Goal: Navigation & Orientation: Find specific page/section

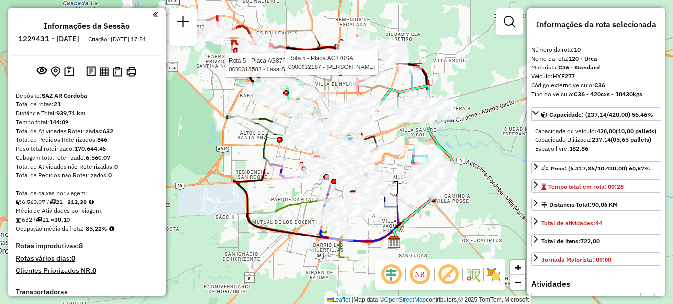
select select "**********"
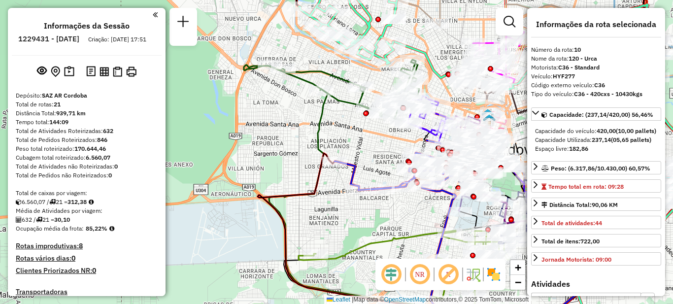
drag, startPoint x: 276, startPoint y: 129, endPoint x: 239, endPoint y: 194, distance: 74.8
click at [239, 194] on div "Rota 5 - Placa AG870SA 0000318583 - Lasa Srl Rota 5 - Placa AG870SA 0000032187 …" at bounding box center [336, 152] width 673 height 304
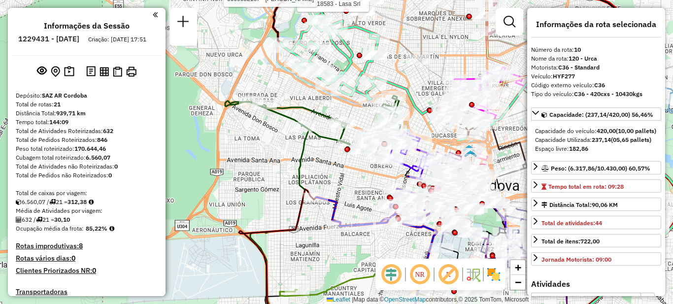
click at [253, 160] on div "Rota 5 - Placa AG870SA 0000318583 - Lasa Srl Rota 5 - Placa AG870SA 0000032187 …" at bounding box center [336, 152] width 673 height 304
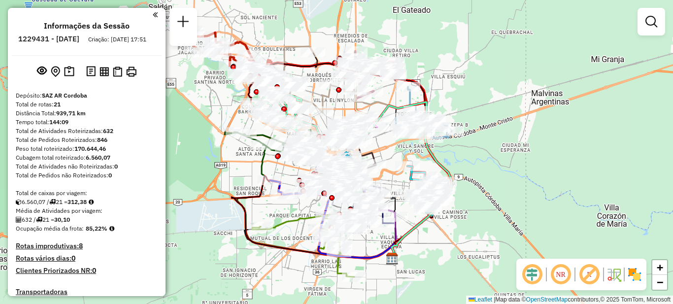
drag, startPoint x: 268, startPoint y: 173, endPoint x: 250, endPoint y: 170, distance: 18.5
click at [249, 170] on div "Janela de atendimento Grade de atendimento Capacidade Transportadoras Veículos …" at bounding box center [336, 152] width 673 height 304
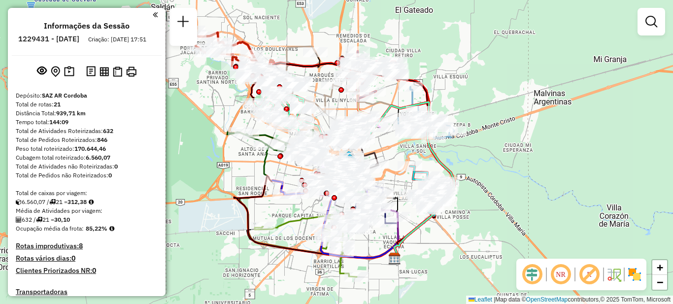
click at [183, 149] on div "Janela de atendimento Grade de atendimento Capacidade Transportadoras Veículos …" at bounding box center [336, 152] width 673 height 304
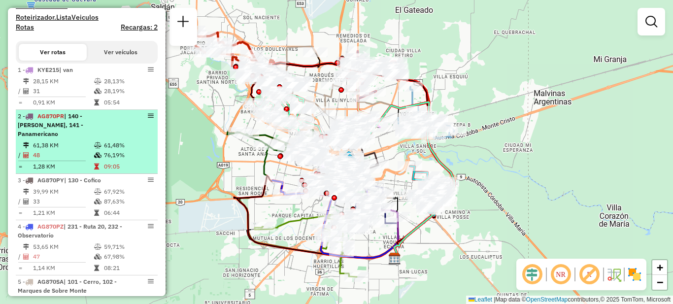
scroll to position [296, 0]
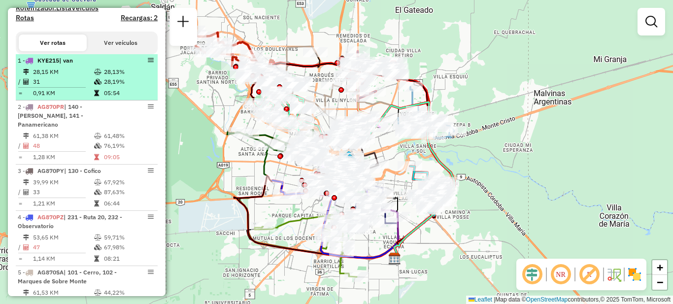
click at [75, 77] on td "28,15 KM" at bounding box center [63, 72] width 61 height 10
select select "**********"
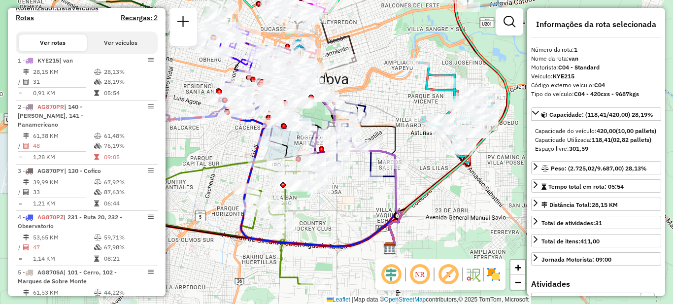
click at [442, 230] on div "Janela de atendimento Grade de atendimento Capacidade Transportadoras Veículos …" at bounding box center [336, 152] width 673 height 304
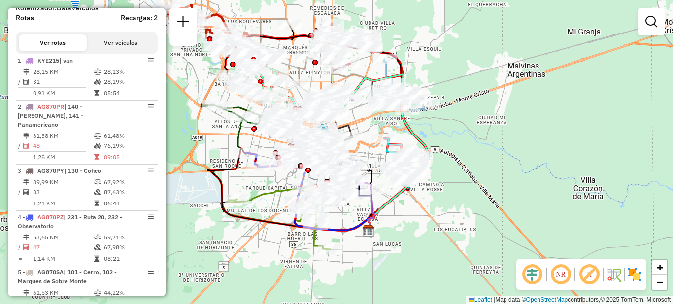
drag, startPoint x: 295, startPoint y: 159, endPoint x: 276, endPoint y: 193, distance: 38.4
click at [276, 193] on icon at bounding box center [281, 218] width 105 height 62
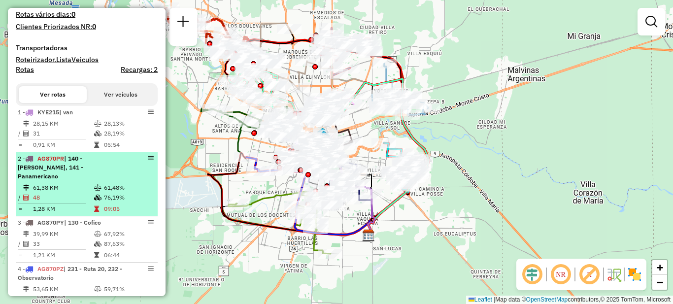
scroll to position [246, 0]
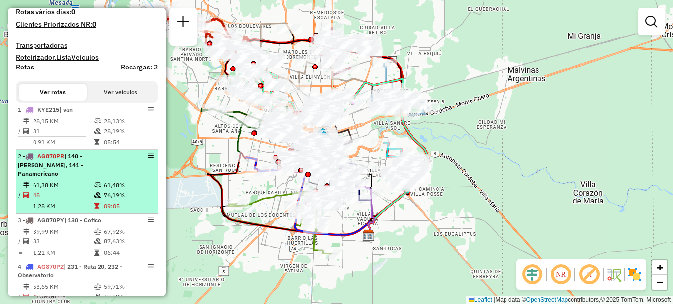
click at [71, 180] on td "61,38 KM" at bounding box center [63, 185] width 61 height 10
select select "**********"
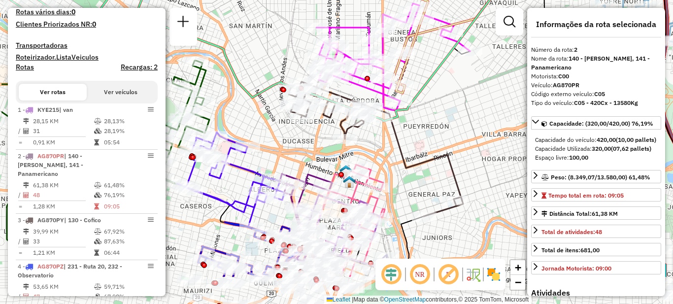
drag, startPoint x: 249, startPoint y: 207, endPoint x: 310, endPoint y: 150, distance: 83.3
click at [317, 136] on div "Janela de atendimento Grade de atendimento Capacidade Transportadoras Veículos …" at bounding box center [336, 152] width 673 height 304
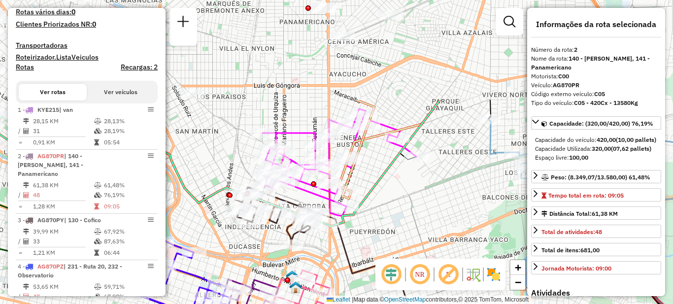
drag, startPoint x: 460, startPoint y: 108, endPoint x: 395, endPoint y: 239, distance: 146.6
click at [395, 239] on div "Janela de atendimento Grade de atendimento Capacidade Transportadoras Veículos …" at bounding box center [336, 152] width 673 height 304
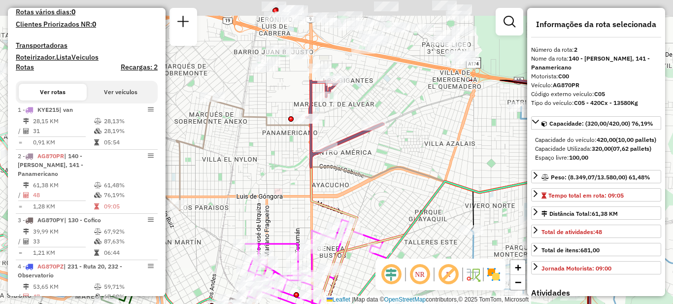
drag, startPoint x: 464, startPoint y: 105, endPoint x: 434, endPoint y: 191, distance: 90.6
click at [449, 207] on div "Janela de atendimento Grade de atendimento Capacidade Transportadoras Veículos …" at bounding box center [336, 152] width 673 height 304
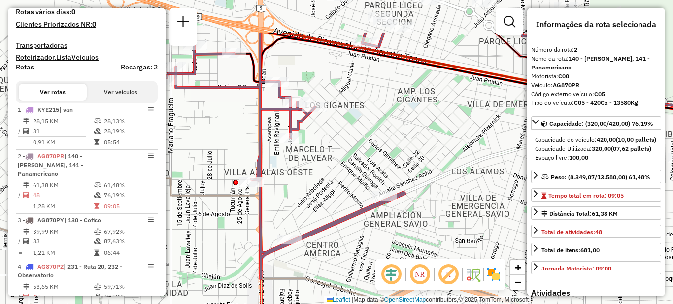
drag, startPoint x: 351, startPoint y: 84, endPoint x: 376, endPoint y: 218, distance: 136.2
click at [376, 218] on div "Janela de atendimento Grade de atendimento Capacidade Transportadoras Veículos …" at bounding box center [336, 152] width 673 height 304
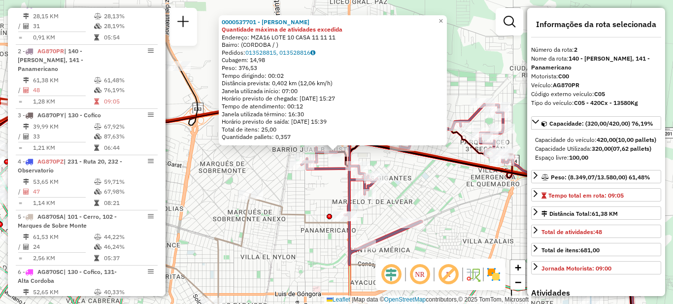
scroll to position [397, 0]
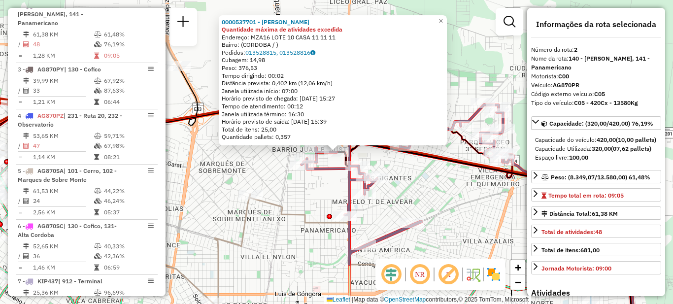
click at [434, 189] on div "0000537701 - Silva Ana Laura Quantidade máxima de atividades excedida Endereço:…" at bounding box center [336, 152] width 673 height 304
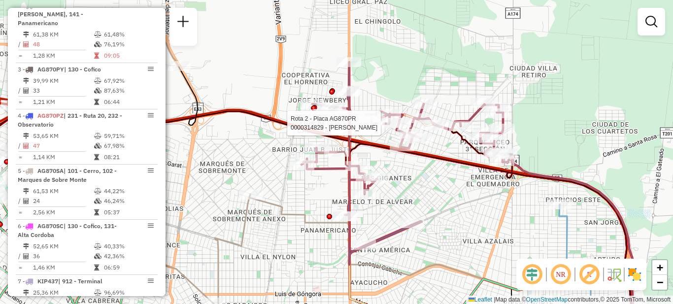
select select "**********"
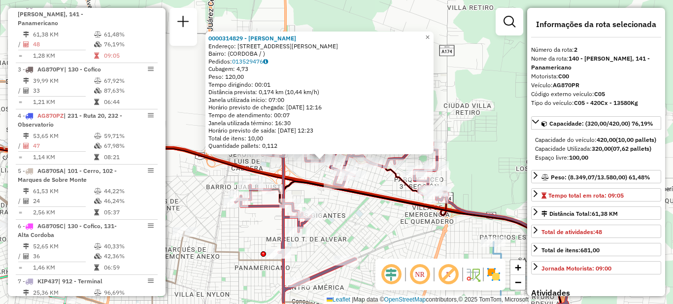
drag, startPoint x: 402, startPoint y: 222, endPoint x: 393, endPoint y: 217, distance: 10.6
click at [393, 217] on div "0000314829 - Piozzi Franco Adrian Endereço: AV ALFONSINA STORNI 492 Bairro: (CO…" at bounding box center [336, 152] width 673 height 304
click at [187, 105] on div "0000314829 - Piozzi Franco Adrian Endereço: AV ALFONSINA STORNI 492 Bairro: (CO…" at bounding box center [336, 152] width 673 height 304
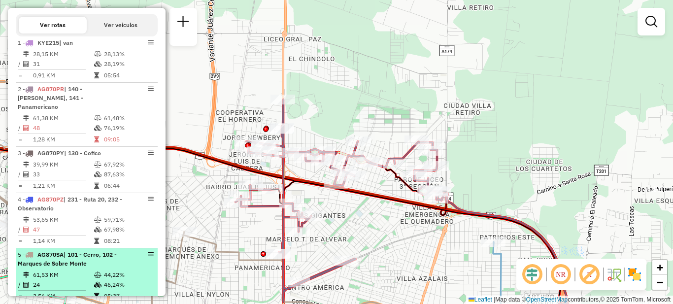
scroll to position [299, 0]
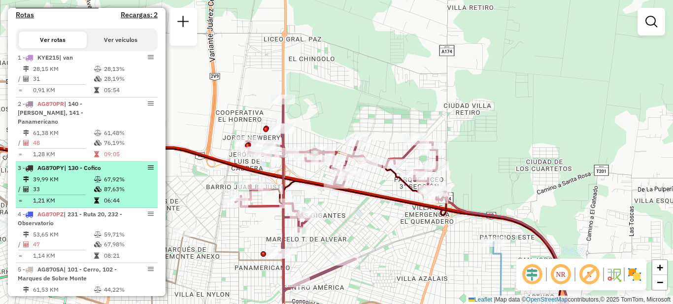
click at [70, 184] on td "33" at bounding box center [63, 189] width 61 height 10
select select "**********"
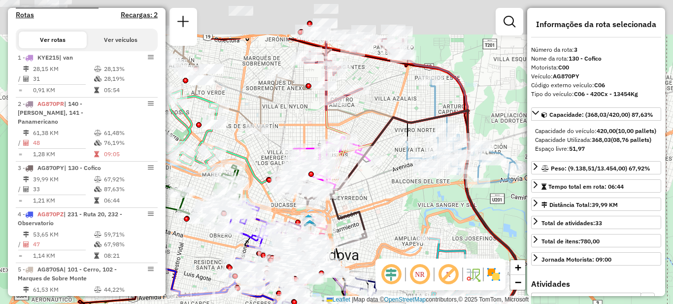
drag, startPoint x: 252, startPoint y: 57, endPoint x: 277, endPoint y: 89, distance: 40.8
click at [285, 109] on div "Janela de atendimento Grade de atendimento Capacidade Transportadoras Veículos …" at bounding box center [336, 152] width 673 height 304
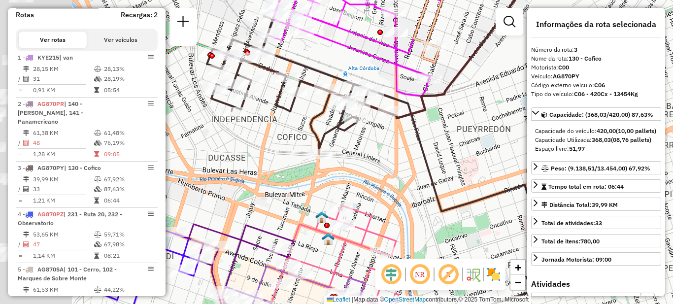
drag, startPoint x: 299, startPoint y: 162, endPoint x: 480, endPoint y: 153, distance: 182.1
click at [487, 152] on div "Janela de atendimento Grade de atendimento Capacidade Transportadoras Veículos …" at bounding box center [336, 152] width 673 height 304
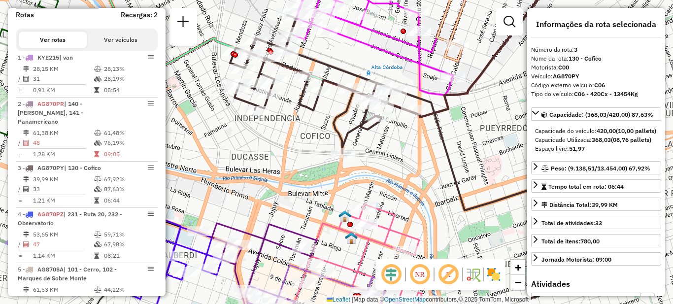
click at [290, 120] on div "Janela de atendimento Grade de atendimento Capacidade Transportadoras Veículos …" at bounding box center [336, 152] width 673 height 304
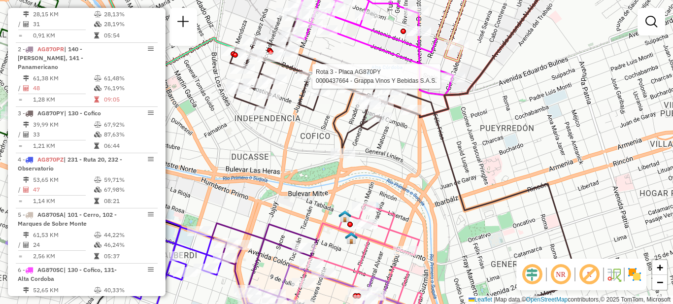
select select "**********"
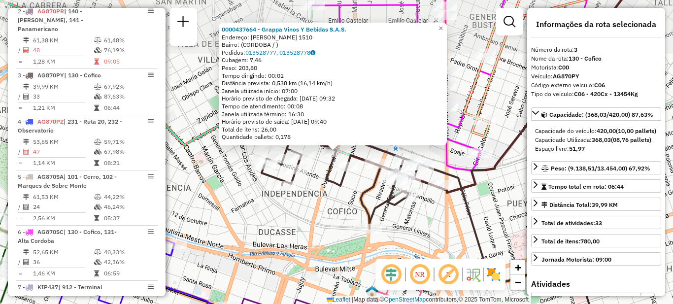
scroll to position [452, 0]
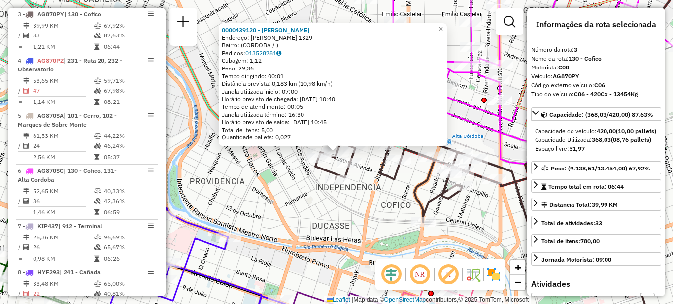
click at [462, 128] on div "Rota 3 - Placa AG870PY 0000439120 - Alvarez Vergara Lucas Gonzalo 0000439120 - …" at bounding box center [336, 152] width 673 height 304
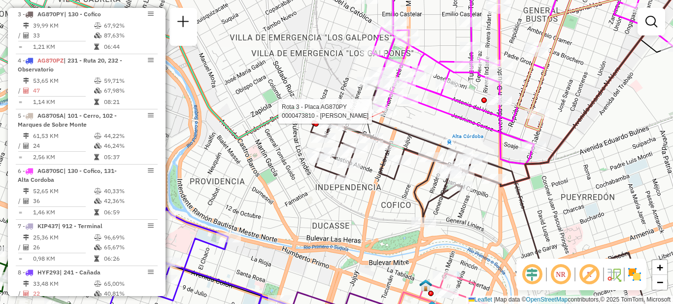
select select "**********"
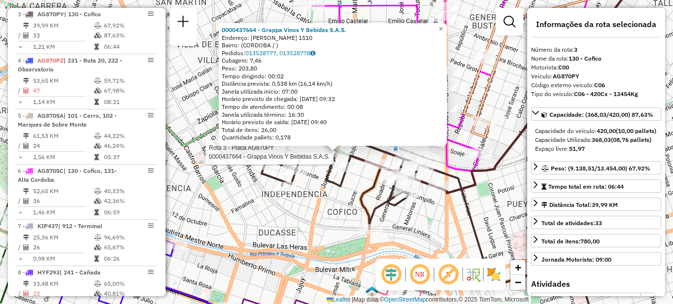
click at [419, 226] on div "Rota 3 - Placa AG870PY 0000437664 - Grappa Vinos Y Bebidas S.A.S. 0000437664 - …" at bounding box center [336, 152] width 673 height 304
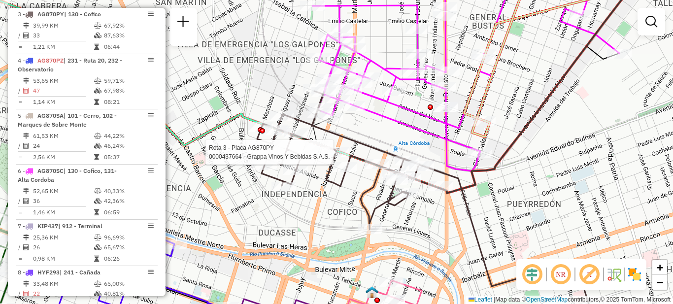
select select "**********"
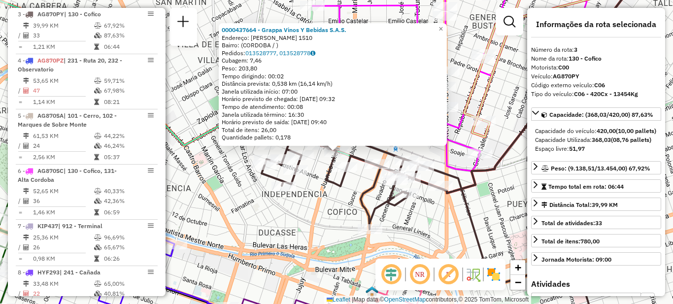
click at [273, 223] on div "Rota 3 - Placa AG870PY 0000437664 - Grappa Vinos Y Bebidas S.A.S. 0000437664 - …" at bounding box center [336, 152] width 673 height 304
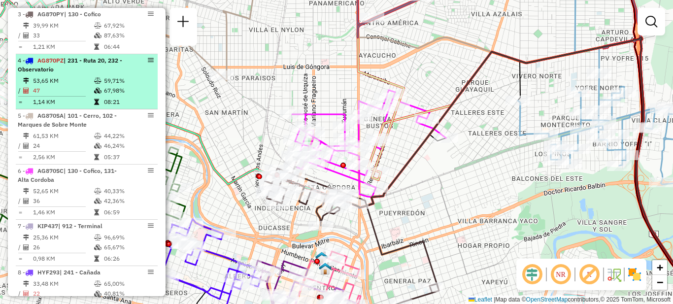
click at [82, 73] on div "4 - AG870PZ | 231 - Ruta 20, 232 - Observatorio" at bounding box center [70, 65] width 104 height 18
select select "**********"
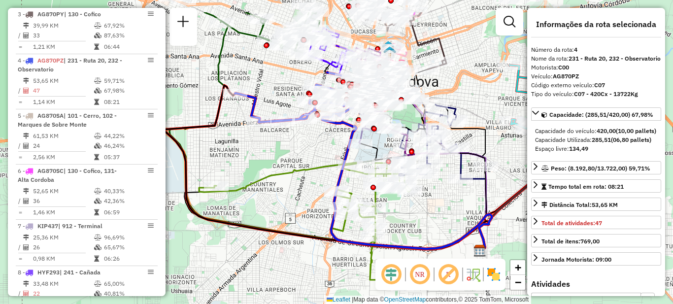
drag, startPoint x: 280, startPoint y: 117, endPoint x: 297, endPoint y: 146, distance: 33.1
click at [278, 161] on div "Janela de atendimento Grade de atendimento Capacidade Transportadoras Veículos …" at bounding box center [336, 152] width 673 height 304
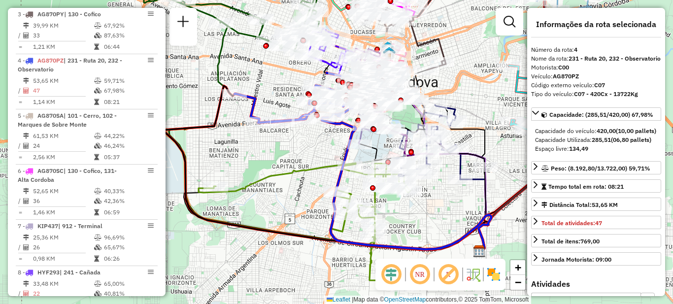
click at [313, 138] on div "Janela de atendimento Grade de atendimento Capacidade Transportadoras Veículos …" at bounding box center [336, 152] width 673 height 304
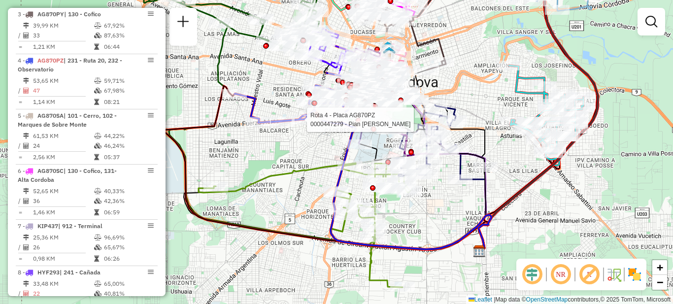
select select "**********"
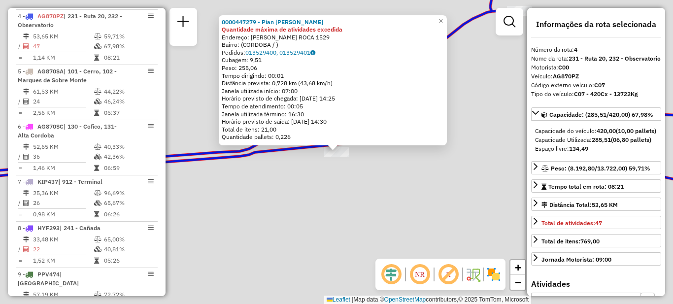
scroll to position [499, 0]
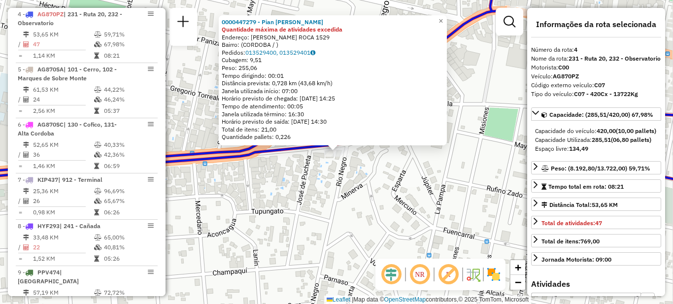
click at [316, 202] on div "0000447279 - Pian Andrea Eugenia Quantidade máxima de atividades excedida Ender…" at bounding box center [336, 152] width 673 height 304
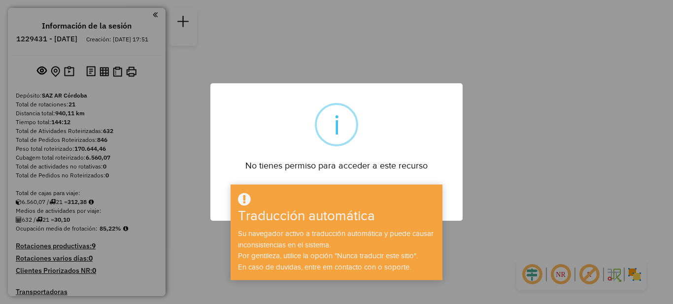
click at [447, 157] on div "No tienes permiso para acceder a este recurso" at bounding box center [336, 162] width 252 height 22
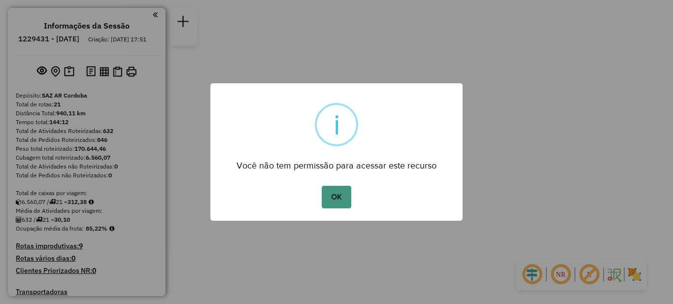
click at [342, 200] on button "OK" at bounding box center [336, 197] width 29 height 23
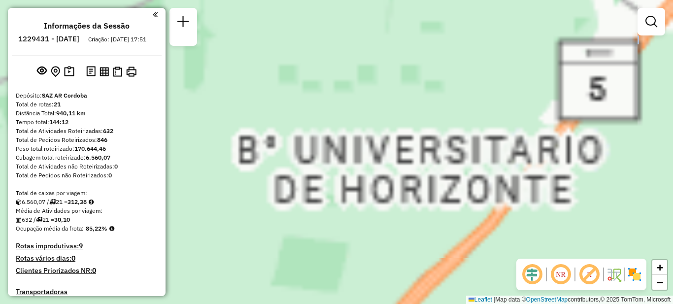
drag, startPoint x: 351, startPoint y: 86, endPoint x: 307, endPoint y: 272, distance: 190.5
click at [307, 272] on div "Janela de atendimento Grade de atendimento Capacidade Transportadoras Veículos …" at bounding box center [336, 152] width 673 height 304
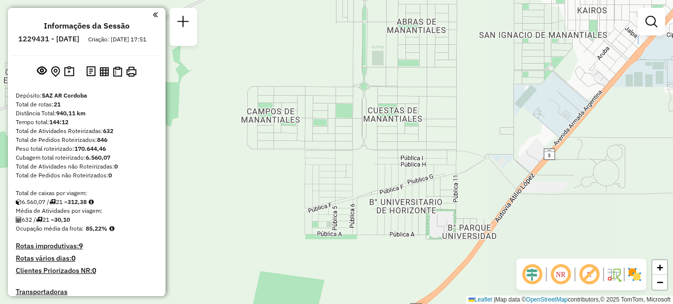
drag, startPoint x: 421, startPoint y: 84, endPoint x: 312, endPoint y: 318, distance: 258.0
click at [312, 304] on html "Aguarde... Pop-up bloqueado! Seu navegador bloqueou automáticamente a abertura …" at bounding box center [336, 152] width 673 height 304
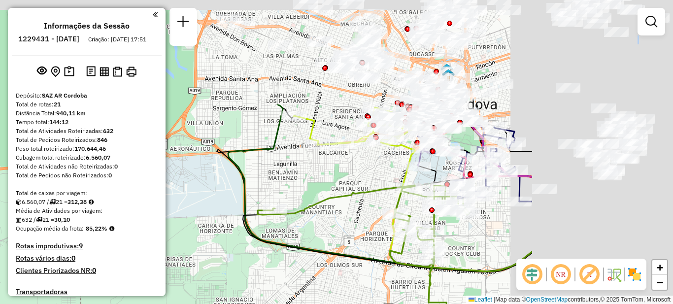
drag, startPoint x: 253, startPoint y: 282, endPoint x: 238, endPoint y: 292, distance: 18.9
click at [238, 292] on div "Janela de atendimento Grade de atendimento Capacidade Transportadoras Veículos …" at bounding box center [336, 152] width 673 height 304
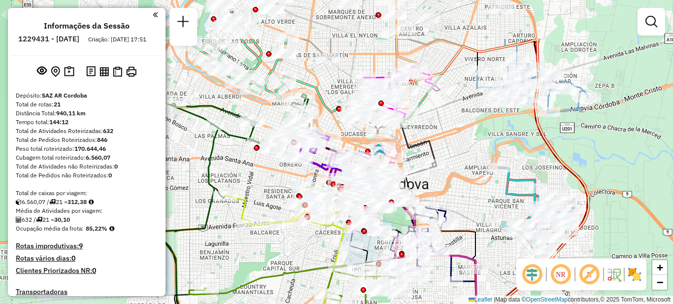
drag, startPoint x: 331, startPoint y: 184, endPoint x: 278, endPoint y: 243, distance: 79.2
click at [276, 255] on div "Janela de atendimento Grade de atendimento Capacidade Transportadoras Veículos …" at bounding box center [336, 152] width 673 height 304
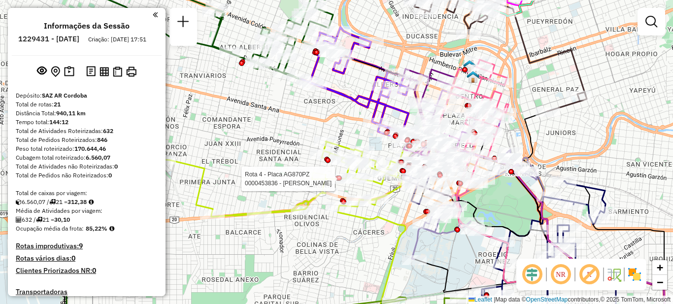
select select "**********"
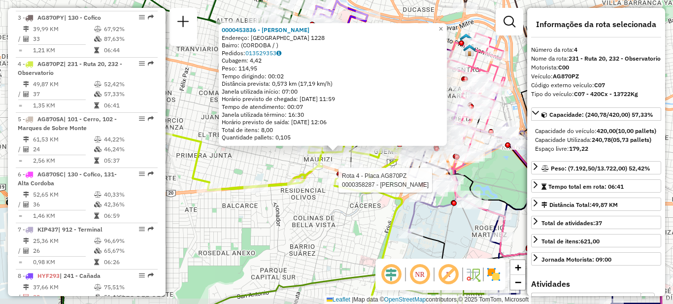
scroll to position [499, 0]
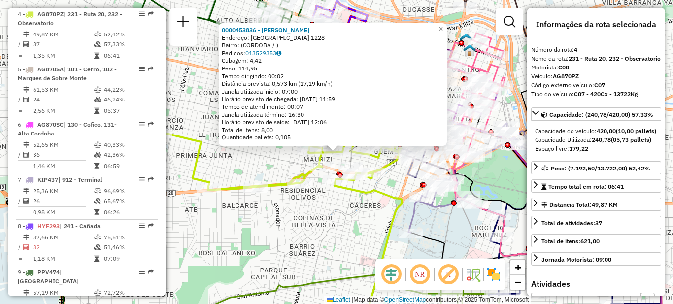
click at [322, 212] on div "0000453836 - [PERSON_NAME]: [GEOGRAPHIC_DATA] 1228 Bairro: ([GEOGRAPHIC_DATA] /…" at bounding box center [336, 152] width 673 height 304
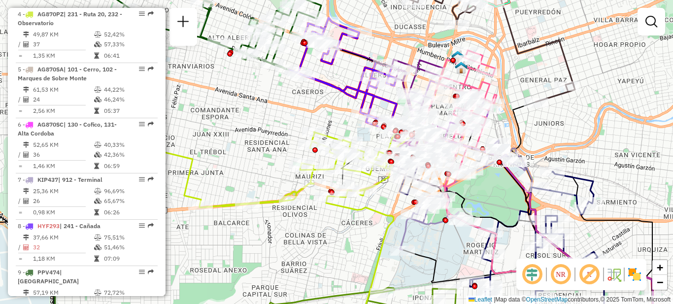
drag, startPoint x: 254, startPoint y: 157, endPoint x: 264, endPoint y: 162, distance: 11.3
click at [242, 175] on div "Janela de atendimento Grade de atendimento Capacidade Transportadoras Veículos …" at bounding box center [336, 152] width 673 height 304
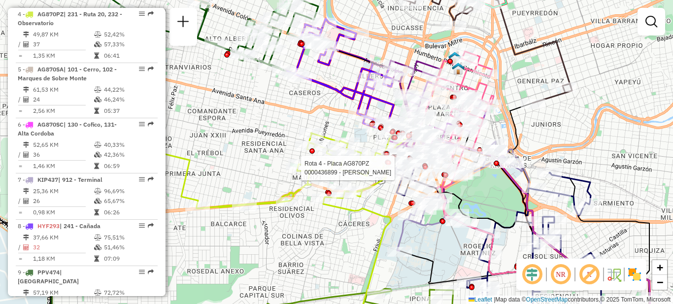
select select "**********"
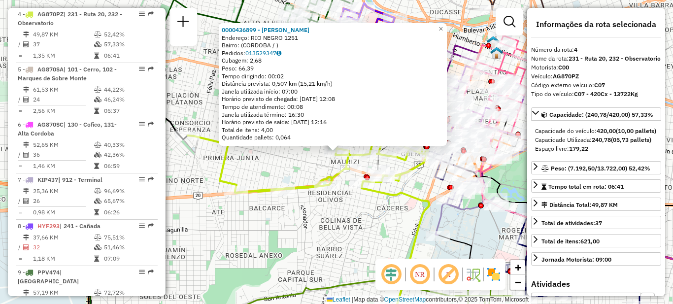
click at [337, 210] on div "0000436899 - Alvarado [PERSON_NAME]: RIO NEGRO 1251 Bairro: ([GEOGRAPHIC_DATA] …" at bounding box center [336, 152] width 673 height 304
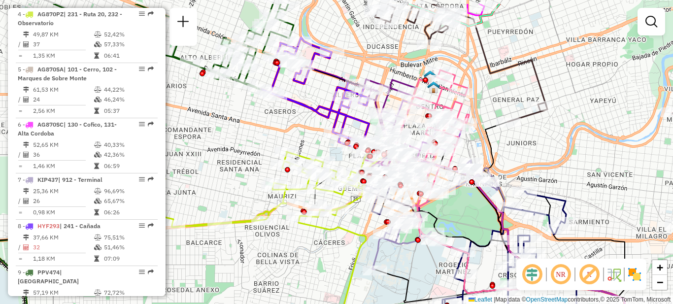
drag, startPoint x: 384, startPoint y: 208, endPoint x: 318, endPoint y: 244, distance: 75.2
click at [318, 244] on div "Janela de atendimento Grade de atendimento Capacidade Transportadoras Veículos …" at bounding box center [336, 152] width 673 height 304
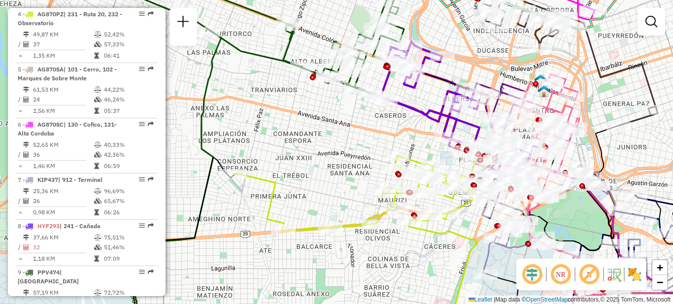
drag, startPoint x: 266, startPoint y: 245, endPoint x: 377, endPoint y: 262, distance: 112.6
click at [377, 262] on div "Janela de atendimento Grade de atendimento Capacidade Transportadoras Veículos …" at bounding box center [336, 152] width 673 height 304
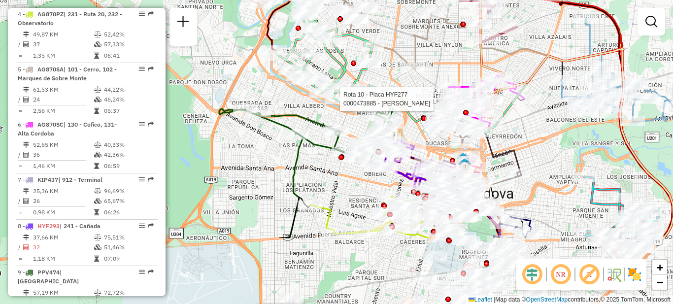
drag, startPoint x: 298, startPoint y: 259, endPoint x: 329, endPoint y: 177, distance: 87.8
click at [330, 178] on div "Rota 10 - Placa HYF277 0000473885 - Galvan Enrique Alberto Janela de atendiment…" at bounding box center [336, 152] width 673 height 304
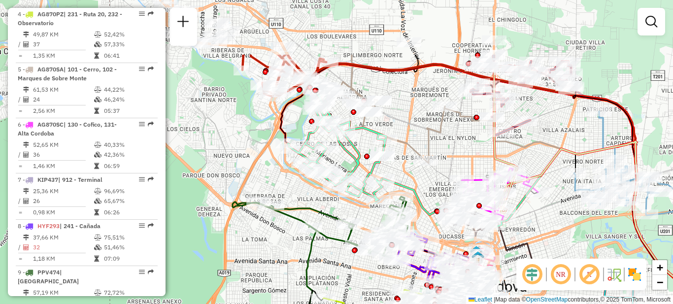
drag, startPoint x: 422, startPoint y: 90, endPoint x: 346, endPoint y: 163, distance: 105.3
click at [419, 173] on div "Janela de atendimento Grade de atendimento Capacidade Transportadoras Veículos …" at bounding box center [336, 152] width 673 height 304
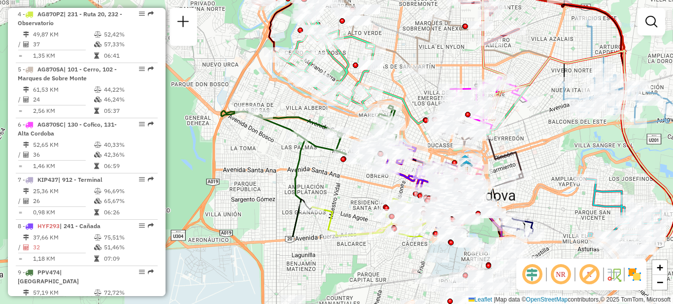
drag, startPoint x: 289, startPoint y: 208, endPoint x: 275, endPoint y: 109, distance: 99.9
click at [275, 109] on icon at bounding box center [308, 136] width 175 height 62
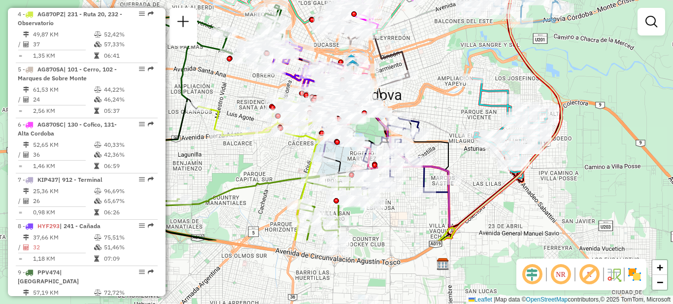
drag, startPoint x: 363, startPoint y: 247, endPoint x: 252, endPoint y: 153, distance: 145.1
click at [252, 153] on div "Janela de atendimento Grade de atendimento Capacidade Transportadoras Veículos …" at bounding box center [336, 152] width 673 height 304
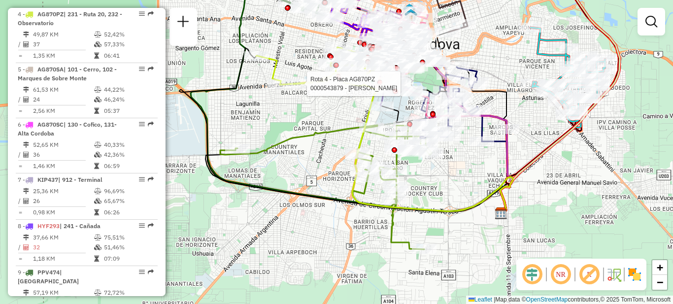
drag, startPoint x: 251, startPoint y: 164, endPoint x: 311, endPoint y: 115, distance: 78.1
click at [311, 115] on div "Rota 4 - Placa AG870PZ 0000543879 - Lopez Walter Jose Janela de atendimento Gra…" at bounding box center [336, 152] width 673 height 304
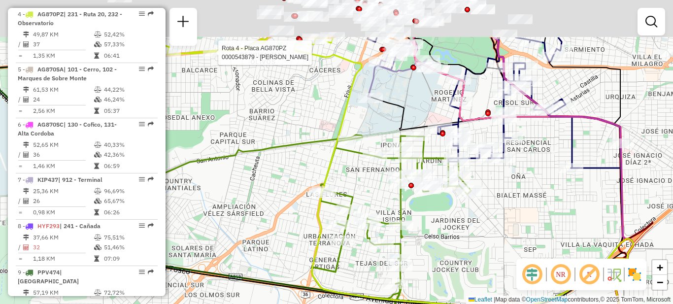
drag, startPoint x: 371, startPoint y: 128, endPoint x: 283, endPoint y: 198, distance: 111.8
click at [283, 198] on div "Rota 4 - Placa AG870PZ 0000543879 - Lopez Walter Jose Janela de atendimento Gra…" at bounding box center [336, 152] width 673 height 304
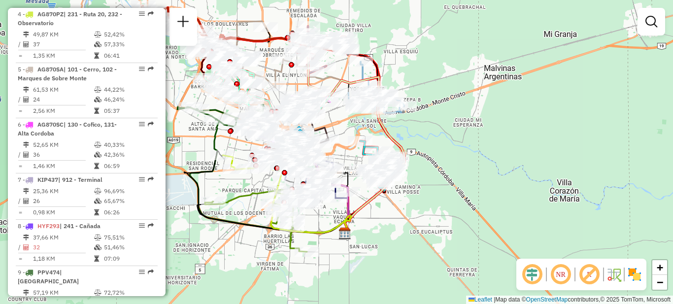
drag, startPoint x: 243, startPoint y: 171, endPoint x: 244, endPoint y: 188, distance: 17.7
click at [244, 188] on div "Janela de atendimento Grade de atendimento Capacidade Transportadoras Veículos …" at bounding box center [336, 152] width 673 height 304
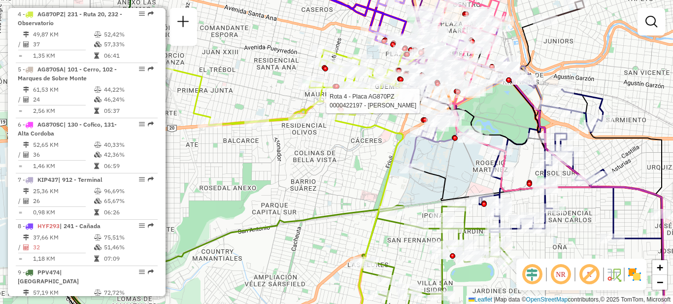
select select "**********"
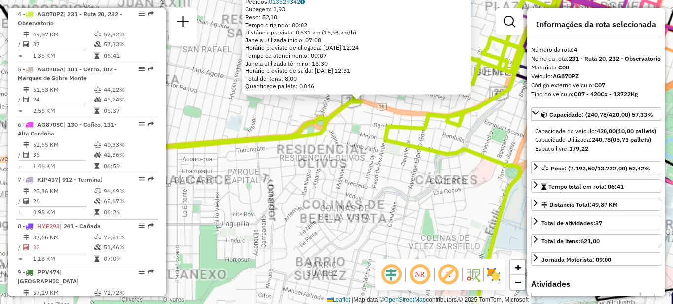
click at [308, 218] on div "Rota 4 - Placa AG870PZ 0000422197 - Dohmen Daniel Agustin 0000422197 - Dohmen D…" at bounding box center [336, 152] width 673 height 304
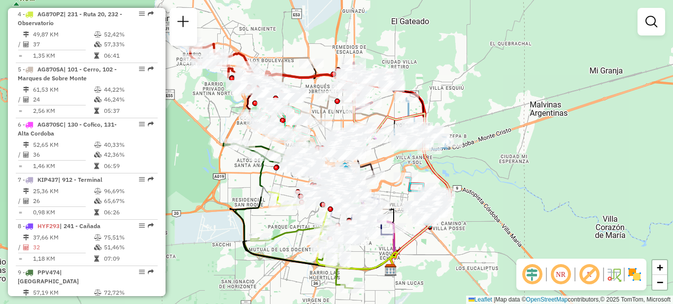
click at [195, 171] on div "Janela de atendimento Grade de atendimento Capacidade Transportadoras Veículos …" at bounding box center [336, 152] width 673 height 304
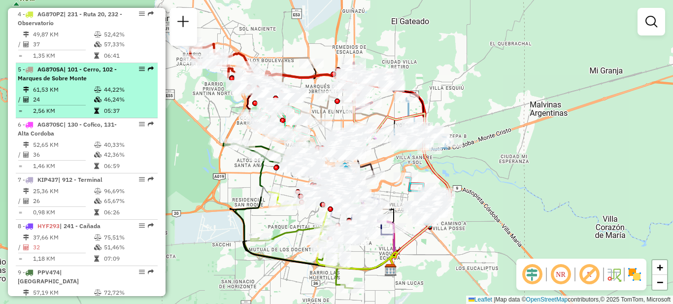
click at [66, 85] on td "61,53 KM" at bounding box center [63, 90] width 61 height 10
select select "**********"
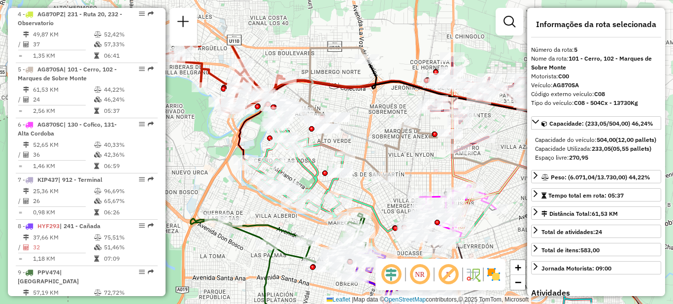
drag, startPoint x: 213, startPoint y: 120, endPoint x: 228, endPoint y: 199, distance: 79.8
click at [233, 202] on div "Janela de atendimento Grade de atendimento Capacidade Transportadoras Veículos …" at bounding box center [336, 152] width 673 height 304
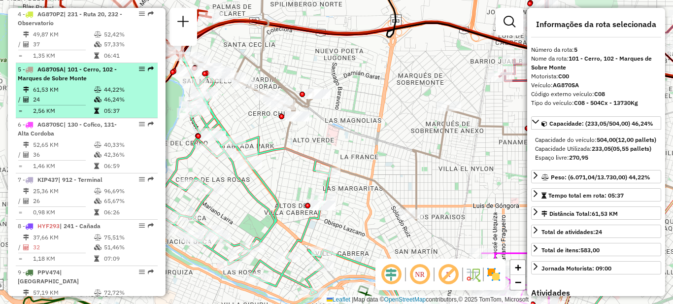
click at [82, 85] on td "61,53 KM" at bounding box center [63, 90] width 61 height 10
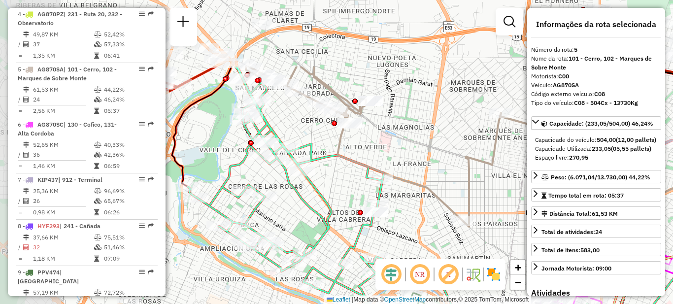
drag, startPoint x: 265, startPoint y: 50, endPoint x: 418, endPoint y: 143, distance: 179.5
click at [441, 147] on div "Janela de atendimento Grade de atendimento Capacidade Transportadoras Veículos …" at bounding box center [336, 152] width 673 height 304
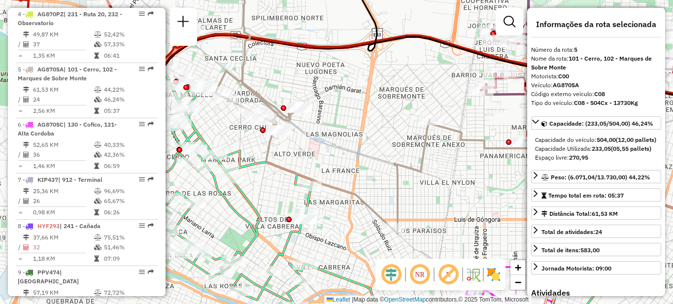
drag, startPoint x: 389, startPoint y: 146, endPoint x: 326, endPoint y: 153, distance: 63.0
click at [326, 153] on div "Janela de atendimento Grade de atendimento Capacidade Transportadoras Veículos …" at bounding box center [336, 152] width 673 height 304
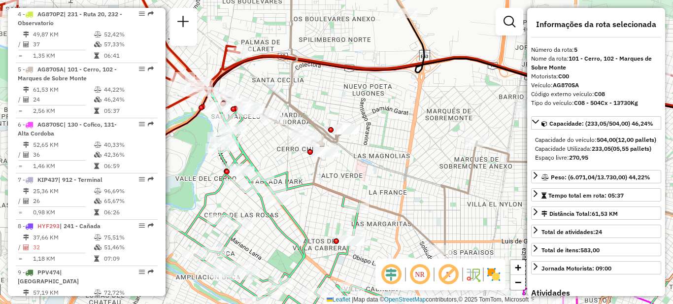
drag, startPoint x: 332, startPoint y: 147, endPoint x: 380, endPoint y: 169, distance: 52.5
click at [380, 169] on div "Janela de atendimento Grade de atendimento Capacidade Transportadoras Veículos …" at bounding box center [336, 152] width 673 height 304
click at [392, 161] on div "Janela de atendimento Grade de atendimento Capacidade Transportadoras Veículos …" at bounding box center [336, 152] width 673 height 304
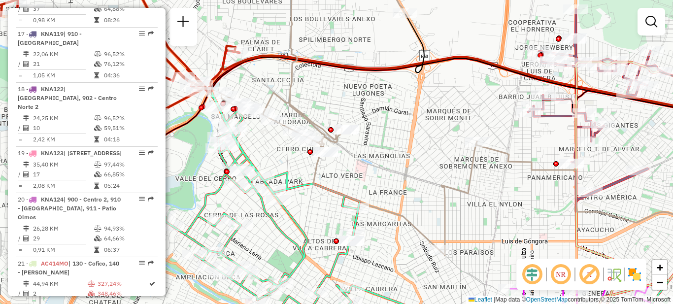
scroll to position [1185, 0]
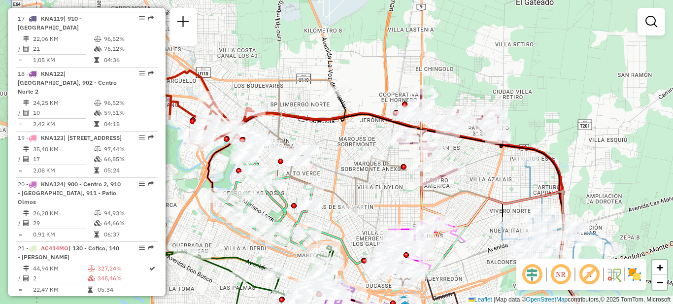
drag, startPoint x: 452, startPoint y: 210, endPoint x: 271, endPoint y: 155, distance: 189.6
click at [271, 156] on div "Janela de atendimento Grade de atendimento Capacidade Transportadoras Veículos …" at bounding box center [336, 152] width 673 height 304
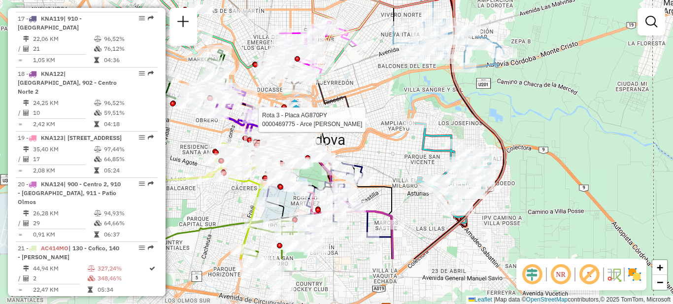
drag, startPoint x: 383, startPoint y: 217, endPoint x: 394, endPoint y: 144, distance: 74.2
click at [394, 144] on div "Rota 3 - Placa AG870PY 0000469775 - Arce Julian Alan Janela de atendimento Grad…" at bounding box center [336, 152] width 673 height 304
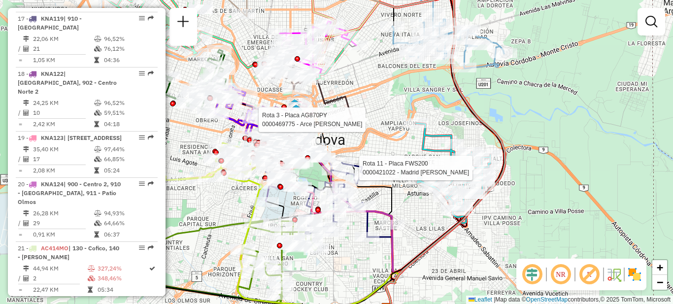
select select "**********"
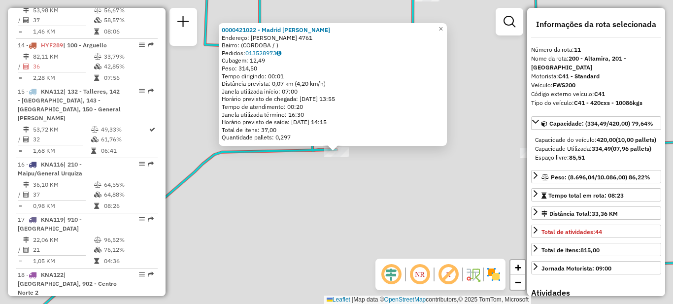
scroll to position [850, 0]
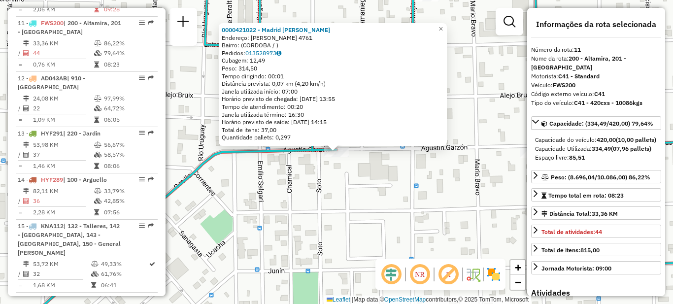
click at [393, 194] on div "0000421022 - Madrid Lucas David Endereço: AGUSTIN GARZON 4761 Bairro: (CORDOBA …" at bounding box center [336, 152] width 673 height 304
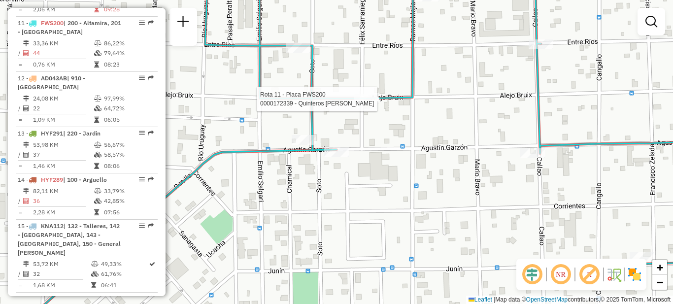
select select "**********"
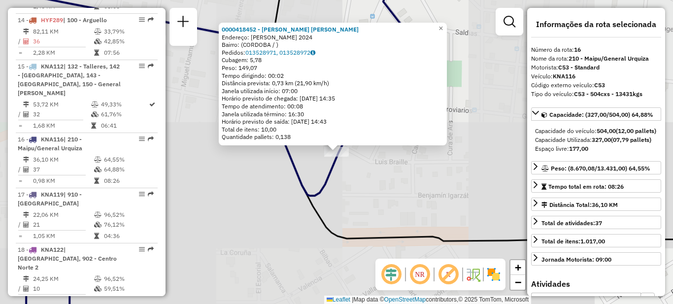
scroll to position [1117, 0]
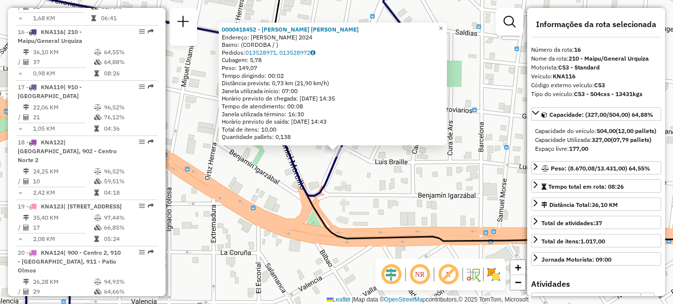
click at [406, 165] on div "0000418452 - Schreiner Adriana Mabel Endereço: JOSE MANUEL ISASA 2024 Bairro: (…" at bounding box center [336, 152] width 673 height 304
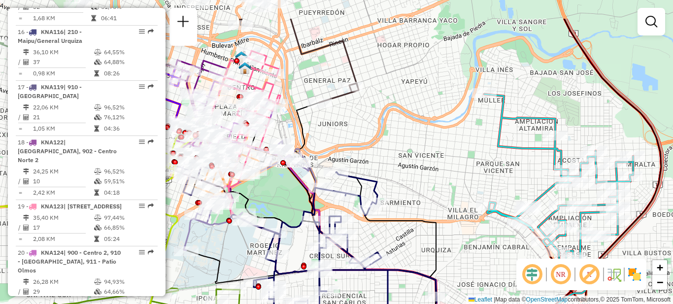
drag, startPoint x: 448, startPoint y: 113, endPoint x: 372, endPoint y: 205, distance: 119.3
click at [375, 204] on div "Janela de atendimento Grade de atendimento Capacidade Transportadoras Veículos …" at bounding box center [336, 152] width 673 height 304
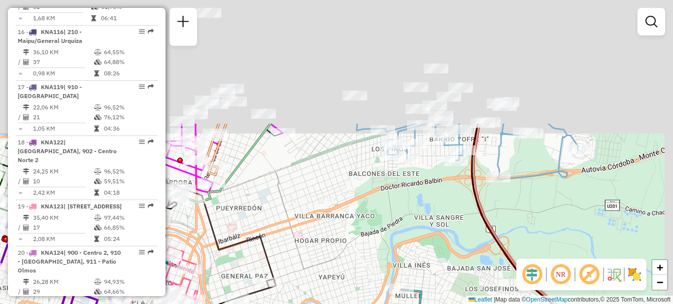
drag, startPoint x: 474, startPoint y: 77, endPoint x: 438, endPoint y: 203, distance: 131.2
click at [438, 232] on div "Janela de atendimento Grade de atendimento Capacidade Transportadoras Veículos …" at bounding box center [336, 152] width 673 height 304
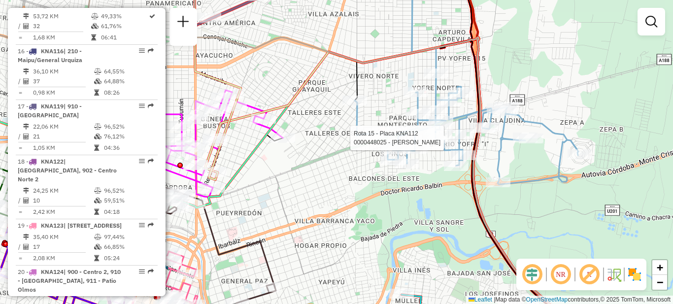
select select "**********"
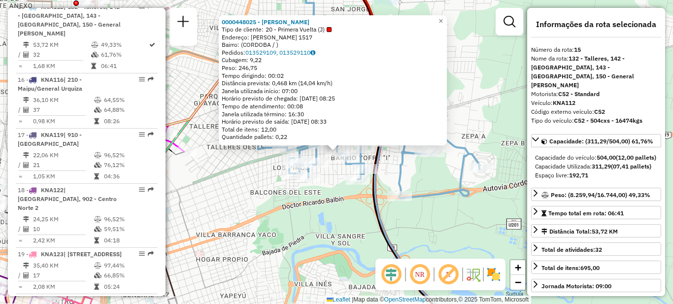
scroll to position [1053, 0]
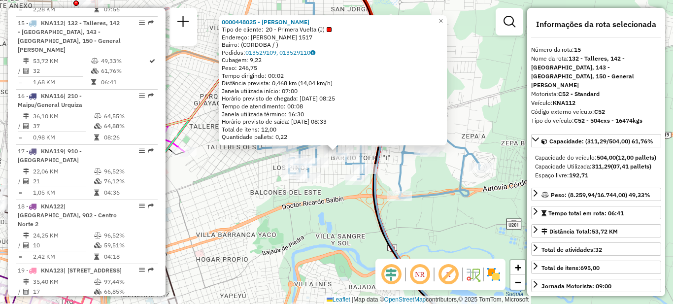
click at [333, 214] on div "0000448025 - Wang Yanhao Tipo de cliente: 20 - Primera Vuelta (J) Endereço: JAC…" at bounding box center [336, 152] width 673 height 304
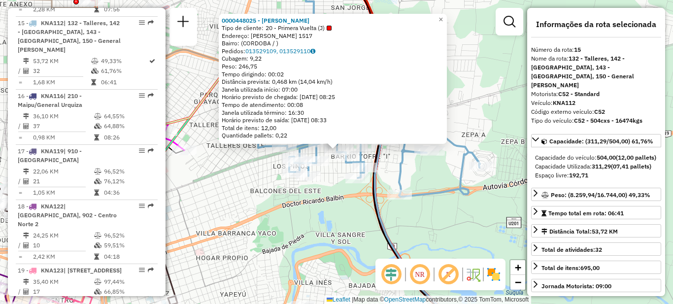
click at [236, 192] on div "0000448025 - Wang Yanhao Tipo de cliente: 20 - Primera Vuelta (J) Endereço: JAC…" at bounding box center [336, 152] width 673 height 304
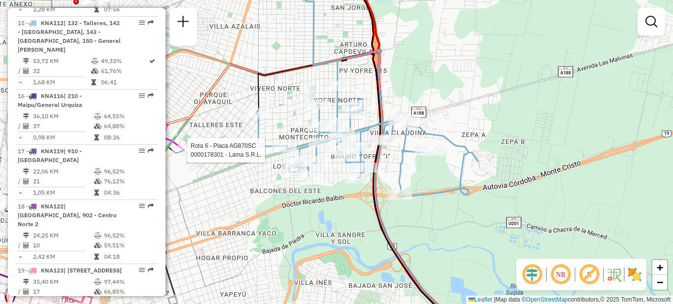
select select "**********"
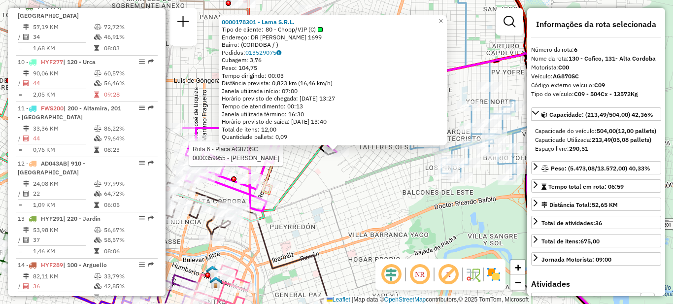
scroll to position [609, 0]
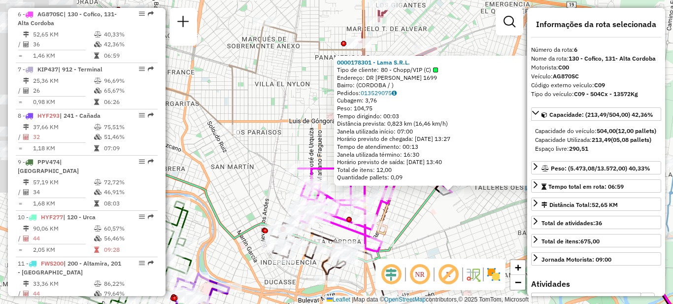
drag, startPoint x: 307, startPoint y: 174, endPoint x: 432, endPoint y: 218, distance: 131.5
click at [431, 218] on icon at bounding box center [437, 233] width 596 height 283
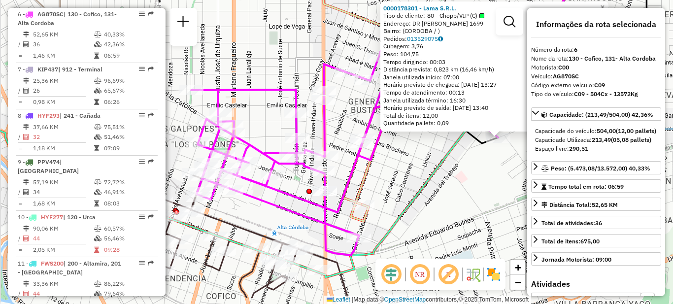
drag, startPoint x: 393, startPoint y: 198, endPoint x: 403, endPoint y: 163, distance: 36.2
click at [403, 163] on div "0000178301 - Lama S.R.L. Tipo de cliente: 80 - Chopp/VIP (C) Endereço: DR MAURI…" at bounding box center [336, 152] width 673 height 304
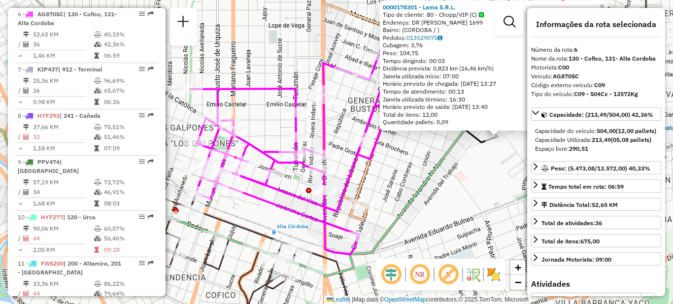
click at [408, 176] on div "0000178301 - Lama S.R.L. Tipo de cliente: 80 - Chopp/VIP (C) Endereço: DR MAURI…" at bounding box center [336, 152] width 673 height 304
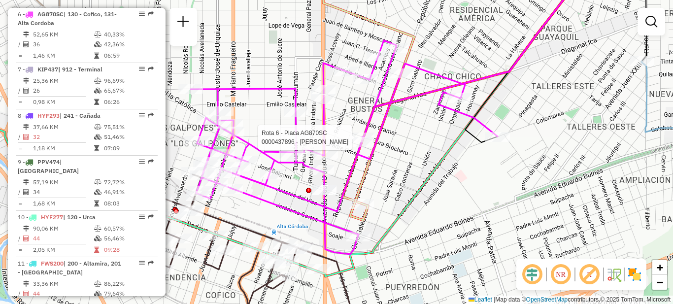
select select "**********"
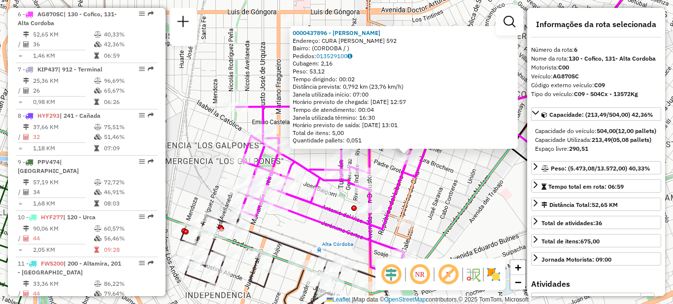
click at [412, 192] on icon at bounding box center [414, 103] width 92 height 269
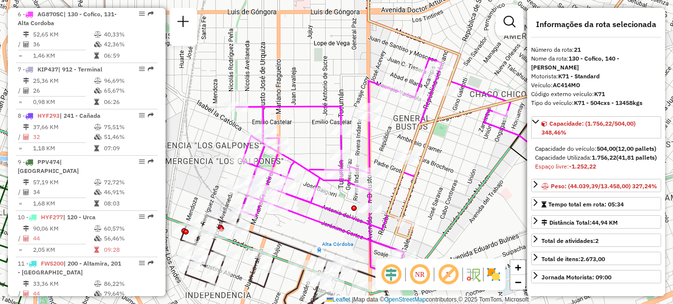
scroll to position [1185, 0]
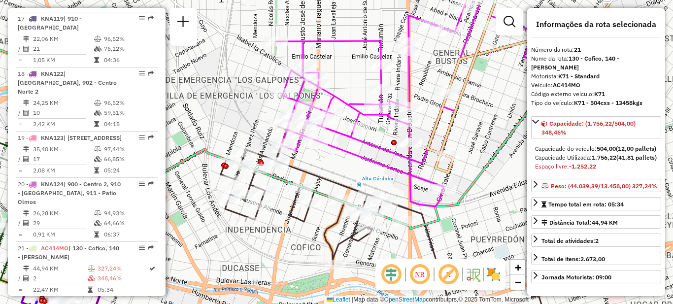
drag, startPoint x: 238, startPoint y: 201, endPoint x: 258, endPoint y: 228, distance: 34.2
click at [263, 235] on div "Janela de atendimento Grade de atendimento Capacidade Transportadoras Veículos …" at bounding box center [336, 152] width 673 height 304
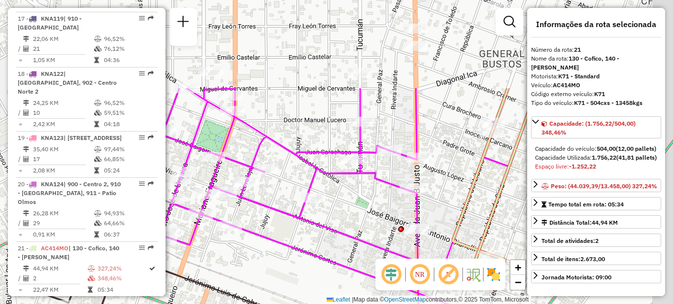
drag, startPoint x: 395, startPoint y: 123, endPoint x: 352, endPoint y: 241, distance: 126.3
click at [352, 241] on icon at bounding box center [366, 179] width 283 height 182
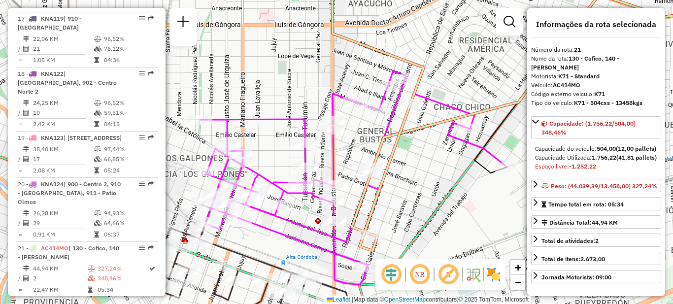
drag, startPoint x: 334, startPoint y: 147, endPoint x: 272, endPoint y: 155, distance: 62.2
click at [272, 155] on div "Janela de atendimento Grade de atendimento Capacidade Transportadoras Veículos …" at bounding box center [336, 152] width 673 height 304
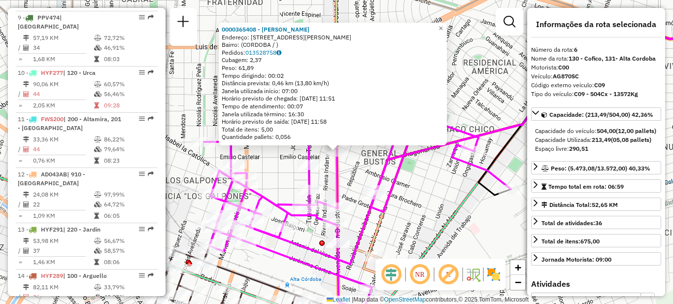
scroll to position [609, 0]
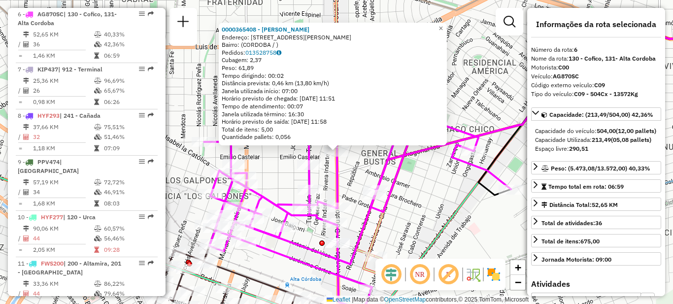
click at [368, 174] on div "0000365408 - Spataro Eduardo Endereço: AVDA JUAN B JUSTO 3354 Bairro: (CORDOBA …" at bounding box center [336, 152] width 673 height 304
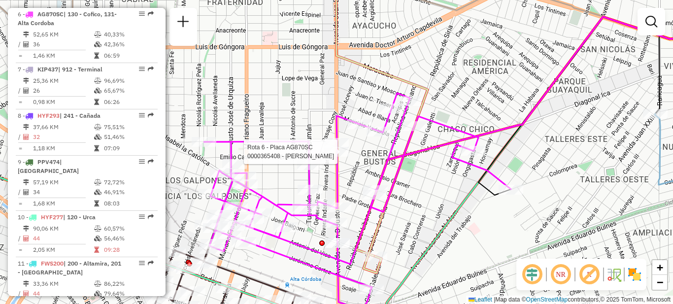
select select "**********"
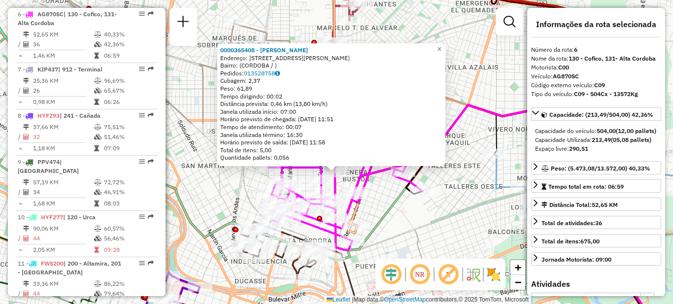
click at [221, 193] on div "0000365408 - Spataro Eduardo Endereço: AVDA JUAN B JUSTO 3354 Bairro: (CORDOBA …" at bounding box center [336, 152] width 673 height 304
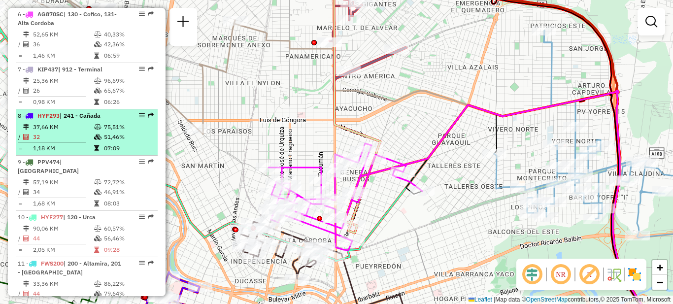
scroll to position [461, 0]
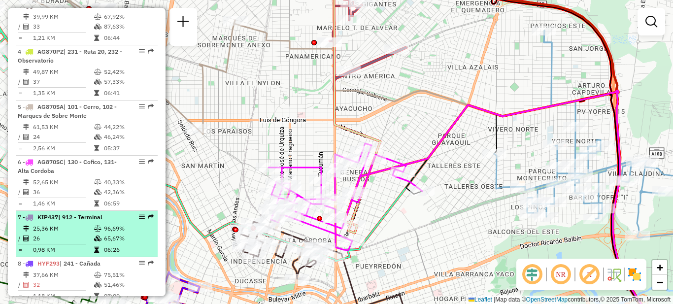
click at [79, 230] on td "25,36 KM" at bounding box center [63, 229] width 61 height 10
select select "**********"
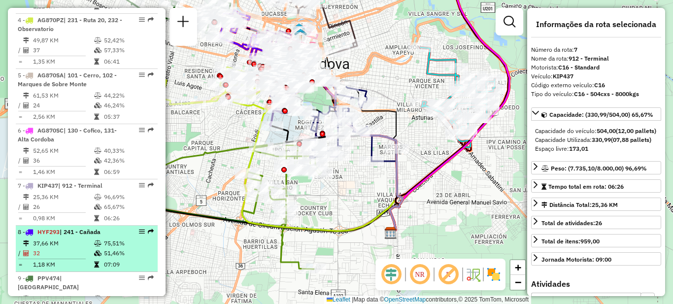
scroll to position [511, 0]
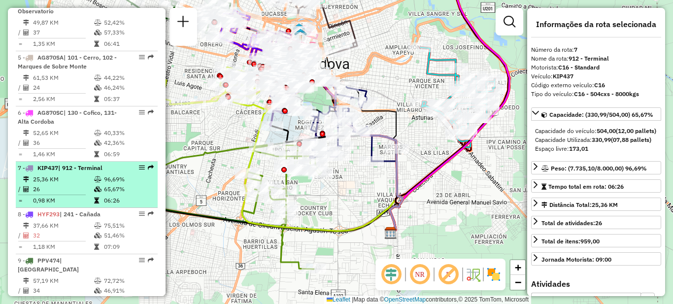
click at [68, 180] on td "25,36 KM" at bounding box center [63, 179] width 61 height 10
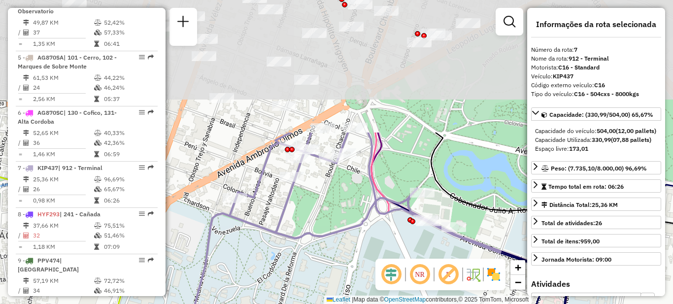
drag, startPoint x: 292, startPoint y: 112, endPoint x: 317, endPoint y: 266, distance: 155.3
click at [324, 277] on div "Janela de atendimento Grade de atendimento Capacidade Transportadoras Veículos …" at bounding box center [336, 152] width 673 height 304
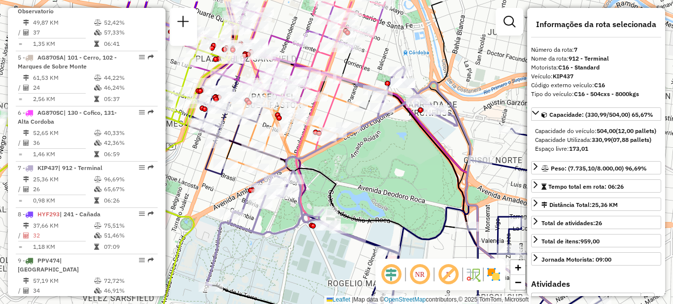
drag, startPoint x: 476, startPoint y: 127, endPoint x: 387, endPoint y: 166, distance: 96.9
click at [387, 166] on div "Janela de atendimento Grade de atendimento Capacidade Transportadoras Veículos …" at bounding box center [336, 152] width 673 height 304
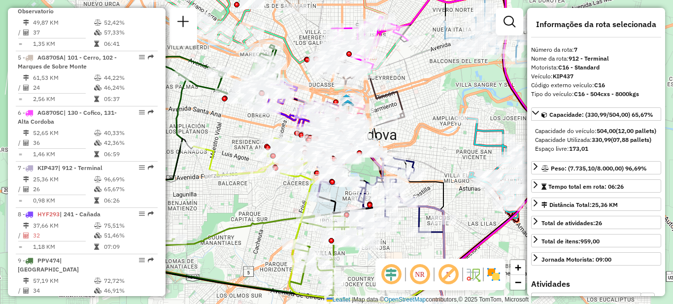
click at [441, 93] on div "Rota 11 - Placa FWS200 0000454164 - Luduena Gabriela Janela de atendimento Grad…" at bounding box center [336, 152] width 673 height 304
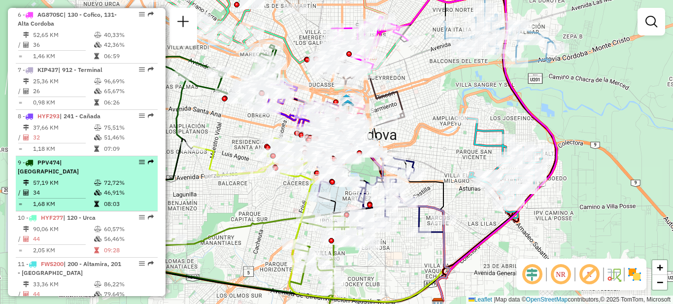
scroll to position [609, 0]
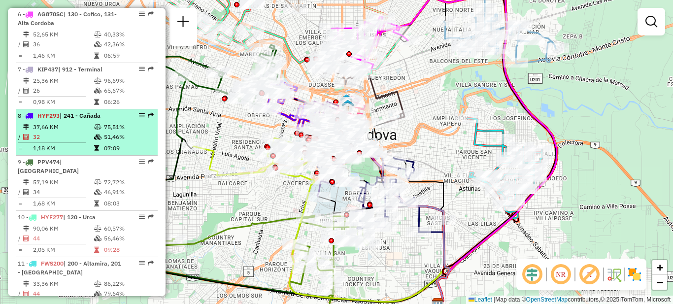
click at [74, 128] on td "37,66 KM" at bounding box center [63, 127] width 61 height 10
select select "**********"
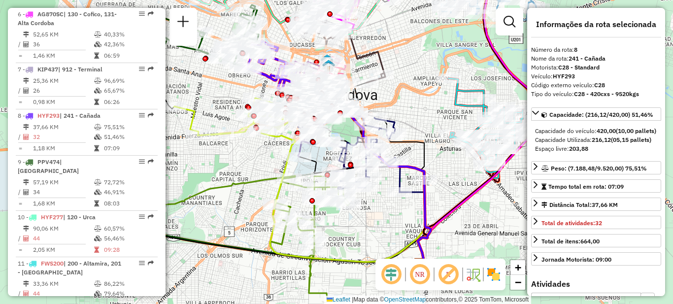
click at [422, 118] on div "Janela de atendimento Grade de atendimento Capacidade Transportadoras Veículos …" at bounding box center [336, 152] width 673 height 304
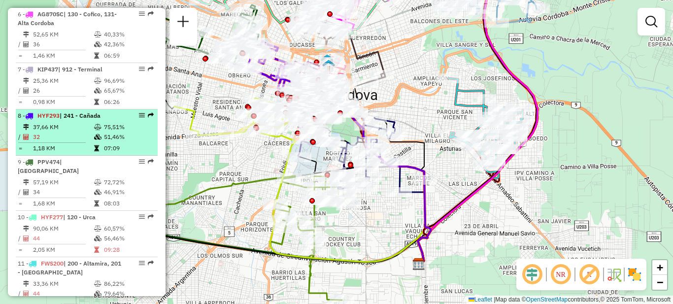
click at [66, 129] on td "37,66 KM" at bounding box center [63, 127] width 61 height 10
select select "**********"
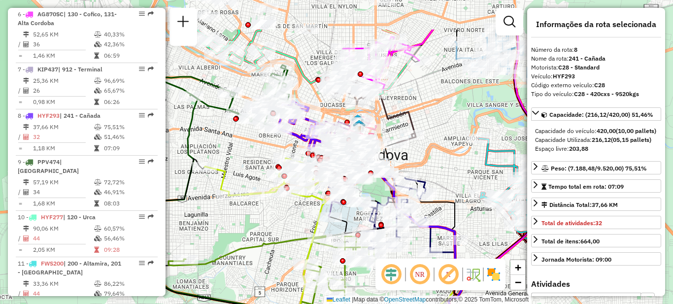
drag, startPoint x: 390, startPoint y: 42, endPoint x: 421, endPoint y: 102, distance: 67.4
click at [421, 102] on div "Janela de atendimento Grade de atendimento Capacidade Transportadoras Veículos …" at bounding box center [336, 152] width 673 height 304
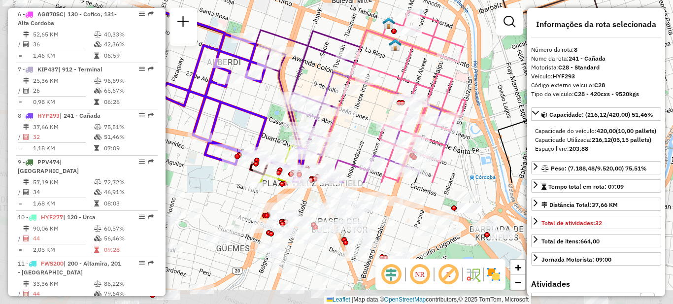
drag, startPoint x: 325, startPoint y: 186, endPoint x: 521, endPoint y: 53, distance: 236.7
click at [521, 53] on div "Janela de atendimento Grade de atendimento Capacidade Transportadoras Veículos …" at bounding box center [336, 152] width 673 height 304
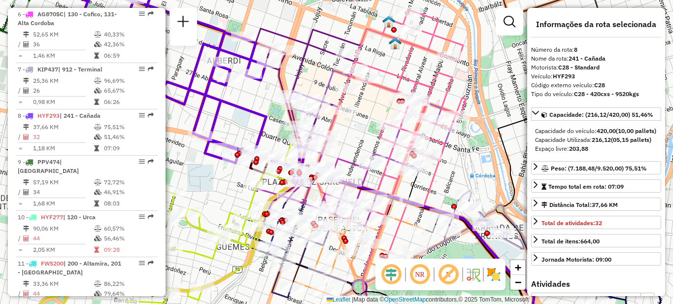
click at [254, 92] on div "Janela de atendimento Grade de atendimento Capacidade Transportadoras Veículos …" at bounding box center [336, 152] width 673 height 304
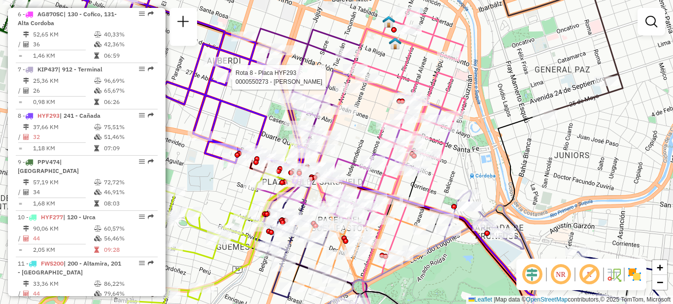
select select "**********"
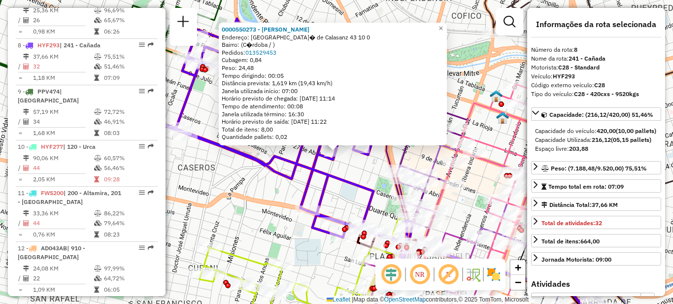
scroll to position [711, 0]
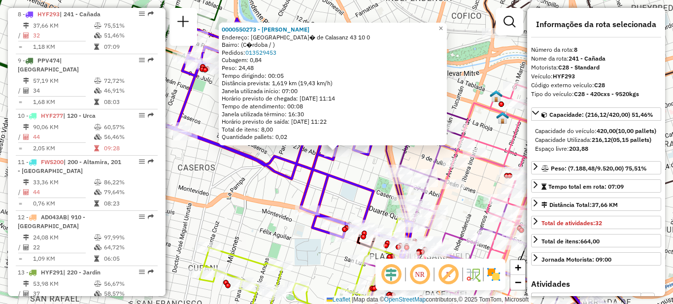
click at [476, 89] on div "0000550273 - Eduardo Aguirre Endereço: San Jos� de Calasanz 43 10 0 Bairro: (C�…" at bounding box center [336, 152] width 673 height 304
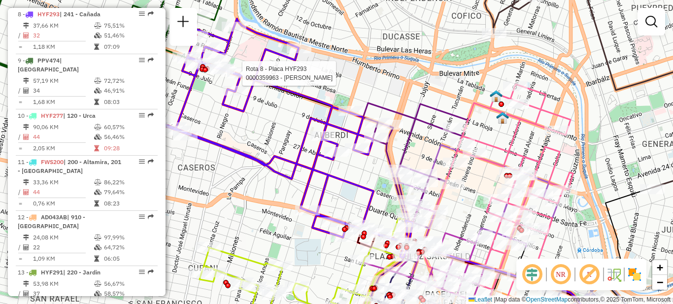
select select "**********"
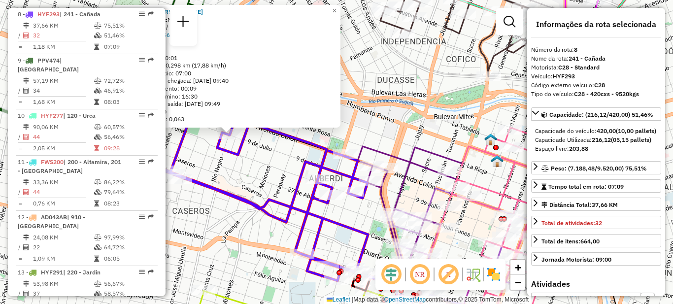
drag, startPoint x: 375, startPoint y: 190, endPoint x: 244, endPoint y: 172, distance: 131.9
click at [244, 172] on div "0000429765 - Charras Pablo Endereço: NEUQUEN 115 Bairro: (CORDOBA / ) Pedidos: …" at bounding box center [336, 152] width 673 height 304
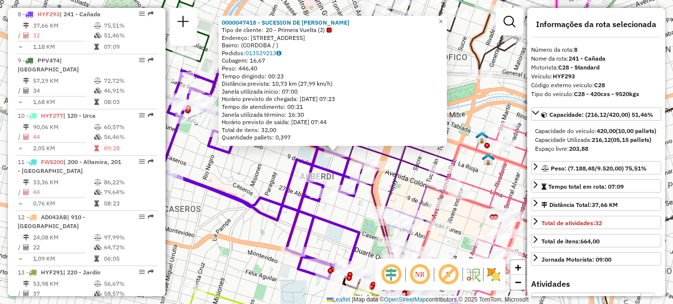
click at [260, 164] on div "0000047418 - SUCESION DE BLANCH BENJAMIN Tipo de cliente: 20 - Primera Vuelta (…" at bounding box center [336, 152] width 673 height 304
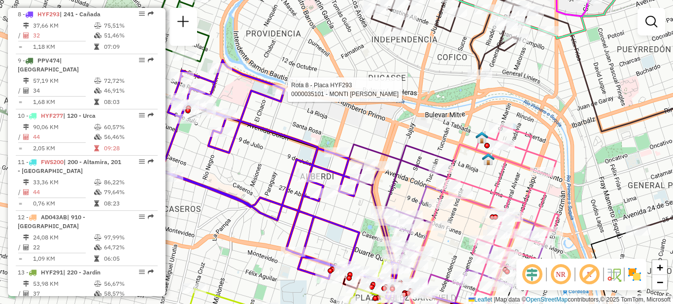
select select "**********"
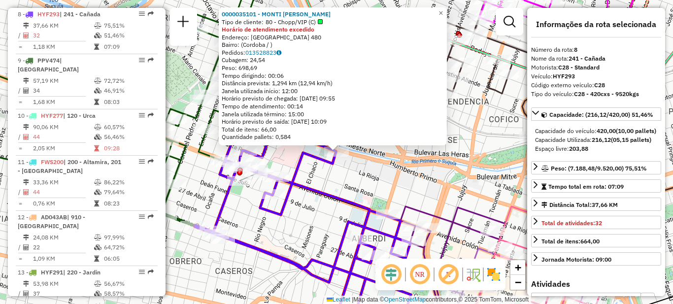
click at [363, 181] on div "0000035101 - MONTI JORGE ALBERTO Tipo de cliente: 80 - Chopp/VIP (C) Horário de…" at bounding box center [336, 152] width 673 height 304
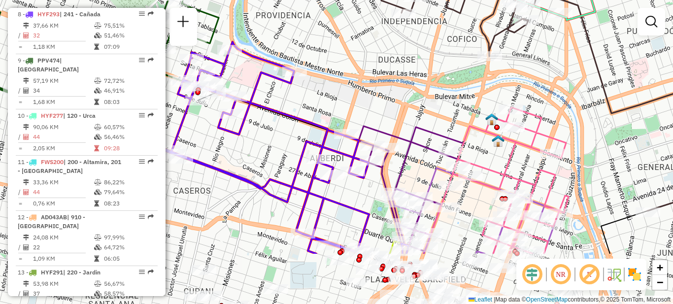
drag, startPoint x: 332, startPoint y: 230, endPoint x: 290, endPoint y: 150, distance: 90.6
click at [290, 150] on div "Janela de atendimento Grade de atendimento Capacidade Transportadoras Veículos …" at bounding box center [336, 152] width 673 height 304
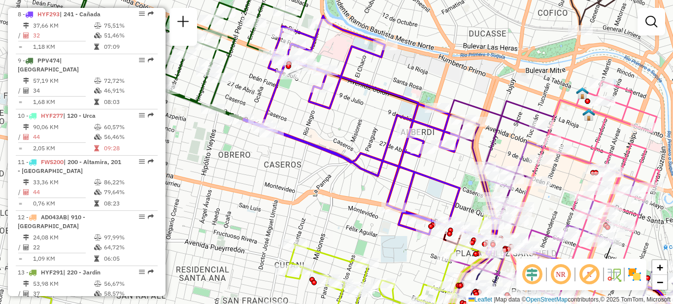
drag, startPoint x: 232, startPoint y: 175, endPoint x: 316, endPoint y: 151, distance: 87.5
click at [316, 151] on icon at bounding box center [371, 135] width 256 height 239
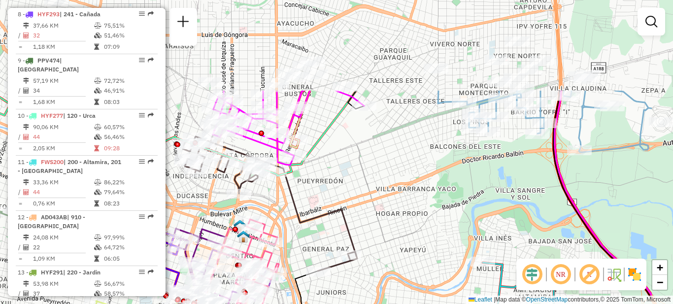
drag, startPoint x: 490, startPoint y: 118, endPoint x: 391, endPoint y: 233, distance: 150.9
click at [391, 233] on div "Janela de atendimento Grade de atendimento Capacidade Transportadoras Veículos …" at bounding box center [336, 152] width 673 height 304
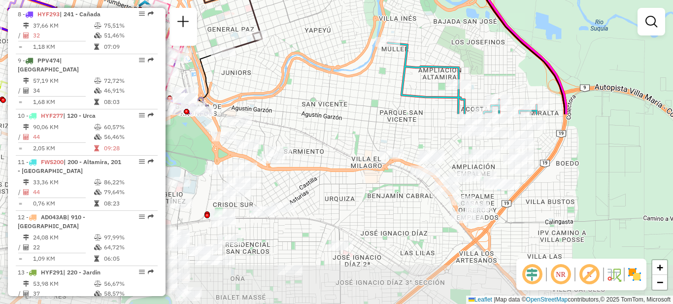
drag, startPoint x: 470, startPoint y: 124, endPoint x: 413, endPoint y: -20, distance: 154.5
click at [413, 0] on html "Aguarde... Pop-up bloqueado! Seu navegador bloqueou automáticamente a abertura …" at bounding box center [336, 152] width 673 height 304
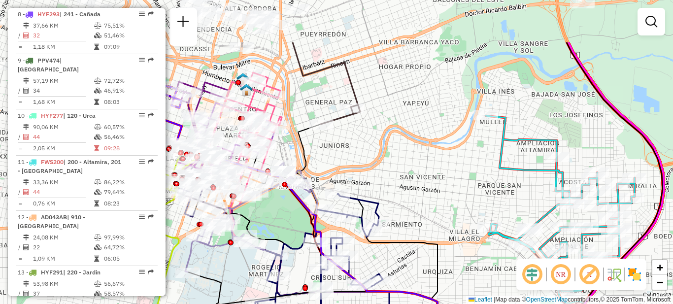
drag, startPoint x: 368, startPoint y: 98, endPoint x: 466, endPoint y: 171, distance: 122.2
click at [466, 171] on div "Janela de atendimento Grade de atendimento Capacidade Transportadoras Veículos …" at bounding box center [336, 152] width 673 height 304
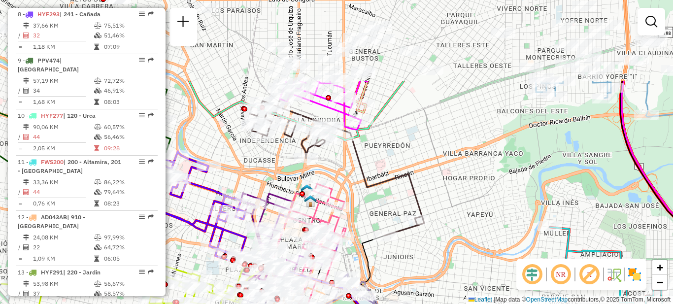
drag, startPoint x: 429, startPoint y: 96, endPoint x: 461, endPoint y: 148, distance: 61.7
click at [492, 208] on div "Janela de atendimento Grade de atendimento Capacidade Transportadoras Veículos …" at bounding box center [336, 152] width 673 height 304
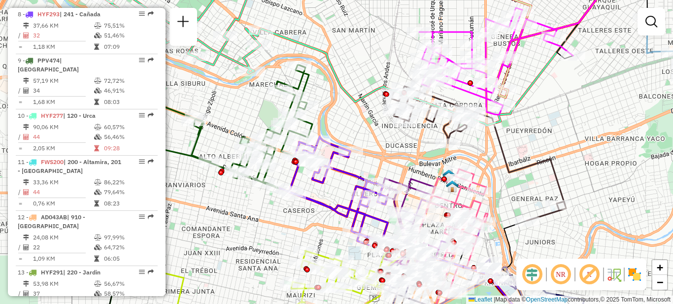
drag, startPoint x: 245, startPoint y: 165, endPoint x: 369, endPoint y: 149, distance: 124.6
click at [383, 150] on div "Janela de atendimento Grade de atendimento Capacidade Transportadoras Veículos …" at bounding box center [336, 152] width 673 height 304
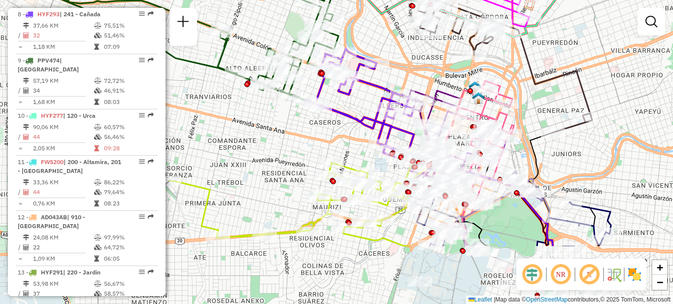
drag, startPoint x: 267, startPoint y: 225, endPoint x: 283, endPoint y: 146, distance: 80.9
click at [283, 146] on div "Janela de atendimento Grade de atendimento Capacidade Transportadoras Veículos …" at bounding box center [336, 152] width 673 height 304
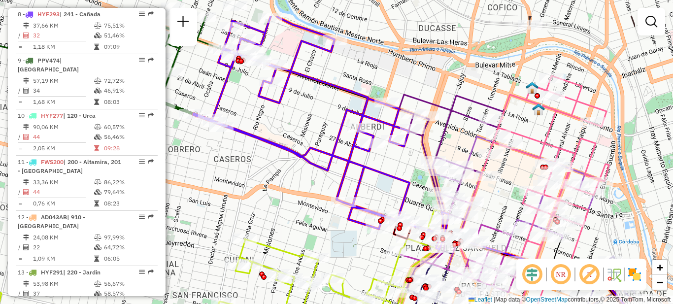
drag, startPoint x: 360, startPoint y: 127, endPoint x: 257, endPoint y: 135, distance: 103.3
click at [255, 173] on div "Janela de atendimento Grade de atendimento Capacidade Transportadoras Veículos …" at bounding box center [336, 152] width 673 height 304
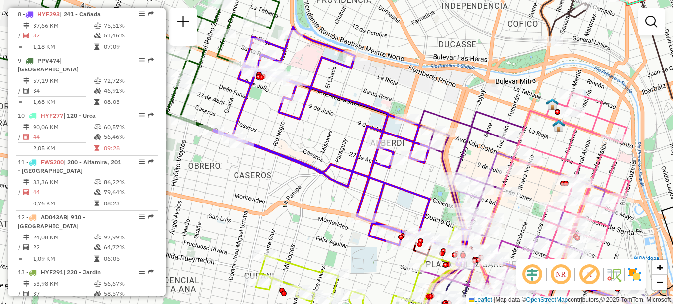
drag, startPoint x: 286, startPoint y: 126, endPoint x: 306, endPoint y: 142, distance: 25.6
click at [306, 142] on div "Janela de atendimento Grade de atendimento Capacidade Transportadoras Veículos …" at bounding box center [336, 152] width 673 height 304
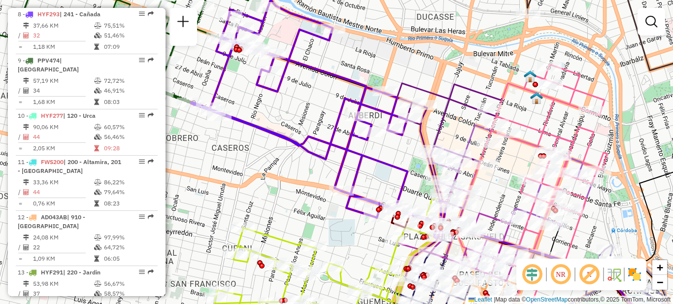
drag, startPoint x: 299, startPoint y: 179, endPoint x: 247, endPoint y: 83, distance: 109.1
click at [247, 83] on div "Janela de atendimento Grade de atendimento Capacidade Transportadoras Veículos …" at bounding box center [336, 152] width 673 height 304
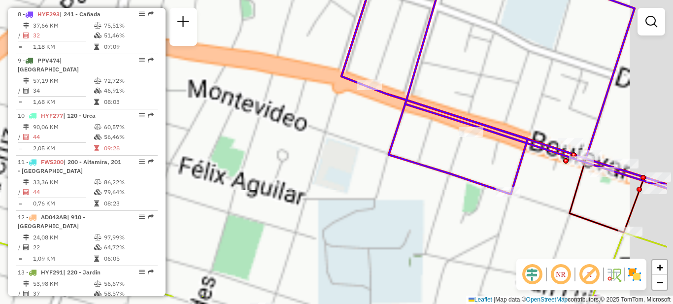
drag, startPoint x: 391, startPoint y: 155, endPoint x: 210, endPoint y: 73, distance: 198.3
click at [210, 74] on div "Janela de atendimento Grade de atendimento Capacidade Transportadoras Veículos …" at bounding box center [336, 152] width 673 height 304
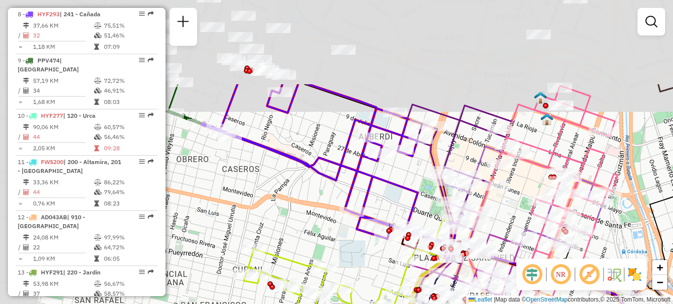
drag, startPoint x: 218, startPoint y: 60, endPoint x: 331, endPoint y: 179, distance: 163.5
click at [331, 179] on icon at bounding box center [330, 171] width 256 height 175
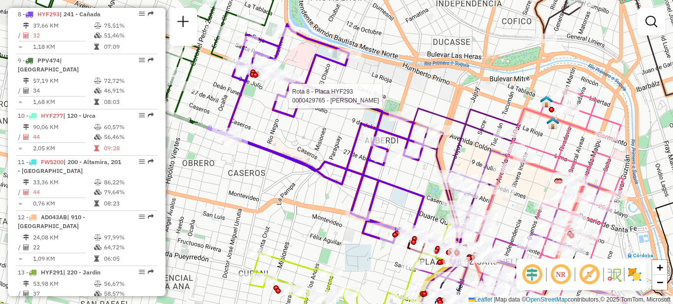
select select "**********"
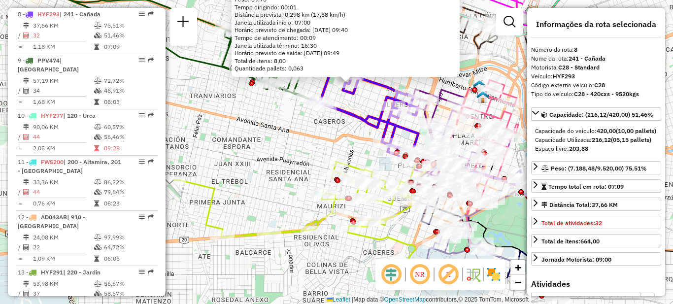
drag, startPoint x: 309, startPoint y: 228, endPoint x: 288, endPoint y: 169, distance: 62.8
click at [288, 169] on div "0000429765 - Charras Pablo Endereço: NEUQUEN 115 Bairro: (CORDOBA / ) Pedidos: …" at bounding box center [336, 152] width 673 height 304
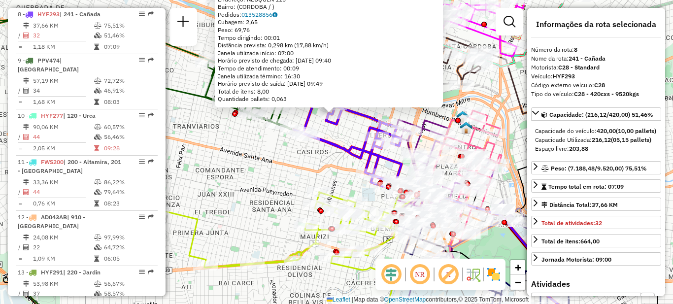
drag, startPoint x: 296, startPoint y: 153, endPoint x: 273, endPoint y: 210, distance: 61.3
click at [274, 210] on div "0000429765 - Charras Pablo Endereço: NEUQUEN 115 Bairro: (CORDOBA / ) Pedidos: …" at bounding box center [336, 152] width 673 height 304
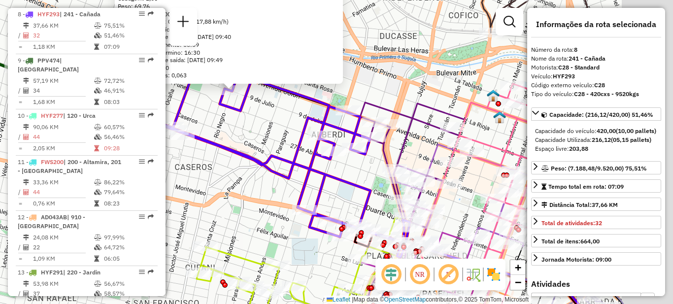
drag, startPoint x: 344, startPoint y: 207, endPoint x: 230, endPoint y: 183, distance: 117.3
click at [230, 183] on div "0000429765 - Charras Pablo Endereço: NEUQUEN 115 Bairro: (CORDOBA / ) Pedidos: …" at bounding box center [336, 152] width 673 height 304
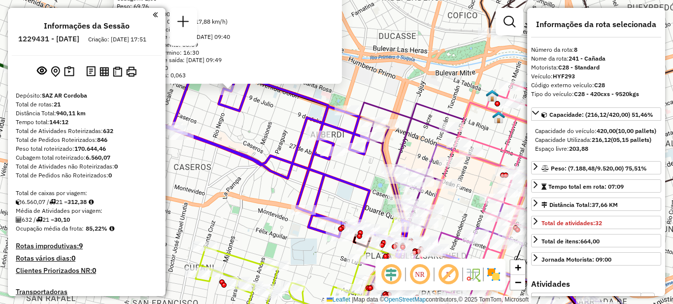
select select "**********"
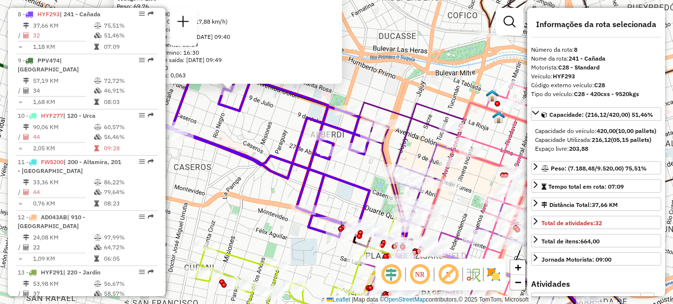
click at [267, 193] on div "0000429765 - [PERSON_NAME]: NEUQUEN 115 Bairro: ([GEOGRAPHIC_DATA] / ) Pedidos:…" at bounding box center [336, 152] width 673 height 304
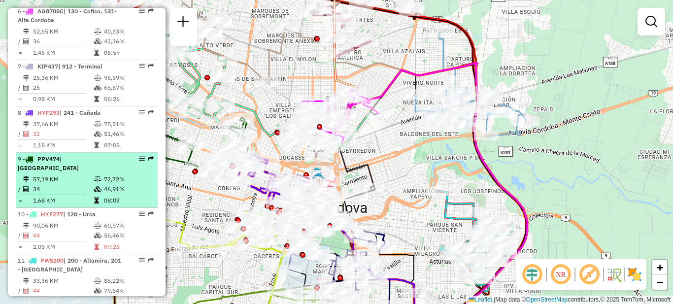
scroll to position [661, 0]
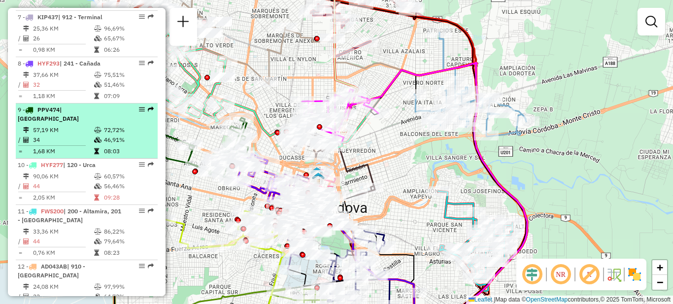
click at [72, 125] on td "57,19 KM" at bounding box center [63, 130] width 61 height 10
select select "**********"
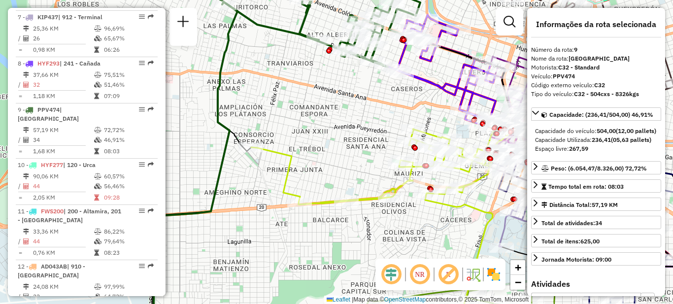
drag, startPoint x: 162, startPoint y: 156, endPoint x: 165, endPoint y: 171, distance: 14.6
click at [165, 171] on div "Informações da Sessão 1229431 - 14/08/2025 Criação: 13/08/2025 17:51 Depósito: …" at bounding box center [87, 152] width 158 height 288
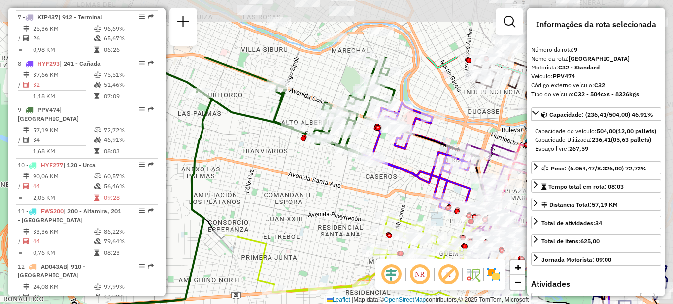
drag, startPoint x: 314, startPoint y: 87, endPoint x: 293, endPoint y: 122, distance: 40.7
click at [287, 174] on div "Janela de atendimento Grade de atendimento Capacidade Transportadoras Veículos …" at bounding box center [336, 152] width 673 height 304
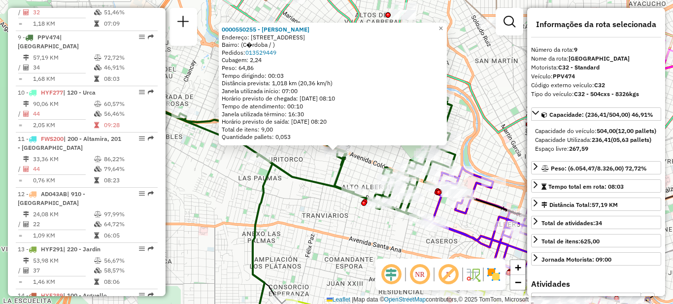
scroll to position [757, 0]
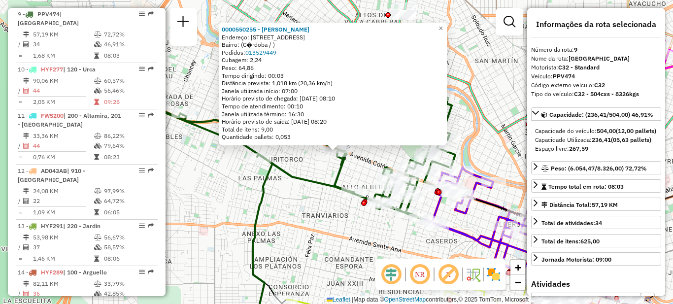
click at [310, 203] on div "0000550255 - javier oliva Endereço: Avenida Col�n 3551 1 Bairro: (C�rdoba / ) P…" at bounding box center [336, 152] width 673 height 304
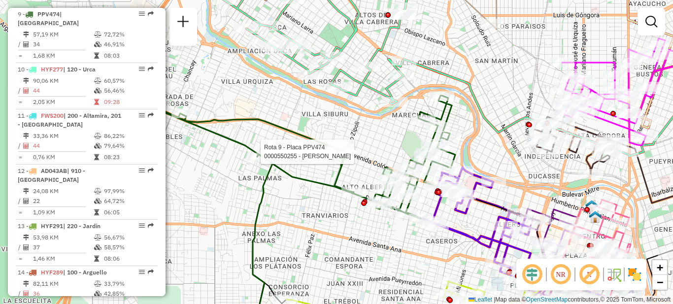
select select "**********"
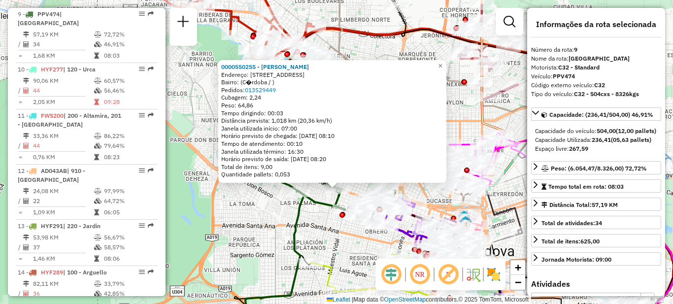
click at [340, 236] on div "0000550255 - javier oliva Endereço: Avenida Col�n 3551 1 Bairro: (C�rdoba / ) P…" at bounding box center [336, 152] width 673 height 304
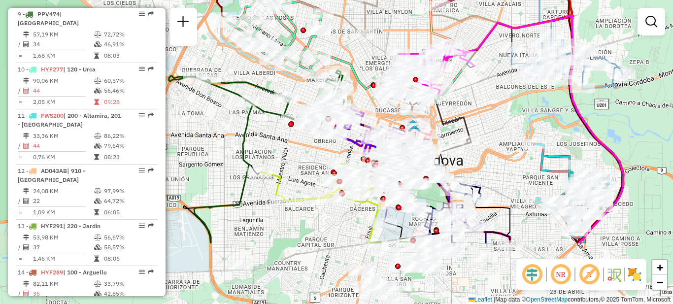
drag, startPoint x: 325, startPoint y: 232, endPoint x: 279, endPoint y: 156, distance: 88.2
click at [278, 155] on div "Janela de atendimento Grade de atendimento Capacidade Transportadoras Veículos …" at bounding box center [336, 152] width 673 height 304
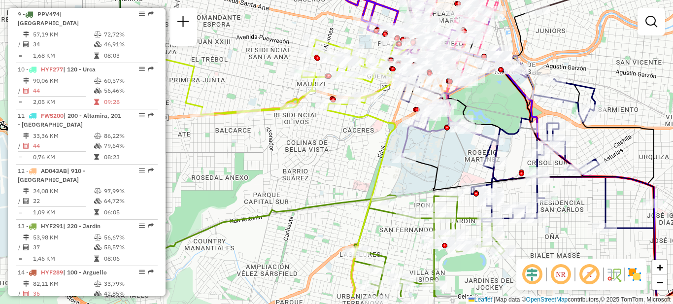
drag, startPoint x: 329, startPoint y: 211, endPoint x: 291, endPoint y: 201, distance: 39.5
click at [291, 201] on div "Janela de atendimento Grade de atendimento Capacidade Transportadoras Veículos …" at bounding box center [336, 152] width 673 height 304
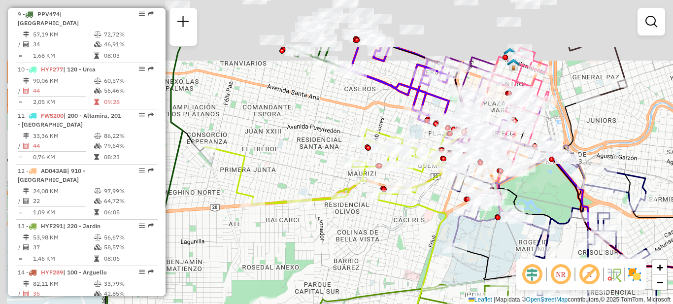
drag, startPoint x: 296, startPoint y: 150, endPoint x: 373, endPoint y: 277, distance: 148.3
click at [373, 277] on div "Janela de atendimento Grade de atendimento Capacidade Transportadoras Veículos …" at bounding box center [336, 152] width 673 height 304
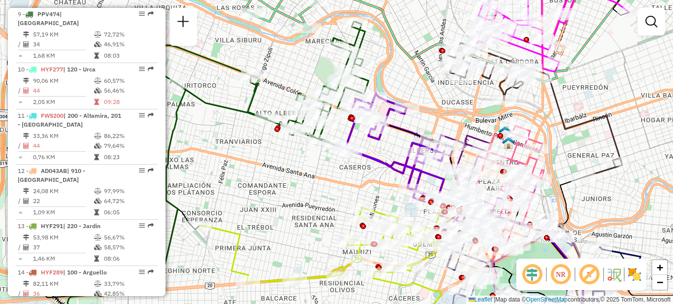
drag, startPoint x: 309, startPoint y: 169, endPoint x: 272, endPoint y: 204, distance: 50.6
click at [272, 204] on div "Janela de atendimento Grade de atendimento Capacidade Transportadoras Veículos …" at bounding box center [336, 152] width 673 height 304
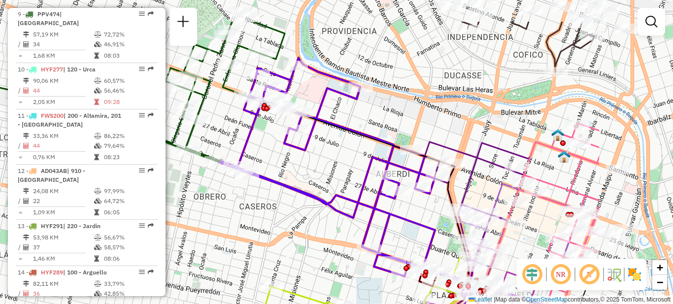
drag, startPoint x: 359, startPoint y: 178, endPoint x: 218, endPoint y: 231, distance: 150.3
click at [218, 231] on div "Janela de atendimento Grade de atendimento Capacidade Transportadoras Veículos …" at bounding box center [336, 152] width 673 height 304
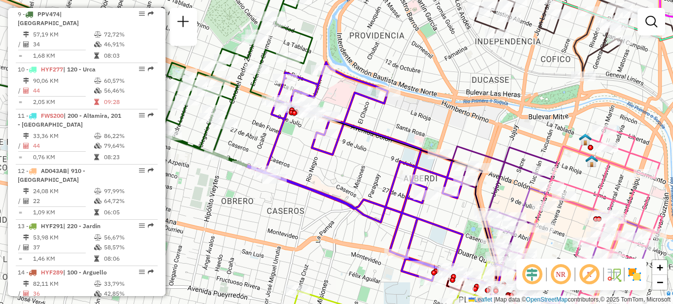
drag, startPoint x: 275, startPoint y: 210, endPoint x: 341, endPoint y: 267, distance: 85.9
click at [341, 267] on div "Janela de atendimento Grade de atendimento Capacidade Transportadoras Veículos …" at bounding box center [336, 152] width 673 height 304
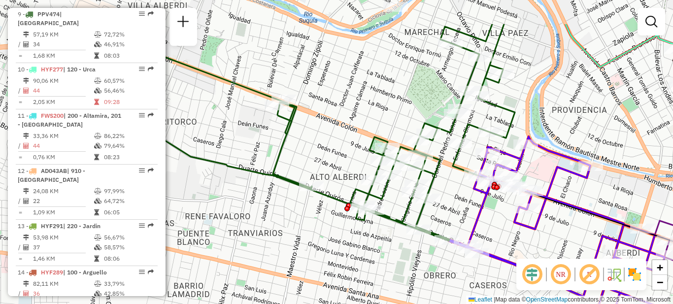
drag, startPoint x: 241, startPoint y: 202, endPoint x: 423, endPoint y: 257, distance: 189.4
click at [423, 257] on div "Janela de atendimento Grade de atendimento Capacidade Transportadoras Veículos …" at bounding box center [336, 152] width 673 height 304
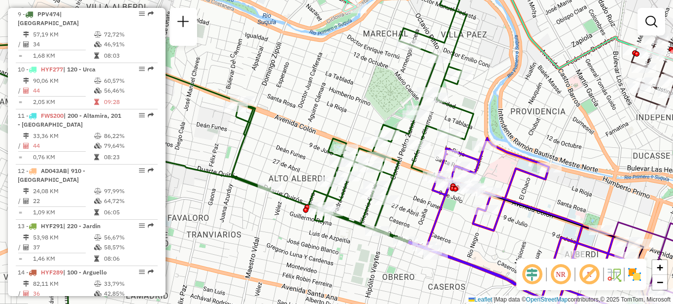
drag, startPoint x: 341, startPoint y: 168, endPoint x: 301, endPoint y: 168, distance: 40.9
click at [301, 168] on div "Janela de atendimento Grade de atendimento Capacidade Transportadoras Veículos …" at bounding box center [336, 152] width 673 height 304
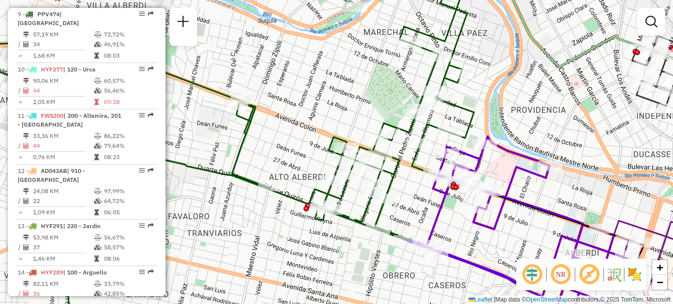
click at [247, 239] on div "Janela de atendimento Grade de atendimento Capacidade Transportadoras Veículos …" at bounding box center [336, 152] width 673 height 304
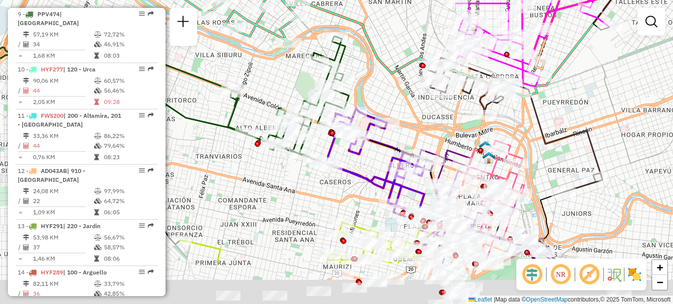
drag, startPoint x: 252, startPoint y: 251, endPoint x: 236, endPoint y: 180, distance: 72.7
click at [236, 180] on div "Janela de atendimento Grade de atendimento Capacidade Transportadoras Veículos …" at bounding box center [336, 152] width 673 height 304
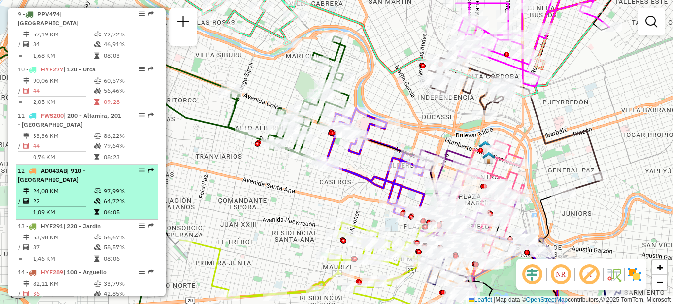
scroll to position [708, 0]
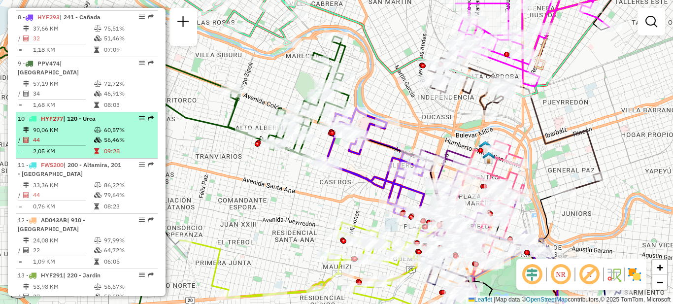
click at [79, 125] on td "90,06 KM" at bounding box center [63, 130] width 61 height 10
select select "**********"
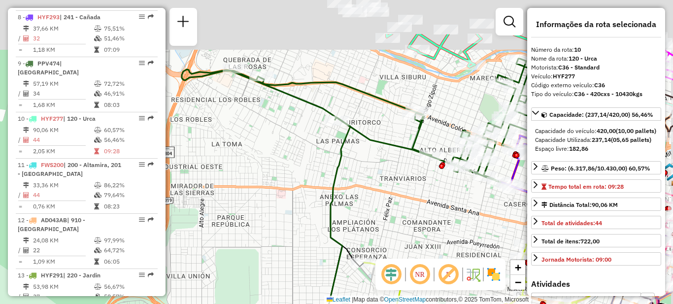
drag, startPoint x: 293, startPoint y: 138, endPoint x: 240, endPoint y: 276, distance: 147.7
click at [242, 279] on div "Janela de atendimento Grade de atendimento Capacidade Transportadoras Veículos …" at bounding box center [336, 152] width 673 height 304
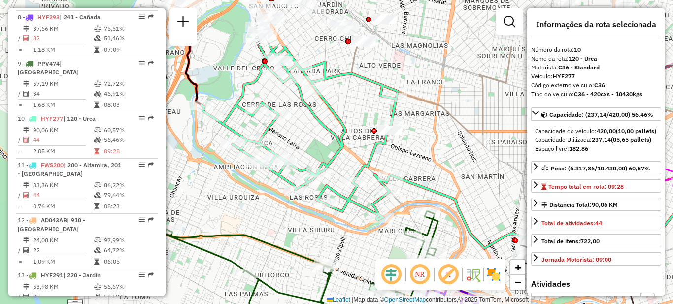
drag, startPoint x: 318, startPoint y: 141, endPoint x: 255, endPoint y: 218, distance: 99.8
click at [255, 218] on div "Janela de atendimento Grade de atendimento Capacidade Transportadoras Veículos …" at bounding box center [336, 152] width 673 height 304
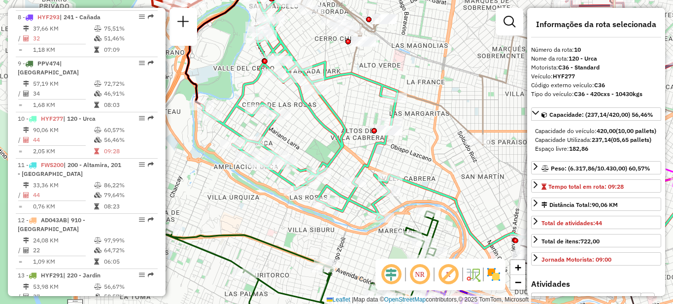
drag, startPoint x: 261, startPoint y: 200, endPoint x: 222, endPoint y: 191, distance: 39.3
click at [222, 191] on div "Janela de atendimento Grade de atendimento Capacidade Transportadoras Veículos …" at bounding box center [336, 152] width 673 height 304
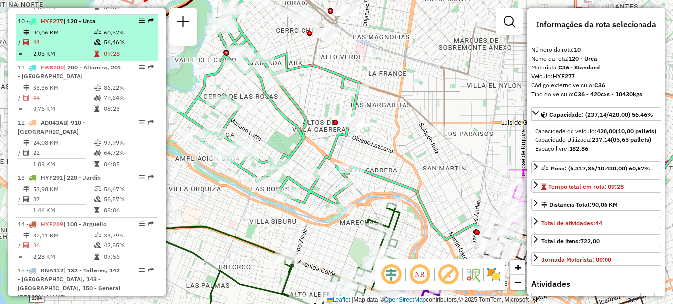
scroll to position [806, 0]
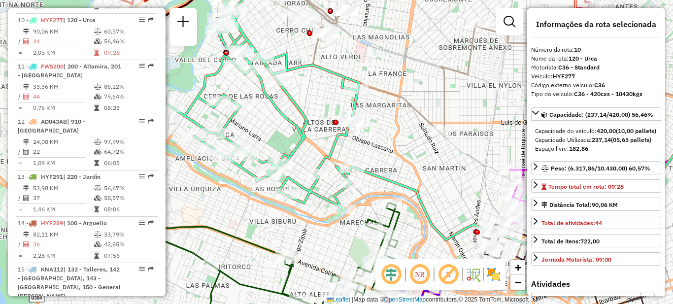
click at [279, 119] on icon at bounding box center [261, 90] width 196 height 242
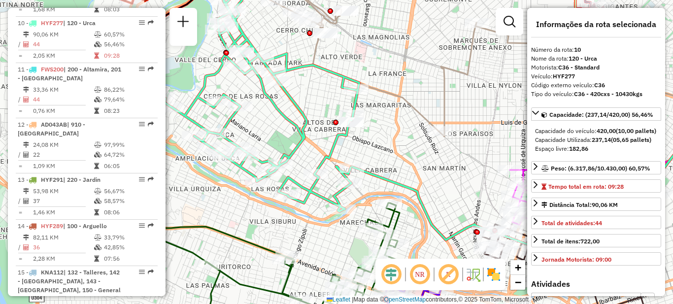
click at [273, 128] on div "Janela de atendimento Grade de atendimento Capacidade Transportadoras Veículos …" at bounding box center [336, 152] width 673 height 304
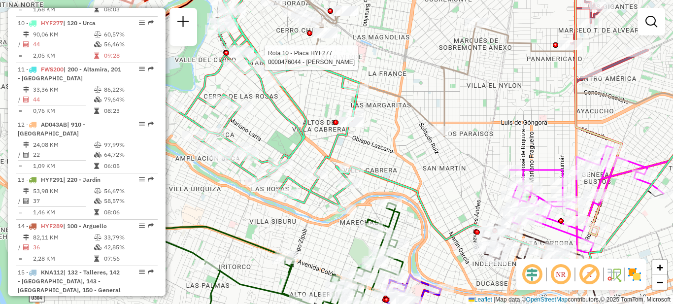
select select "**********"
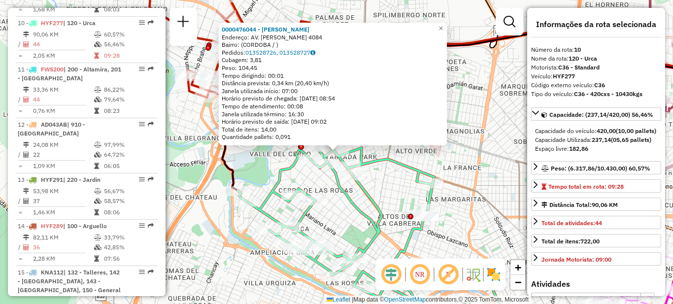
click at [334, 214] on div "0000476044 - Sosa Ariel Alberto Endereço: AV. RAFAEL NUNEZ 4084 Bairro: (CORDOB…" at bounding box center [336, 152] width 673 height 304
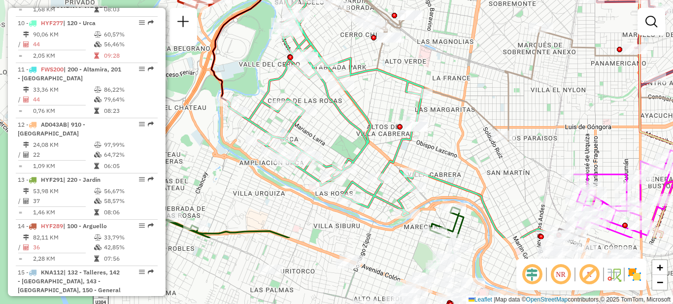
drag, startPoint x: 341, startPoint y: 218, endPoint x: 318, endPoint y: 120, distance: 100.8
click at [318, 120] on div "Janela de atendimento Grade de atendimento Capacidade Transportadoras Veículos …" at bounding box center [336, 152] width 673 height 304
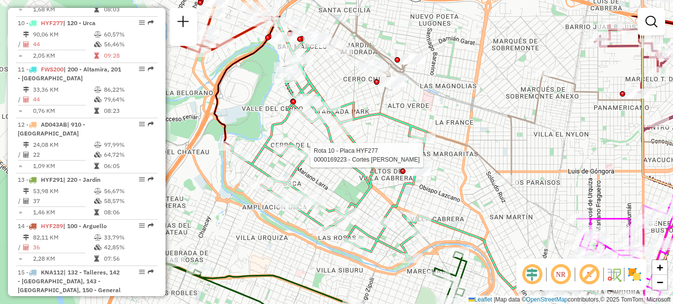
drag, startPoint x: 332, startPoint y: 137, endPoint x: 335, endPoint y: 184, distance: 46.4
click at [335, 184] on div "Rota 10 - Placa HYF277 0000169223 - Cortes Maria Laura Janela de atendimento Gr…" at bounding box center [336, 152] width 673 height 304
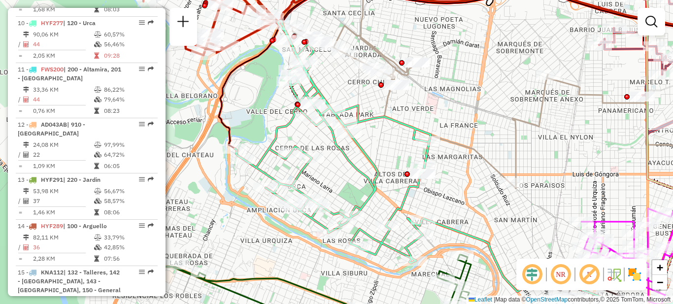
drag, startPoint x: 317, startPoint y: 65, endPoint x: 328, endPoint y: 89, distance: 26.5
click at [328, 89] on div "Janela de atendimento Grade de atendimento Capacidade Transportadoras Veículos …" at bounding box center [336, 152] width 673 height 304
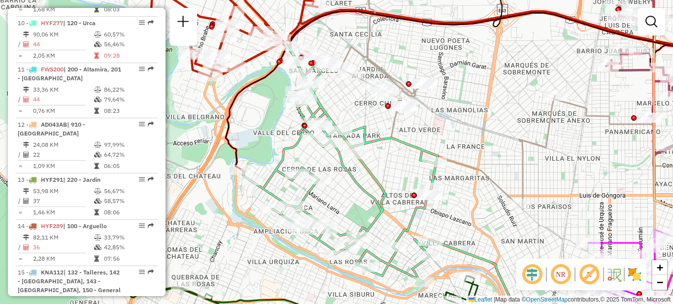
click at [394, 161] on div "Janela de atendimento Grade de atendimento Capacidade Transportadoras Veículos …" at bounding box center [336, 152] width 673 height 304
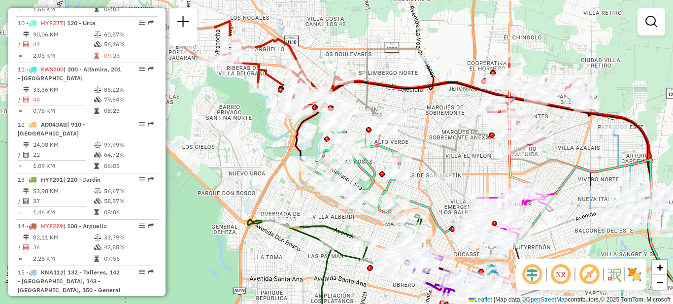
drag, startPoint x: 390, startPoint y: 162, endPoint x: 354, endPoint y: 151, distance: 38.0
click at [354, 151] on div "Janela de atendimento Grade de atendimento Capacidade Transportadoras Veículos …" at bounding box center [336, 152] width 673 height 304
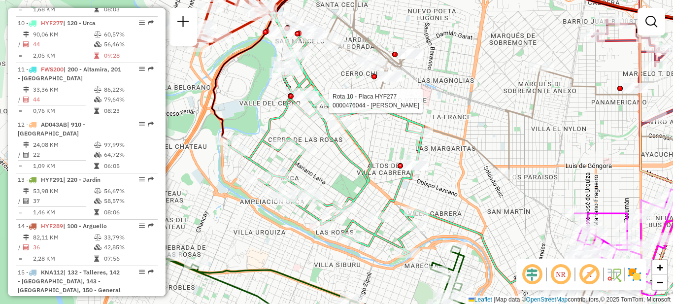
select select "**********"
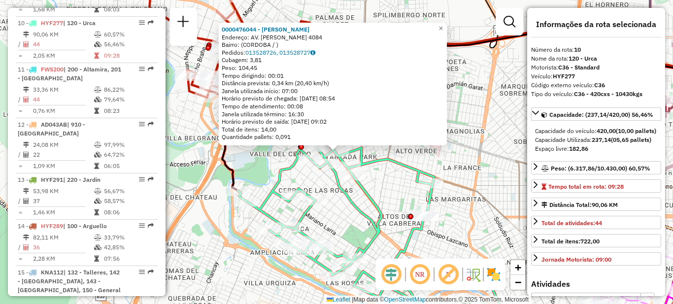
click at [366, 179] on div "Rota 10 - Placa HYF277 0000381008 - COCINA AMERICANA S.R.L. 0000476044 - Sosa A…" at bounding box center [336, 152] width 673 height 304
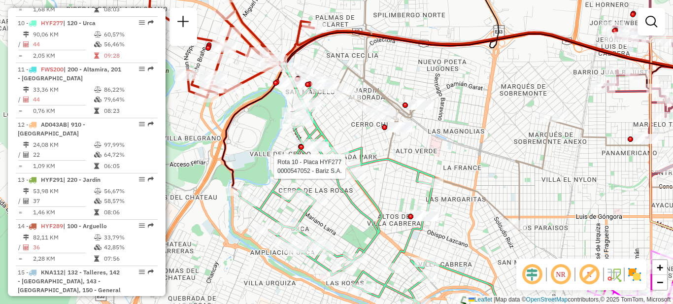
select select "**********"
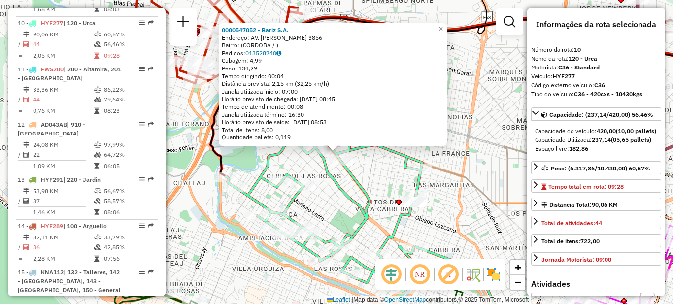
click at [389, 174] on div "0000547052 - Bariz S.A. Endereço: AV. RAFAEL NUNEZ 3856 Bairro: (CORDOBA / ) Pe…" at bounding box center [336, 152] width 673 height 304
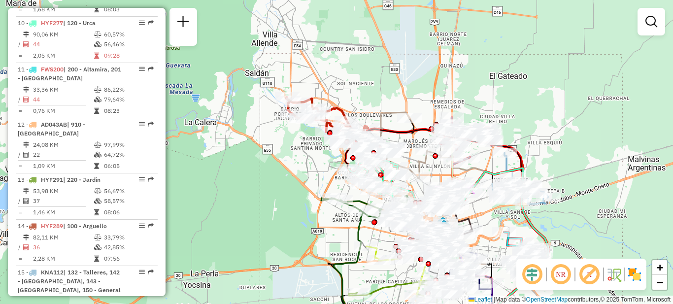
drag, startPoint x: 302, startPoint y: 188, endPoint x: 255, endPoint y: 153, distance: 58.2
click at [256, 154] on div "Janela de atendimento Grade de atendimento Capacidade Transportadoras Veículos …" at bounding box center [336, 152] width 673 height 304
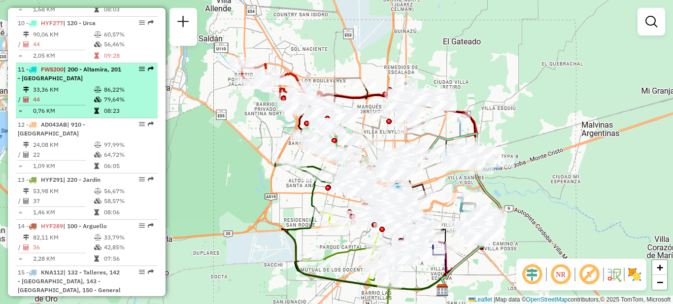
click at [86, 85] on td "33,36 KM" at bounding box center [63, 90] width 61 height 10
select select "**********"
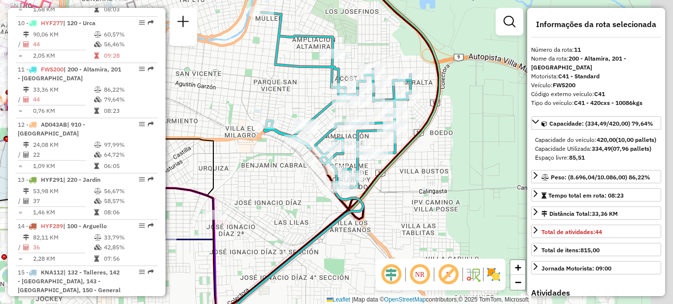
drag, startPoint x: 325, startPoint y: 98, endPoint x: 260, endPoint y: 85, distance: 66.3
click at [260, 85] on div "Janela de atendimento Grade de atendimento Capacidade Transportadoras Veículos …" at bounding box center [336, 152] width 673 height 304
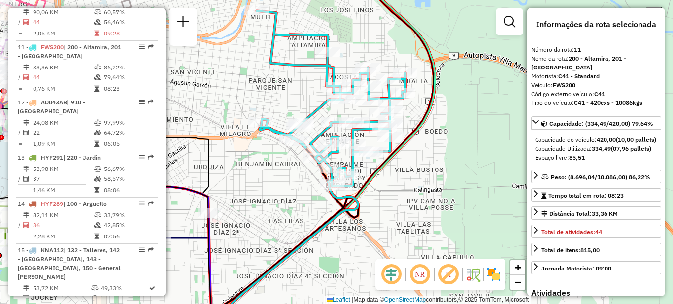
scroll to position [830, 0]
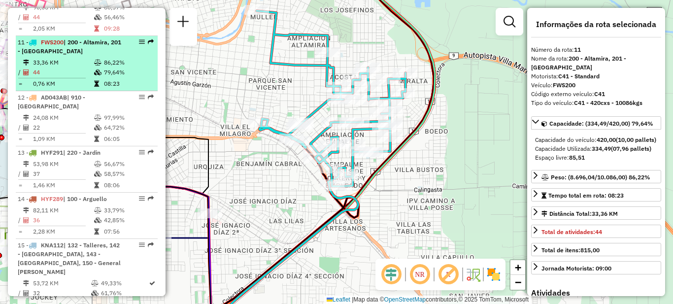
click at [67, 47] on li "11 - FWS200 | 200 - Altamira, 201 - San Vicente 33,36 KM 86,22% / 44 79,64% = 0…" at bounding box center [87, 63] width 142 height 55
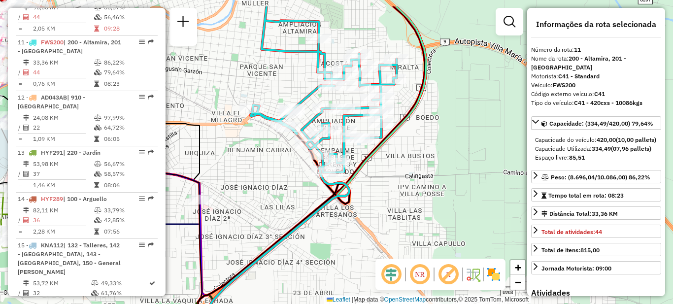
drag, startPoint x: 307, startPoint y: 138, endPoint x: 268, endPoint y: 176, distance: 55.1
click at [270, 183] on div "Janela de atendimento Grade de atendimento Capacidade Transportadoras Veículos …" at bounding box center [336, 152] width 673 height 304
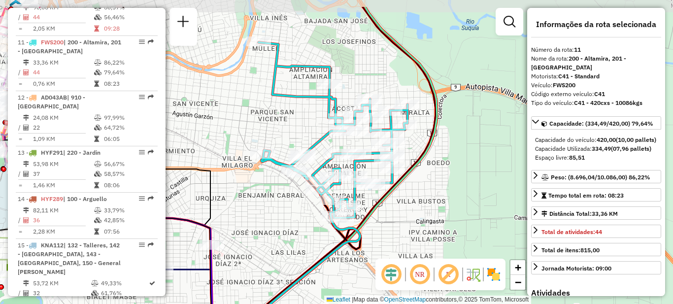
drag, startPoint x: 296, startPoint y: 89, endPoint x: 311, endPoint y: 126, distance: 40.3
click at [311, 126] on div "Janela de atendimento Grade de atendimento Capacidade Transportadoras Veículos …" at bounding box center [336, 152] width 673 height 304
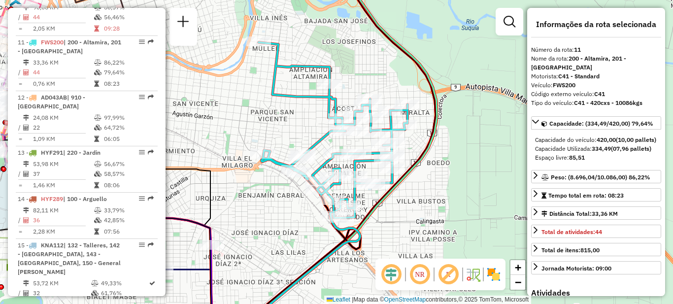
click at [291, 121] on div "Janela de atendimento Grade de atendimento Capacidade Transportadoras Veículos …" at bounding box center [336, 152] width 673 height 304
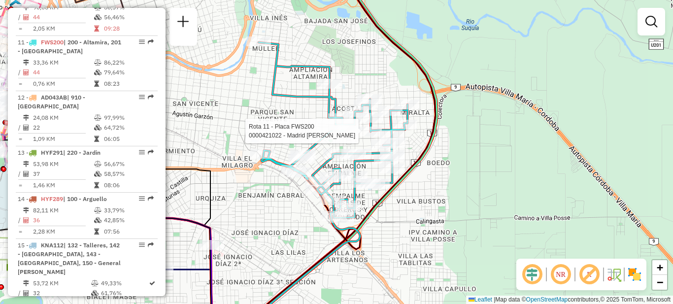
select select "**********"
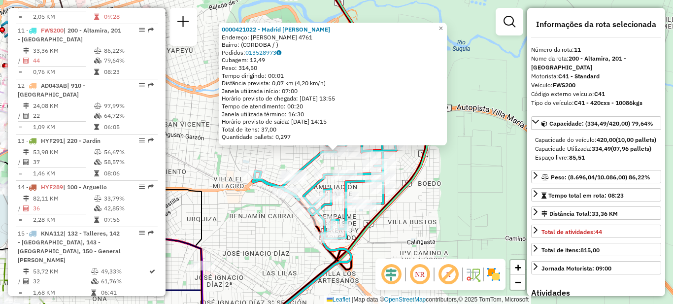
scroll to position [850, 0]
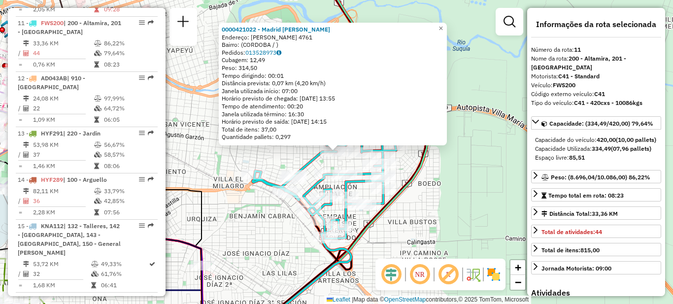
click at [467, 166] on div "0000421022 - Madrid Lucas David Endereço: AGUSTIN GARZON 4761 Bairro: (CORDOBA …" at bounding box center [336, 152] width 673 height 304
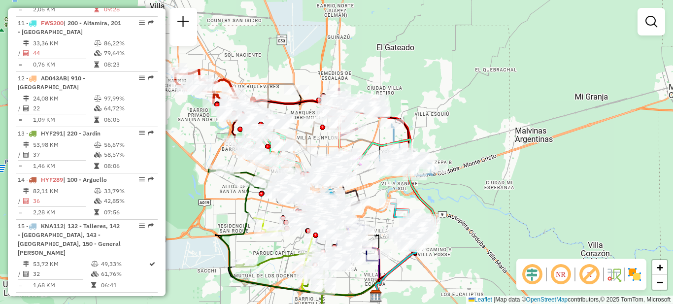
drag, startPoint x: 343, startPoint y: 50, endPoint x: 444, endPoint y: 125, distance: 126.4
click at [446, 130] on div "Janela de atendimento Grade de atendimento Capacidade Transportadoras Veículos …" at bounding box center [336, 152] width 673 height 304
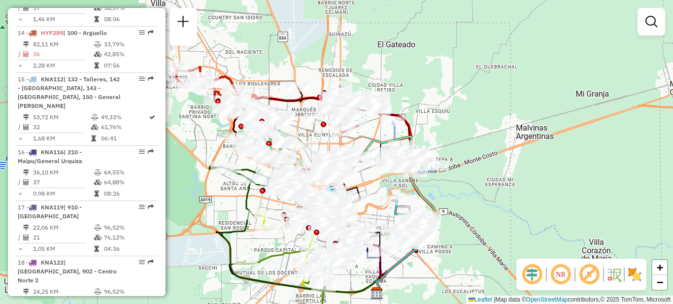
scroll to position [1001, 0]
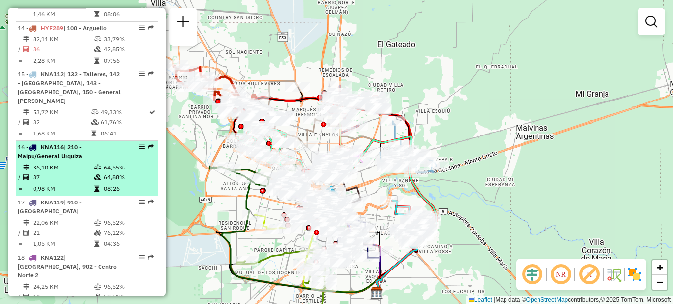
click at [82, 163] on td "36,10 KM" at bounding box center [63, 168] width 61 height 10
select select "**********"
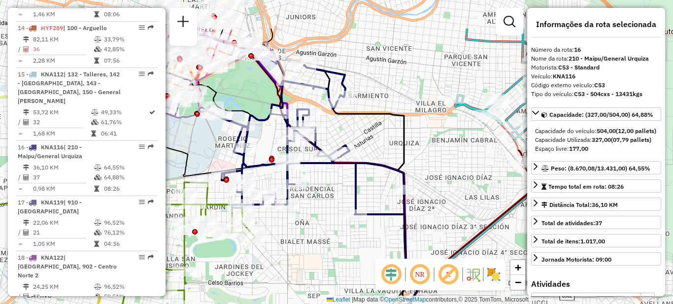
drag, startPoint x: 334, startPoint y: 189, endPoint x: 306, endPoint y: 248, distance: 65.5
click at [306, 248] on div "Janela de atendimento Grade de atendimento Capacidade Transportadoras Veículos …" at bounding box center [336, 152] width 673 height 304
click at [437, 145] on div "Janela de atendimento Grade de atendimento Capacidade Transportadoras Veículos …" at bounding box center [336, 152] width 673 height 304
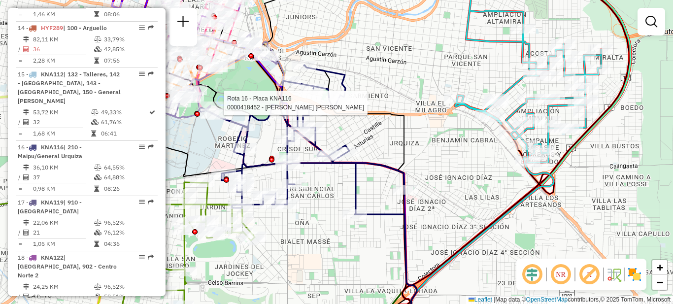
select select "**********"
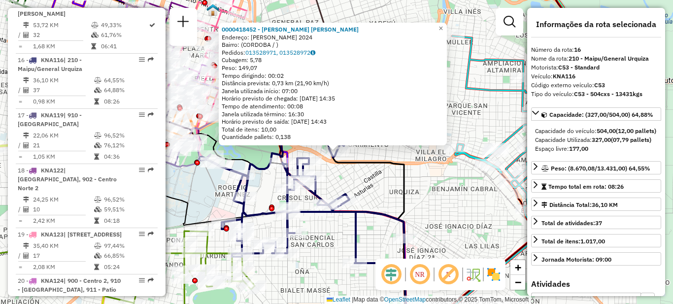
scroll to position [1117, 0]
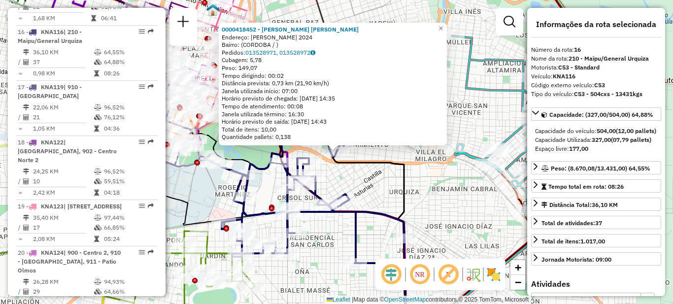
click at [371, 175] on div "0000418452 - Schreiner Adriana Mabel Endereço: JOSE MANUEL ISASA 2024 Bairro: (…" at bounding box center [336, 152] width 673 height 304
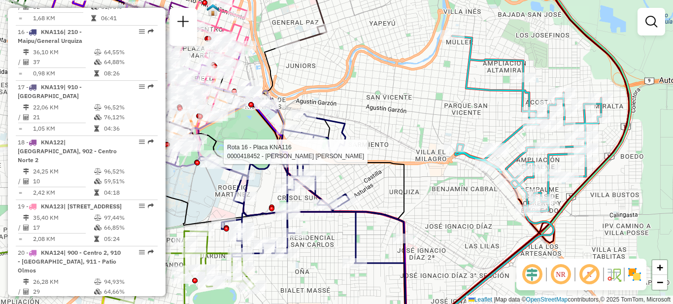
select select "**********"
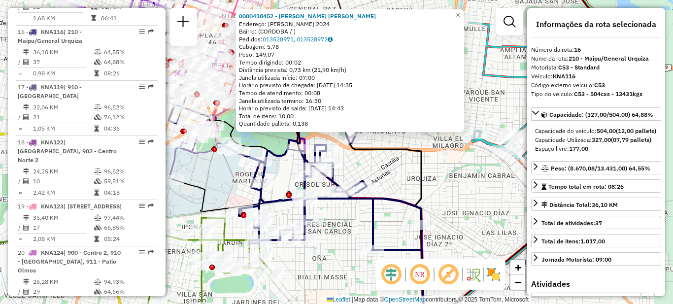
drag, startPoint x: 310, startPoint y: 242, endPoint x: 327, endPoint y: 229, distance: 21.8
click at [327, 229] on div "0000418452 - Schreiner Adriana Mabel Endereço: JOSE MANUEL ISASA 2024 Bairro: (…" at bounding box center [336, 152] width 673 height 304
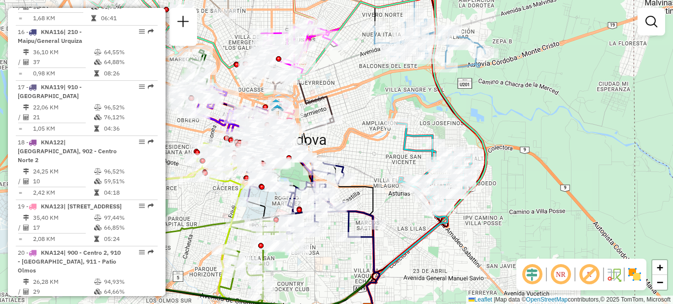
drag, startPoint x: 321, startPoint y: 242, endPoint x: 344, endPoint y: 197, distance: 51.1
click at [344, 197] on div "Rota 16 - Placa KNA116 0000464297 - Carloni Agustin Alberto Janela de atendimen…" at bounding box center [336, 152] width 673 height 304
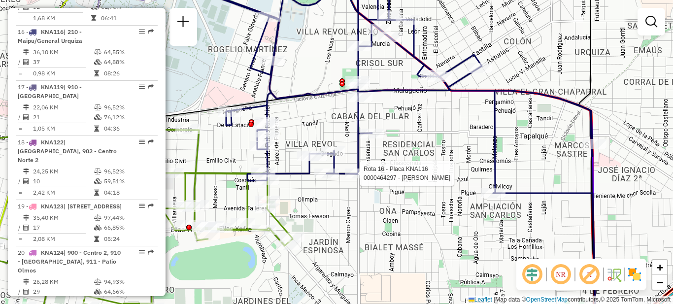
drag, startPoint x: 361, startPoint y: 119, endPoint x: 410, endPoint y: 139, distance: 52.8
click at [410, 139] on div "Rota 16 - Placa KNA116 0000464297 - Carloni Agustin Alberto Janela de atendimen…" at bounding box center [336, 152] width 673 height 304
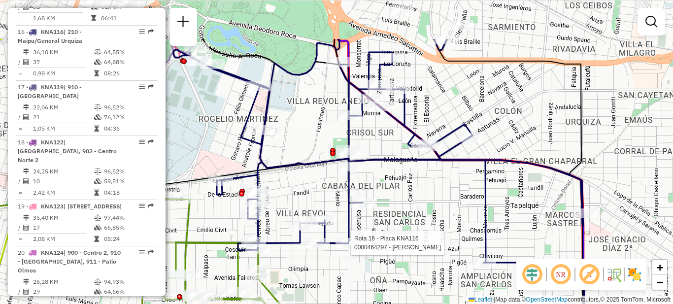
drag, startPoint x: 432, startPoint y: 142, endPoint x: 422, endPoint y: 213, distance: 71.6
click at [422, 213] on div "Rota 16 - Placa KNA116 0000464297 - Carloni Agustin Alberto Janela de atendimen…" at bounding box center [336, 152] width 673 height 304
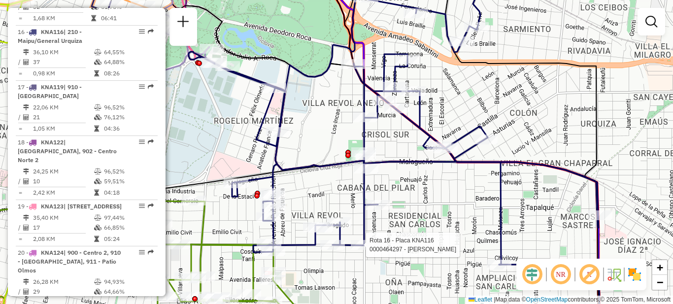
drag, startPoint x: 397, startPoint y: 192, endPoint x: 412, endPoint y: 192, distance: 15.3
click at [412, 192] on div "Rota 16 - Placa KNA116 0000464297 - Carloni Agustin Alberto Janela de atendimen…" at bounding box center [336, 152] width 673 height 304
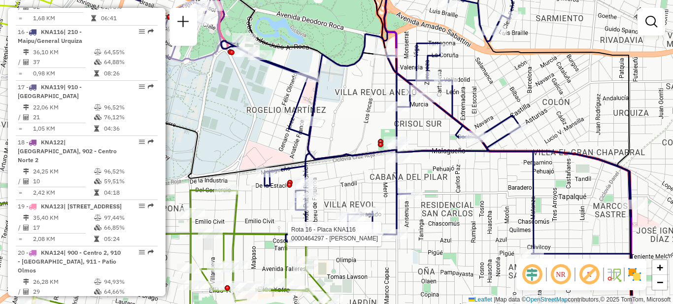
drag, startPoint x: 441, startPoint y: 199, endPoint x: 474, endPoint y: 190, distance: 34.3
click at [477, 193] on div "Rota 16 - Placa KNA116 0000464297 - Carloni Agustin Alberto Janela de atendimen…" at bounding box center [336, 152] width 673 height 304
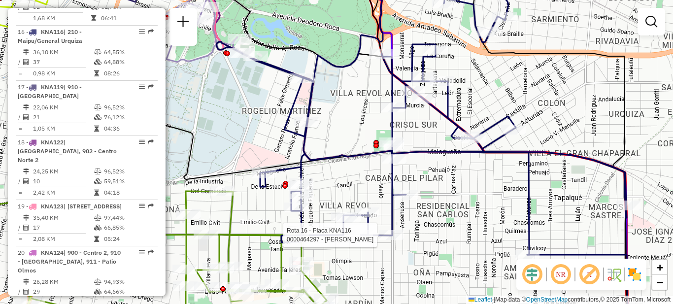
click at [457, 202] on div "Rota 16 - Placa KNA116 0000464297 - Carloni Agustin Alberto Janela de atendimen…" at bounding box center [336, 152] width 673 height 304
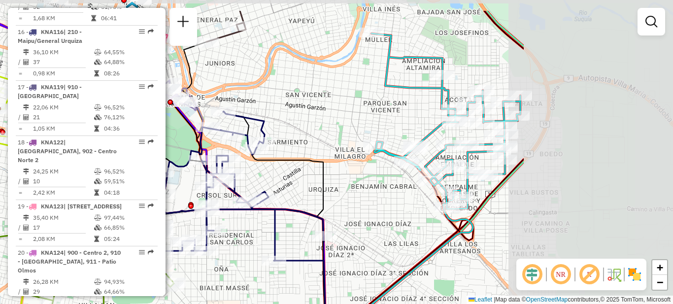
drag, startPoint x: 601, startPoint y: 144, endPoint x: 385, endPoint y: 185, distance: 220.3
click at [385, 185] on div "Janela de atendimento Grade de atendimento Capacidade Transportadoras Veículos …" at bounding box center [336, 152] width 673 height 304
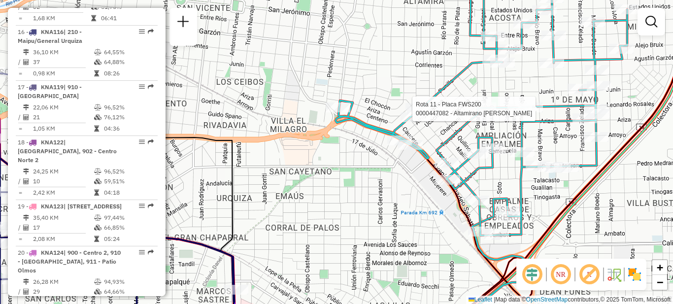
select select "**********"
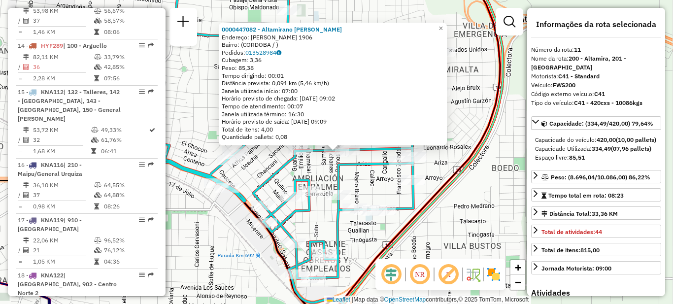
scroll to position [850, 0]
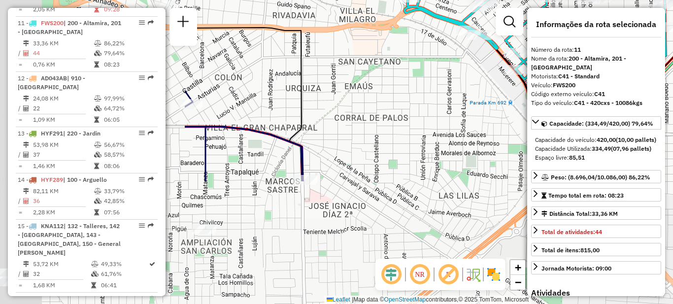
drag, startPoint x: 257, startPoint y: 234, endPoint x: 493, endPoint y: 92, distance: 275.2
click at [493, 92] on div "0000447082 - Altamirano Maria Celia Endereço: RAMOS MEJIA 1906 Bairro: (CORDOBA…" at bounding box center [336, 152] width 673 height 304
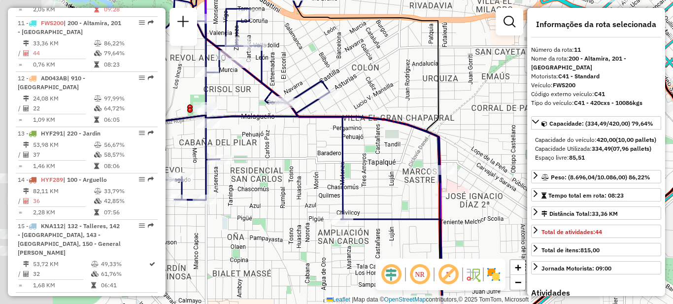
drag, startPoint x: 399, startPoint y: 126, endPoint x: 533, endPoint y: 112, distance: 134.7
click at [536, 114] on hb-router-mapa "Informações da Sessão 1229431 - 14/08/2025 Criação: 13/08/2025 17:51 Depósito: …" at bounding box center [336, 152] width 673 height 304
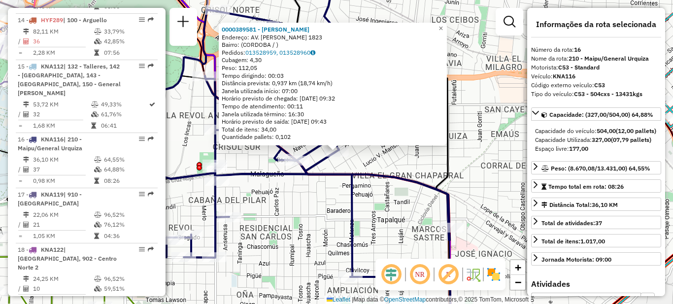
scroll to position [1117, 0]
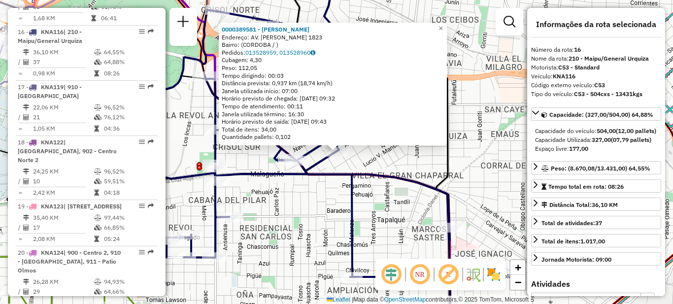
click at [300, 221] on div "0000389581 - Martin Leila Lisette Endereço: AV. AMADEO SABATTINI 1823 Bairro: (…" at bounding box center [336, 152] width 673 height 304
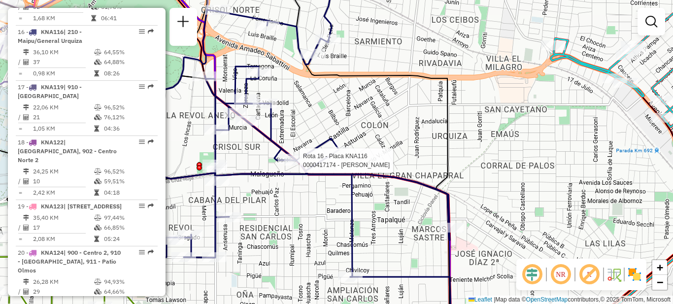
select select "**********"
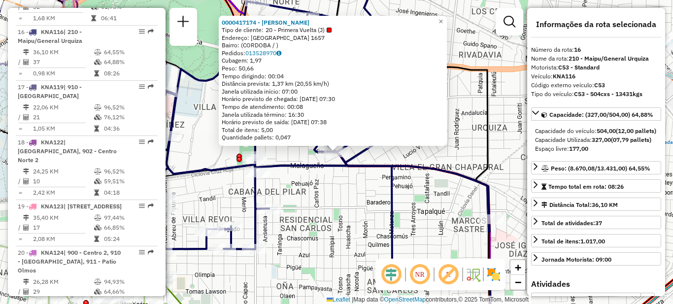
click at [305, 205] on div "0000417174 - Villagra Daniel Alejandro Tipo de cliente: 20 - Primera Vuelta (J)…" at bounding box center [336, 152] width 673 height 304
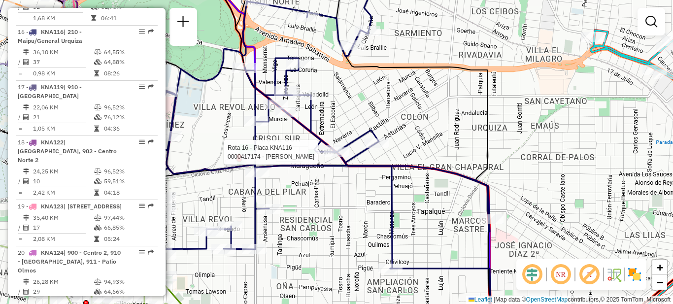
select select "**********"
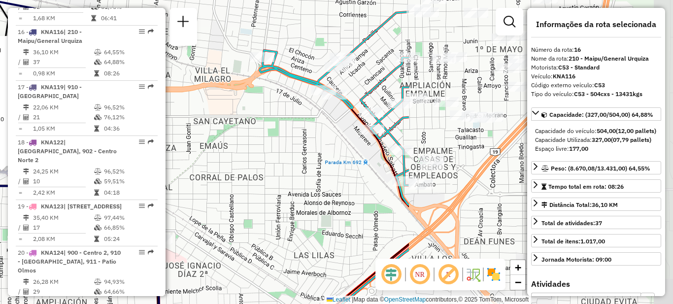
drag, startPoint x: 494, startPoint y: 152, endPoint x: 162, endPoint y: 172, distance: 332.8
click at [162, 172] on hb-router-mapa "Informações da Sessão 1229431 - 14/08/2025 Criação: 13/08/2025 17:51 Depósito: …" at bounding box center [336, 152] width 673 height 304
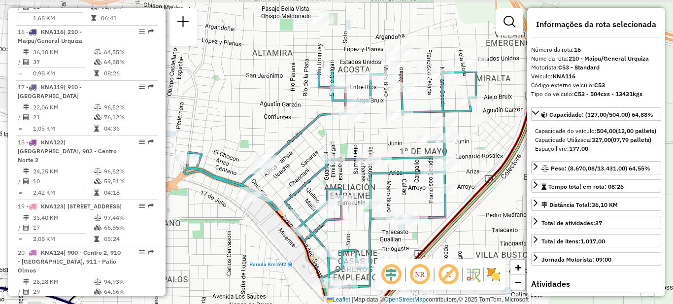
drag, startPoint x: 307, startPoint y: 154, endPoint x: 233, endPoint y: 256, distance: 126.3
click at [233, 256] on div "Rota 16 - Placa KNA116 0000389581 - Martin Leila Lisette 0000417174 - Villagra …" at bounding box center [336, 152] width 673 height 304
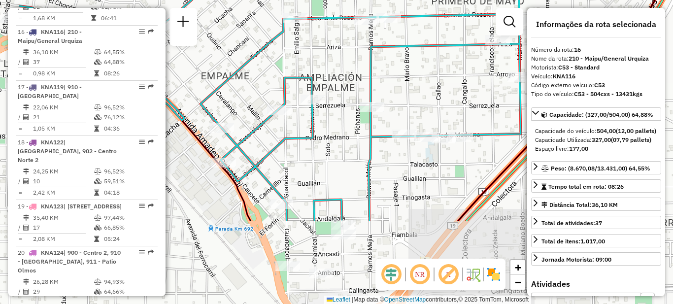
drag, startPoint x: 336, startPoint y: 224, endPoint x: 431, endPoint y: 88, distance: 165.3
click at [431, 88] on div "Rota 16 - Placa KNA116 0000389581 - Martin Leila Lisette 0000417174 - Villagra …" at bounding box center [336, 152] width 673 height 304
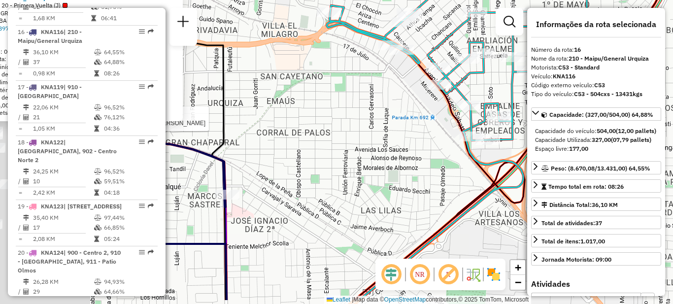
drag, startPoint x: 273, startPoint y: 154, endPoint x: 560, endPoint y: 59, distance: 302.0
click at [560, 59] on hb-router-mapa "Informações da Sessão 1229431 - 14/08/2025 Criação: 13/08/2025 17:51 Depósito: …" at bounding box center [336, 152] width 673 height 304
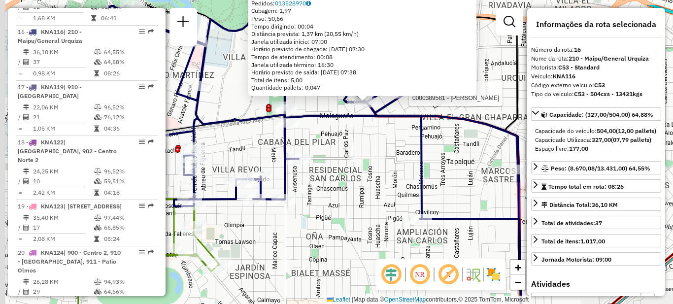
drag, startPoint x: 381, startPoint y: 142, endPoint x: 466, endPoint y: 160, distance: 86.6
click at [466, 160] on div "Rota 16 - Placa KNA116 0000389581 - Martin Leila Lisette 0000417174 - Villagra …" at bounding box center [336, 152] width 673 height 304
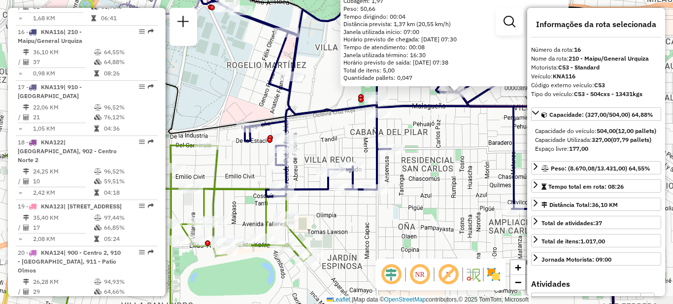
drag, startPoint x: 341, startPoint y: 181, endPoint x: 439, endPoint y: 173, distance: 97.9
click at [438, 173] on div "Rota 16 - Placa KNA116 0000389581 - Martin Leila Lisette 0000417174 - Villagra …" at bounding box center [336, 152] width 673 height 304
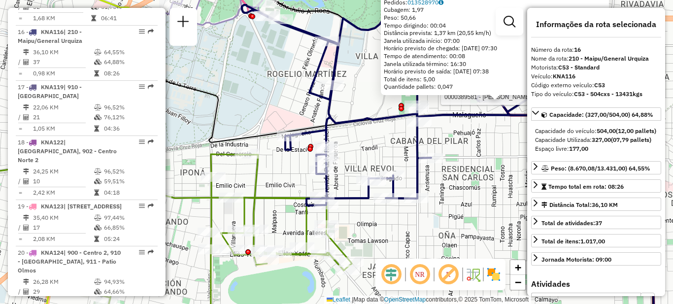
click at [467, 155] on div "Rota 16 - Placa KNA116 0000389581 - Martin Leila Lisette 0000417174 - Villagra …" at bounding box center [336, 152] width 673 height 304
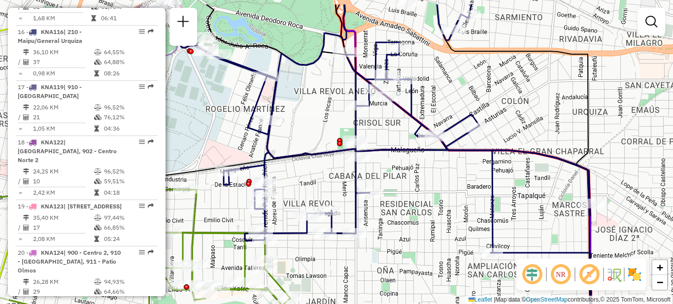
drag, startPoint x: 486, startPoint y: 148, endPoint x: 425, endPoint y: 183, distance: 70.8
click at [425, 183] on div "Janela de atendimento Grade de atendimento Capacidade Transportadoras Veículos …" at bounding box center [336, 152] width 673 height 304
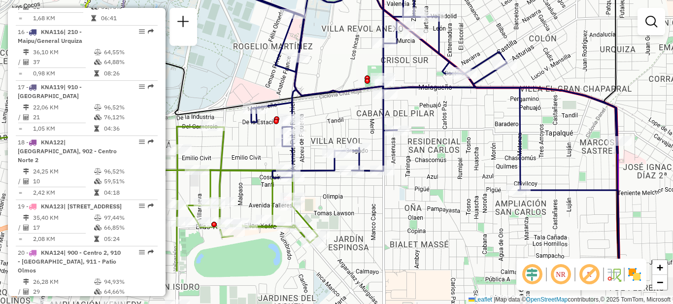
drag, startPoint x: 424, startPoint y: 193, endPoint x: 451, endPoint y: 129, distance: 69.8
click at [451, 129] on div "Janela de atendimento Grade de atendimento Capacidade Transportadoras Veículos …" at bounding box center [336, 152] width 673 height 304
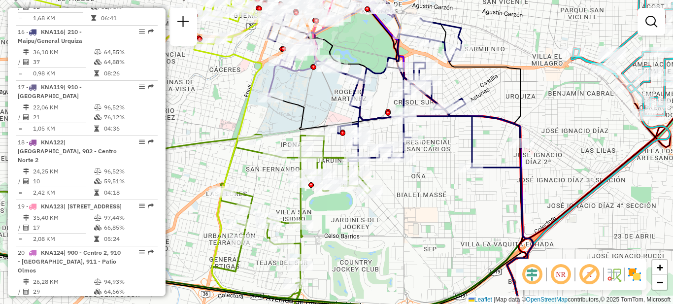
drag, startPoint x: 449, startPoint y: 166, endPoint x: 440, endPoint y: 186, distance: 22.9
click at [440, 186] on div "Janela de atendimento Grade de atendimento Capacidade Transportadoras Veículos …" at bounding box center [336, 152] width 673 height 304
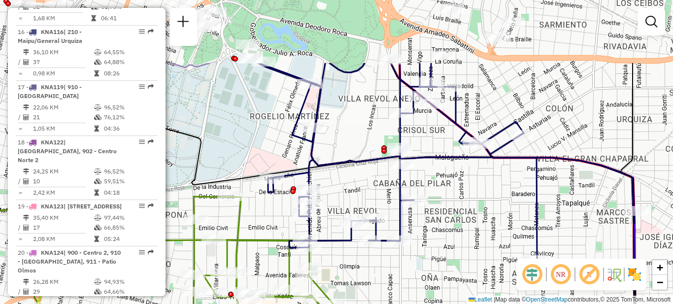
drag, startPoint x: 444, startPoint y: 140, endPoint x: 477, endPoint y: 234, distance: 99.1
click at [477, 234] on div "Janela de atendimento Grade de atendimento Capacidade Transportadoras Veículos …" at bounding box center [336, 152] width 673 height 304
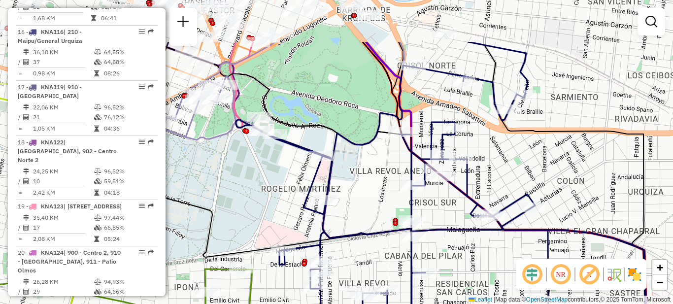
drag, startPoint x: 461, startPoint y: 197, endPoint x: 452, endPoint y: 248, distance: 52.5
click at [468, 269] on div "Janela de atendimento Grade de atendimento Capacidade Transportadoras Veículos …" at bounding box center [336, 152] width 673 height 304
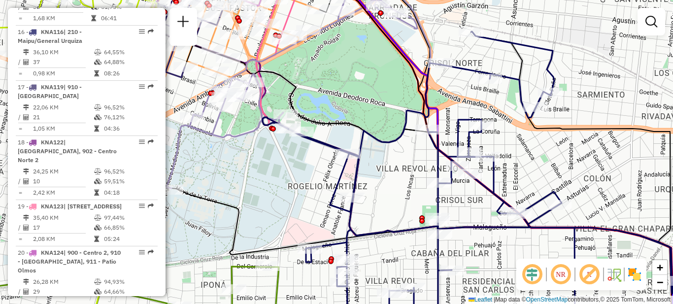
drag, startPoint x: 472, startPoint y: 177, endPoint x: 506, endPoint y: 174, distance: 34.1
click at [506, 174] on div "Janela de atendimento Grade de atendimento Capacidade Transportadoras Veículos …" at bounding box center [336, 152] width 673 height 304
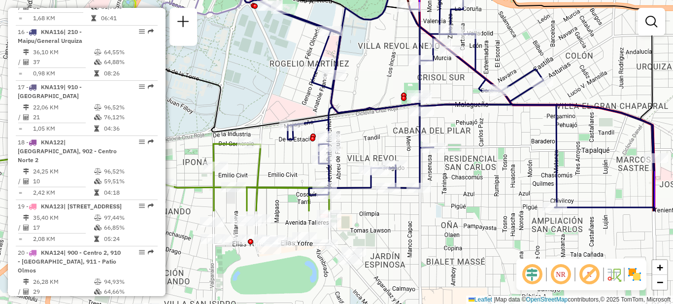
drag, startPoint x: 479, startPoint y: 232, endPoint x: 460, endPoint y: 109, distance: 124.2
click at [460, 109] on icon at bounding box center [449, 58] width 410 height 299
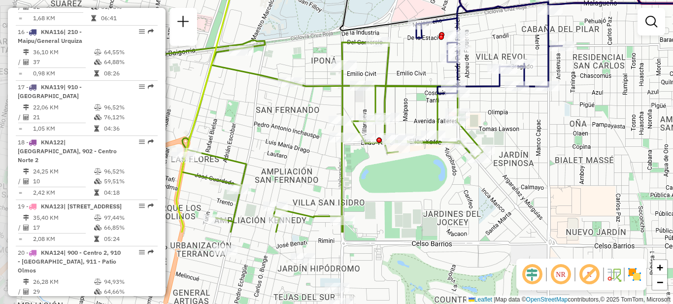
drag, startPoint x: 432, startPoint y: 225, endPoint x: 571, endPoint y: 132, distance: 167.7
click at [571, 131] on div "Janela de atendimento Grade de atendimento Capacidade Transportadoras Veículos …" at bounding box center [336, 152] width 673 height 304
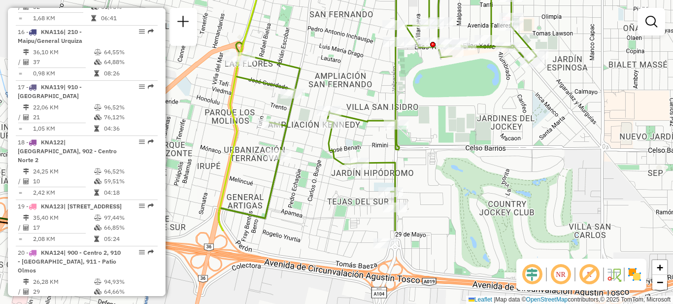
drag, startPoint x: 417, startPoint y: 173, endPoint x: 465, endPoint y: 121, distance: 70.8
click at [465, 121] on div "Janela de atendimento Grade de atendimento Capacidade Transportadoras Veículos …" at bounding box center [336, 152] width 673 height 304
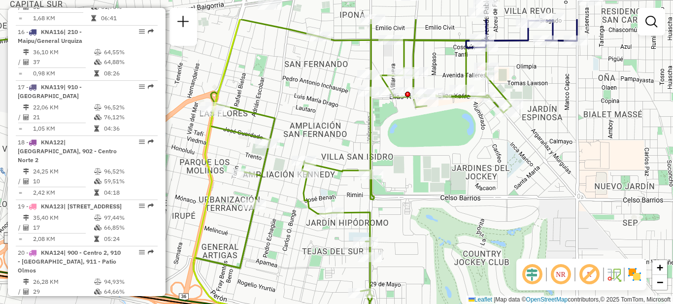
drag, startPoint x: 448, startPoint y: 123, endPoint x: 417, endPoint y: 186, distance: 70.5
click at [417, 185] on div "Janela de atendimento Grade de atendimento Capacidade Transportadoras Veículos …" at bounding box center [336, 152] width 673 height 304
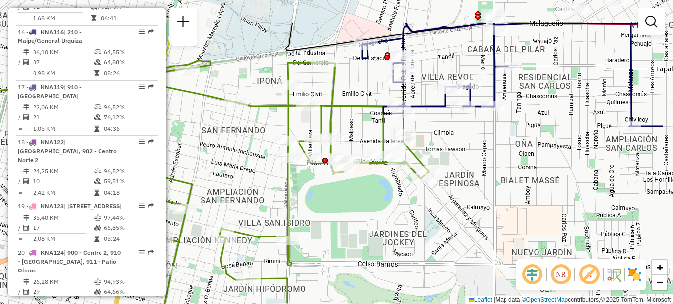
drag, startPoint x: 402, startPoint y: 188, endPoint x: 357, endPoint y: 227, distance: 59.8
click at [357, 229] on div "Janela de atendimento Grade de atendimento Capacidade Transportadoras Veículos …" at bounding box center [336, 152] width 673 height 304
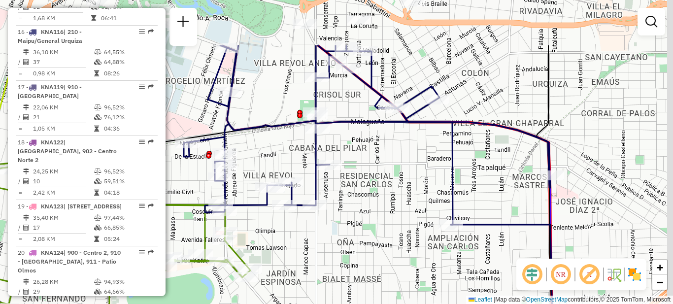
drag, startPoint x: 475, startPoint y: 168, endPoint x: 323, endPoint y: 236, distance: 166.3
click at [324, 236] on div "Janela de atendimento Grade de atendimento Capacidade Transportadoras Veículos …" at bounding box center [336, 152] width 673 height 304
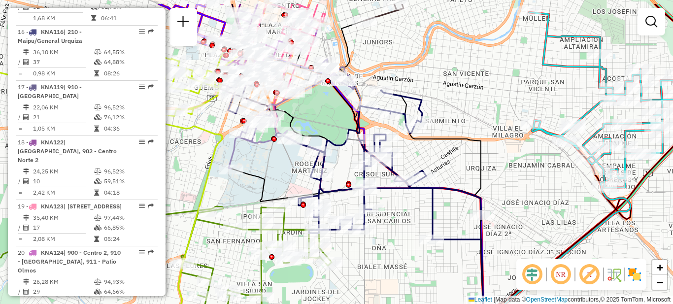
drag, startPoint x: 411, startPoint y: 184, endPoint x: 405, endPoint y: 219, distance: 35.1
click at [405, 219] on div "Janela de atendimento Grade de atendimento Capacidade Transportadoras Veículos …" at bounding box center [336, 152] width 673 height 304
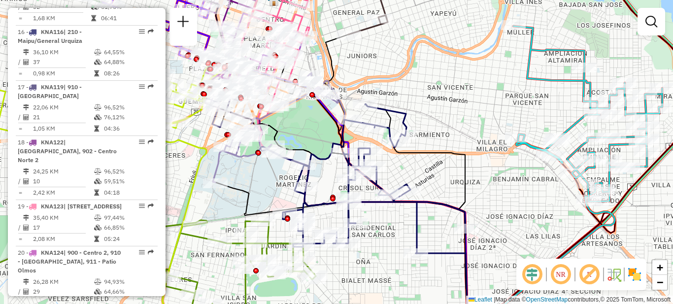
drag, startPoint x: 519, startPoint y: 179, endPoint x: 504, endPoint y: 193, distance: 21.0
click at [504, 193] on div "Janela de atendimento Grade de atendimento Capacidade Transportadoras Veículos …" at bounding box center [336, 152] width 673 height 304
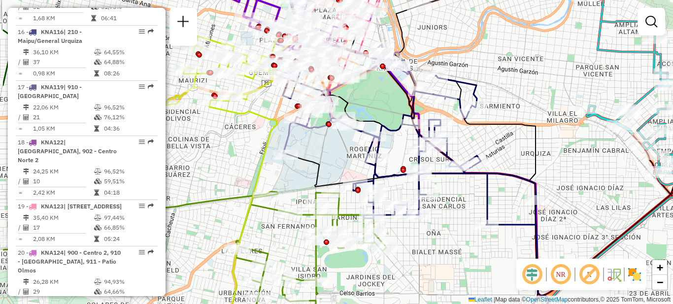
drag, startPoint x: 443, startPoint y: 205, endPoint x: 513, endPoint y: 178, distance: 75.3
click at [513, 178] on icon at bounding box center [434, 149] width 205 height 149
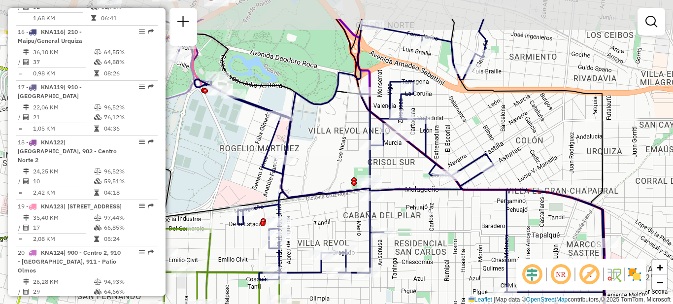
drag, startPoint x: 459, startPoint y: 189, endPoint x: 444, endPoint y: 221, distance: 35.0
click at [445, 230] on div "Janela de atendimento Grade de atendimento Capacidade Transportadoras Veículos …" at bounding box center [336, 152] width 673 height 304
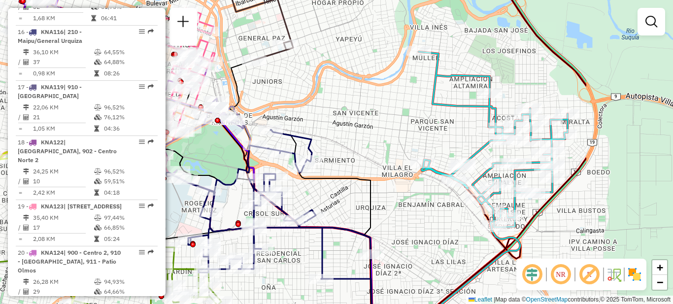
drag, startPoint x: 579, startPoint y: 189, endPoint x: 426, endPoint y: 213, distance: 154.6
click at [426, 213] on div "Janela de atendimento Grade de atendimento Capacidade Transportadoras Veículos …" at bounding box center [336, 152] width 673 height 304
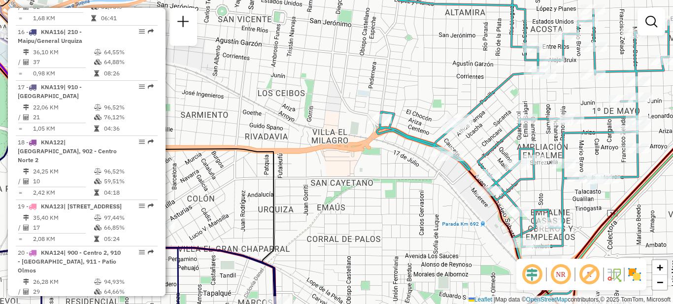
drag, startPoint x: 470, startPoint y: 210, endPoint x: 457, endPoint y: 210, distance: 13.3
click at [457, 210] on div "Janela de atendimento Grade de atendimento Capacidade Transportadoras Veículos …" at bounding box center [336, 152] width 673 height 304
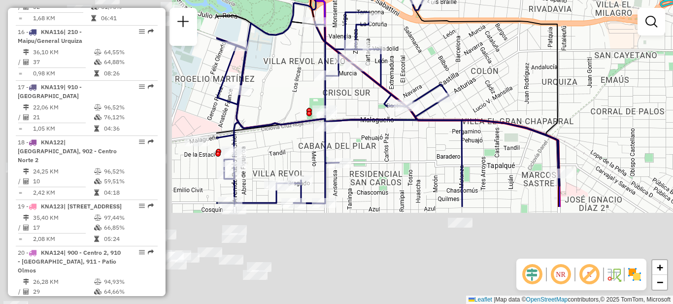
drag, startPoint x: 389, startPoint y: 225, endPoint x: 673, endPoint y: 95, distance: 312.4
click at [673, 95] on div "Janela de atendimento Grade de atendimento Capacidade Transportadoras Veículos …" at bounding box center [336, 152] width 673 height 304
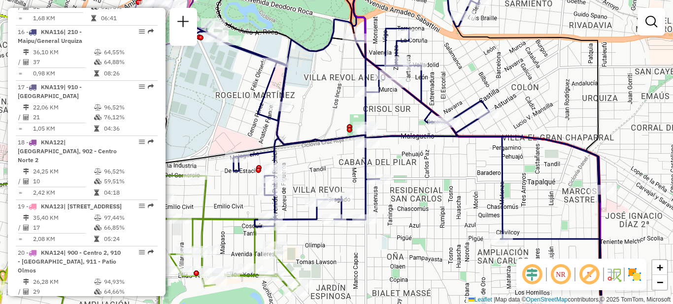
drag, startPoint x: 395, startPoint y: 171, endPoint x: 435, endPoint y: 190, distance: 45.0
click at [435, 190] on div "Janela de atendimento Grade de atendimento Capacidade Transportadoras Veículos …" at bounding box center [336, 152] width 673 height 304
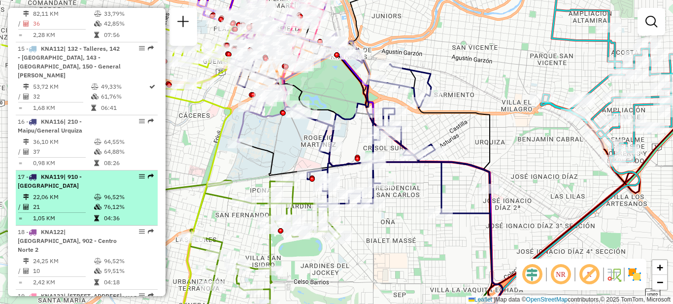
scroll to position [1018, 0]
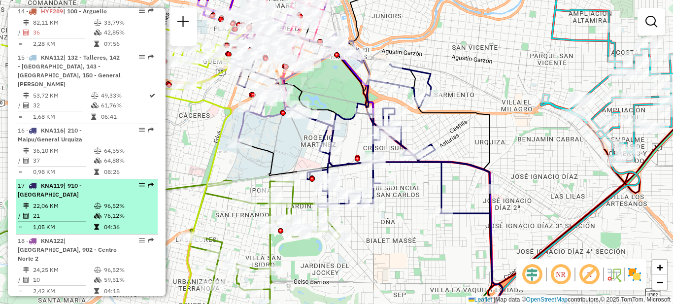
click at [64, 201] on td "22,06 KM" at bounding box center [63, 206] width 61 height 10
select select "**********"
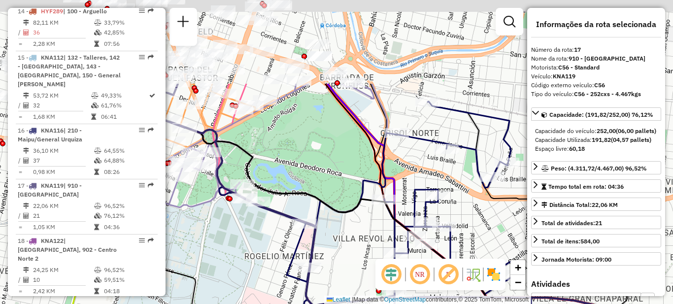
drag, startPoint x: 331, startPoint y: 141, endPoint x: 413, endPoint y: 223, distance: 116.0
click at [417, 223] on div "Janela de atendimento Grade de atendimento Capacidade Transportadoras Veículos …" at bounding box center [336, 152] width 673 height 304
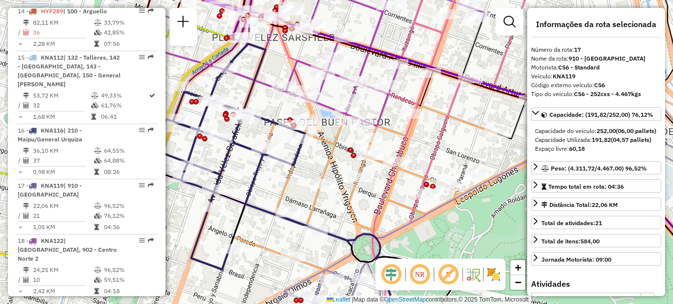
click at [279, 191] on icon at bounding box center [366, 169] width 265 height 202
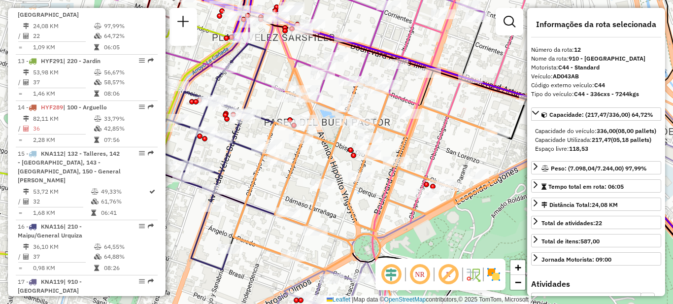
scroll to position [905, 0]
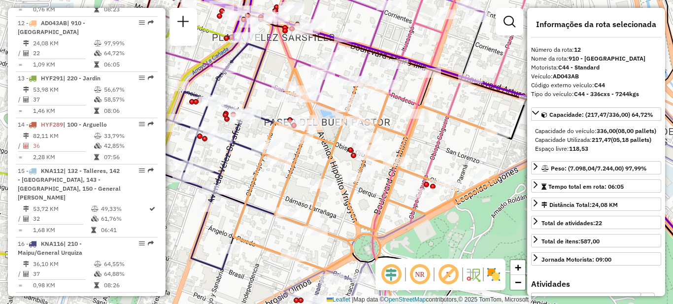
click at [248, 178] on div "Janela de atendimento Grade de atendimento Capacidade Transportadoras Veículos …" at bounding box center [336, 152] width 673 height 304
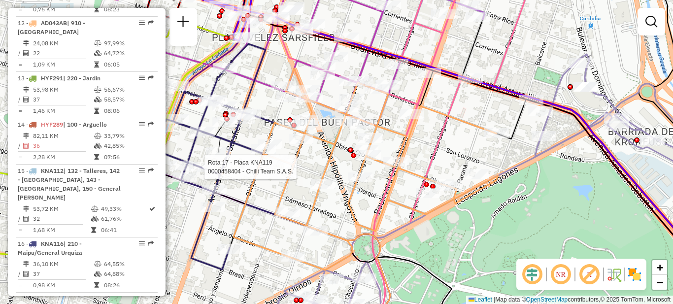
select select "**********"
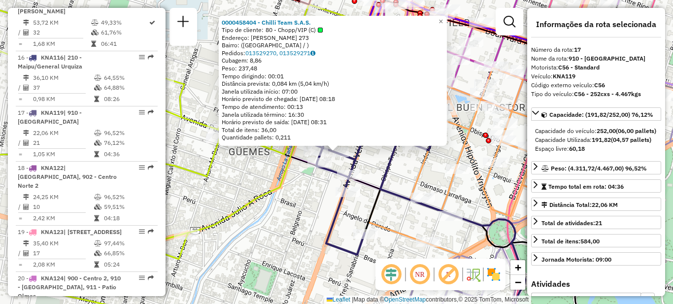
scroll to position [1172, 0]
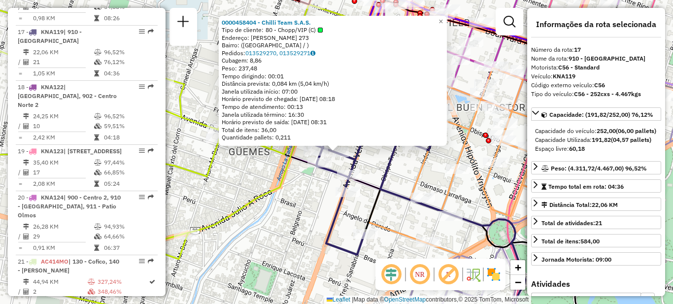
click at [303, 204] on div "Rota 17 - Placa KNA119 0000458404 - Chilli Team S.A.S. 0000458404 - Chilli Team…" at bounding box center [336, 152] width 673 height 304
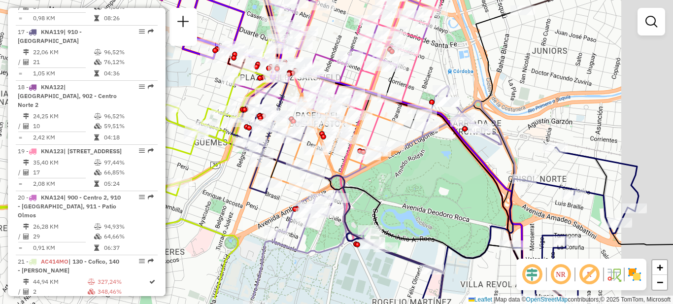
drag, startPoint x: 270, startPoint y: 225, endPoint x: 205, endPoint y: 188, distance: 74.6
click at [205, 188] on div "Janela de atendimento Grade de atendimento Capacidade Transportadoras Veículos …" at bounding box center [336, 152] width 673 height 304
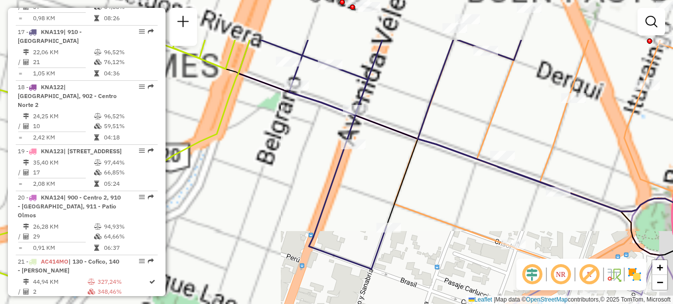
drag, startPoint x: 338, startPoint y: 140, endPoint x: 270, endPoint y: 270, distance: 146.4
click at [270, 270] on div "Janela de atendimento Grade de atendimento Capacidade Transportadoras Veículos …" at bounding box center [336, 152] width 673 height 304
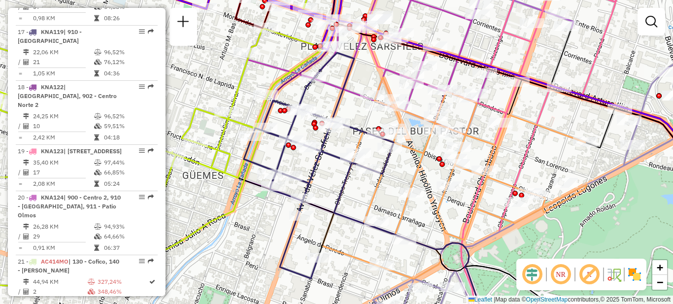
drag, startPoint x: 352, startPoint y: 75, endPoint x: 341, endPoint y: 82, distance: 13.5
click at [341, 77] on icon at bounding box center [324, 166] width 161 height 226
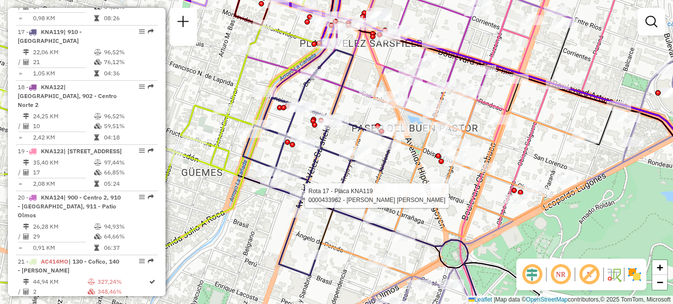
select select "**********"
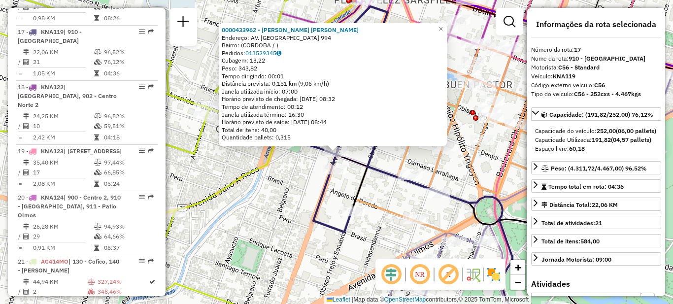
click at [287, 200] on div "0000433962 - Barrionuevo Cecilia Gabriela Endereço: AV. VÉLEZ SARSFIELD 994 Bai…" at bounding box center [336, 152] width 673 height 304
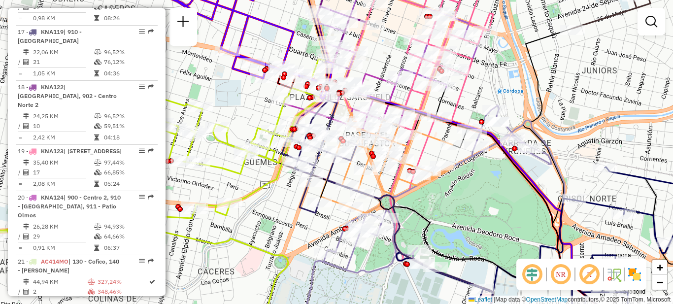
click at [305, 220] on div "Janela de atendimento Grade de atendimento Capacidade Transportadoras Veículos …" at bounding box center [336, 152] width 673 height 304
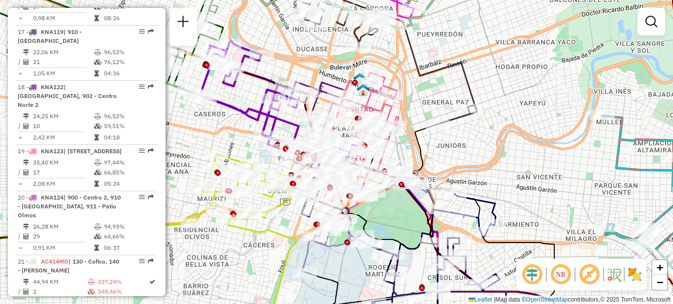
click at [254, 251] on div "Janela de atendimento Grade de atendimento Capacidade Transportadoras Veículos …" at bounding box center [336, 152] width 673 height 304
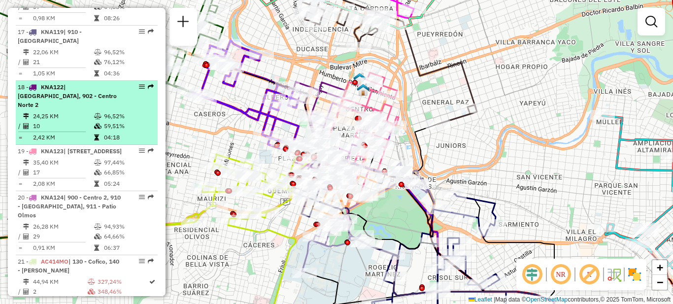
click at [74, 111] on td "24,25 KM" at bounding box center [63, 116] width 61 height 10
select select "**********"
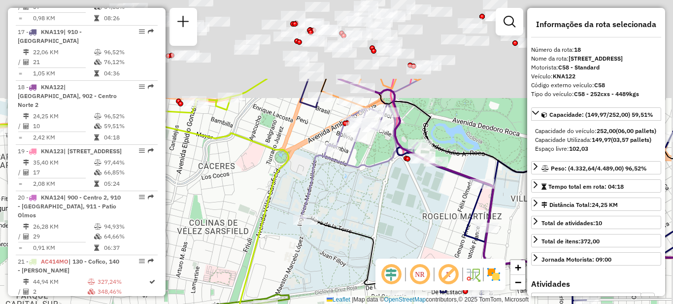
drag, startPoint x: 307, startPoint y: 93, endPoint x: 213, endPoint y: 299, distance: 226.5
click at [213, 299] on icon at bounding box center [221, 279] width 136 height 330
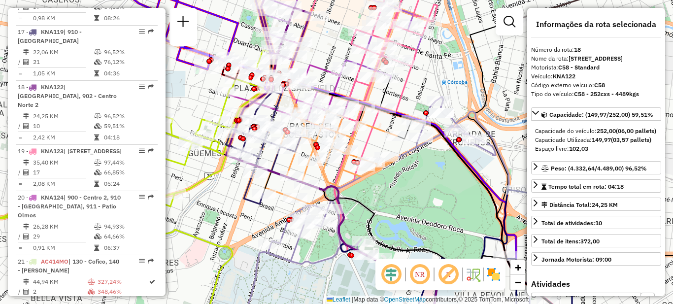
click at [393, 184] on div "Rota 7 - Placa KIP437 0000389357 - Mansilla Carlos Martin Rota 7 - Placa KIP437…" at bounding box center [336, 152] width 673 height 304
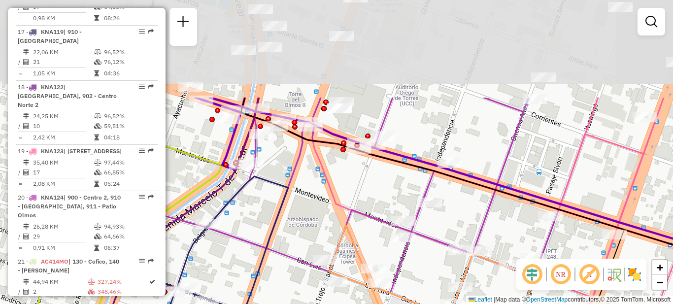
drag, startPoint x: 222, startPoint y: 83, endPoint x: 316, endPoint y: 213, distance: 160.6
click at [317, 220] on div "Janela de atendimento Grade de atendimento Capacidade Transportadoras Veículos …" at bounding box center [336, 152] width 673 height 304
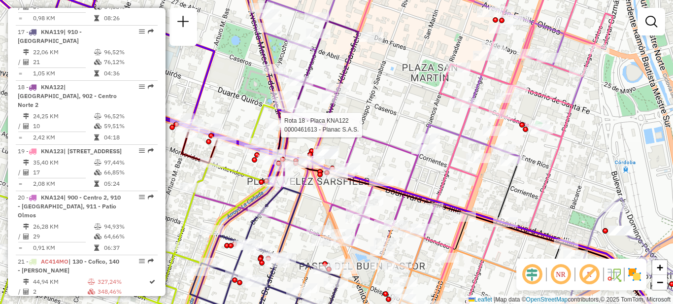
scroll to position [1185, 0]
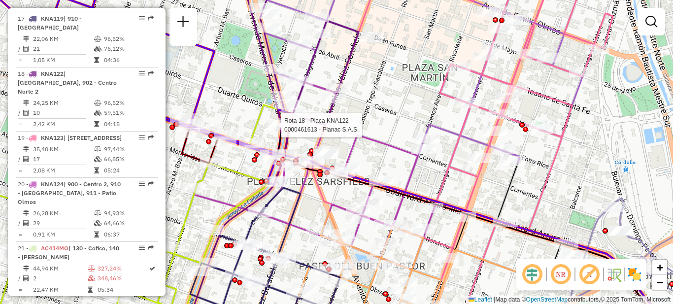
select select "**********"
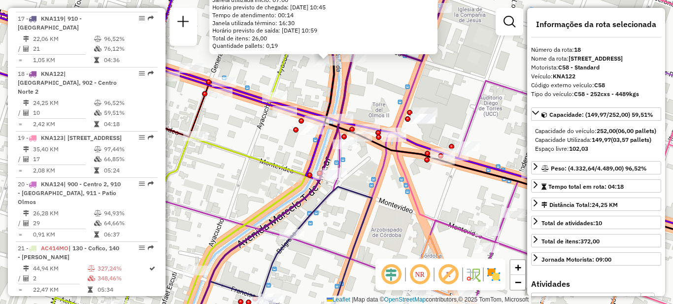
click at [313, 82] on div "0000461613 - Planac S.A.S. Endereço: AV. MARCELO T. DE ALVEAR 334 Bairro: (CORD…" at bounding box center [336, 152] width 673 height 304
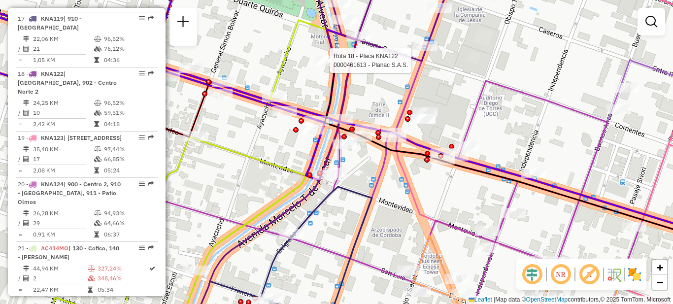
select select "**********"
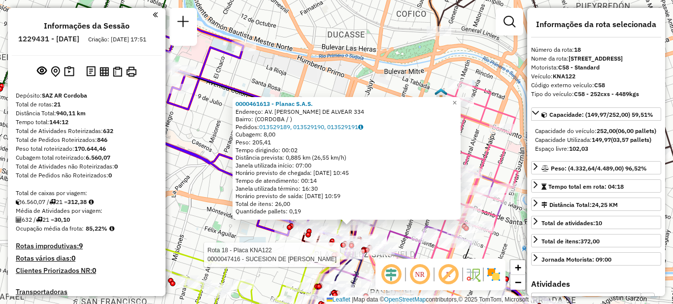
select select "**********"
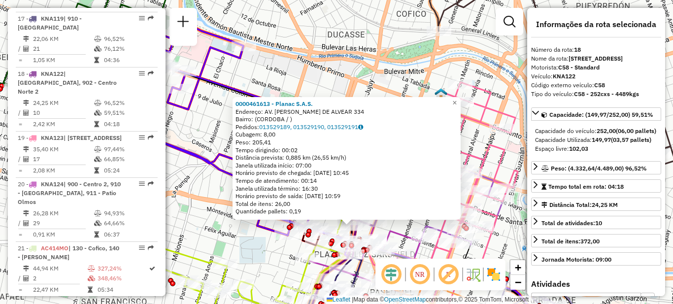
click at [205, 126] on div "0000461613 - Planac S.A.S. Endereço: AV. MARCELO T. DE ALVEAR 334 Bairro: (CORD…" at bounding box center [336, 152] width 673 height 304
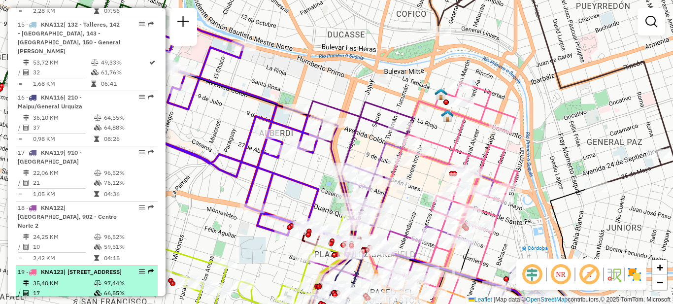
scroll to position [1037, 0]
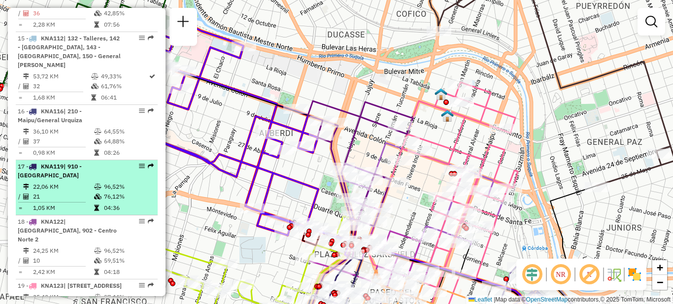
click at [89, 162] on div "17 - KNA119 | 910 - Nueva Cordoba" at bounding box center [70, 171] width 104 height 18
select select "**********"
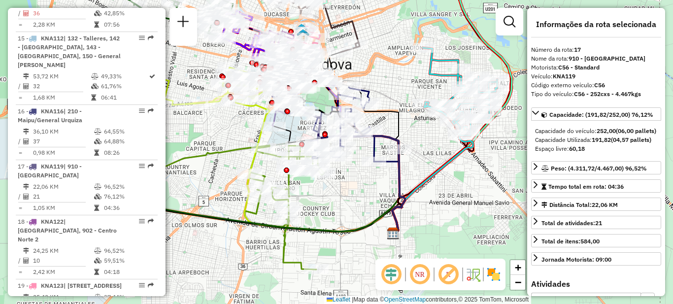
click at [467, 202] on div "Janela de atendimento Grade de atendimento Capacidade Transportadoras Veículos …" at bounding box center [336, 152] width 673 height 304
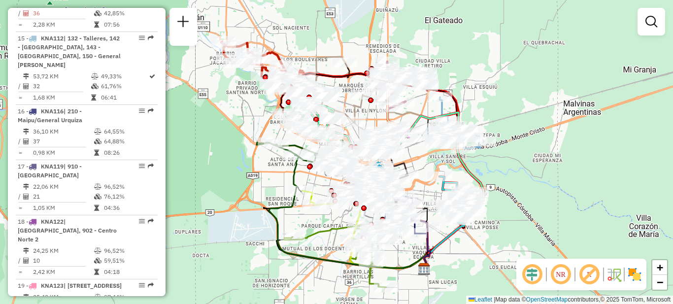
drag, startPoint x: 319, startPoint y: 180, endPoint x: 312, endPoint y: 218, distance: 38.0
click at [317, 226] on div "Janela de atendimento Grade de atendimento Capacidade Transportadoras Veículos …" at bounding box center [336, 152] width 673 height 304
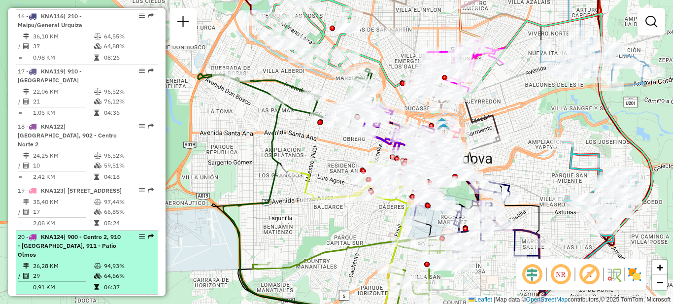
scroll to position [1137, 0]
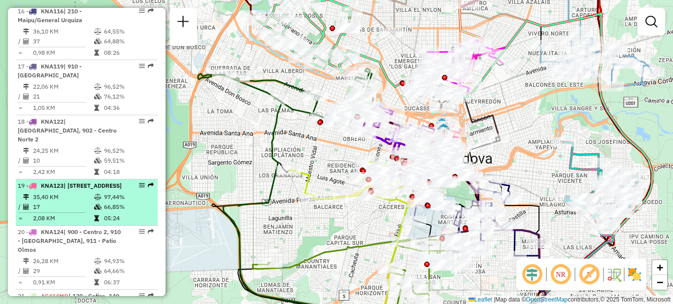
click at [84, 192] on td "35,40 KM" at bounding box center [63, 197] width 61 height 10
select select "**********"
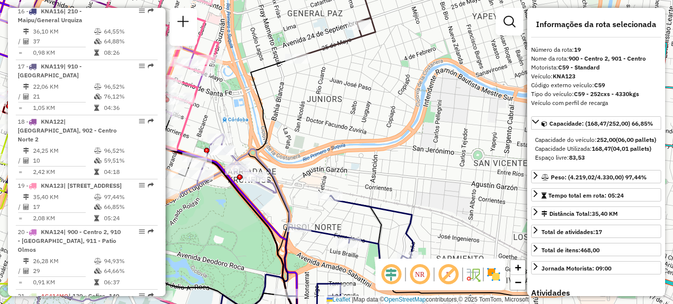
click at [281, 57] on icon at bounding box center [286, 195] width 74 height 277
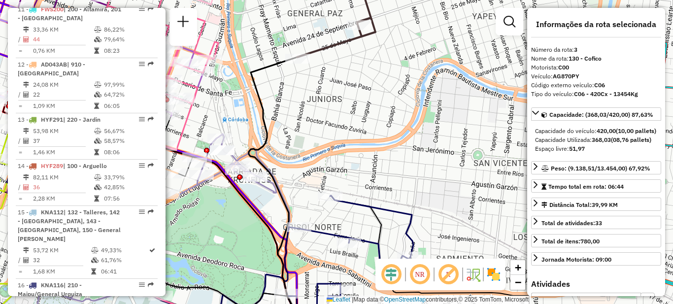
scroll to position [452, 0]
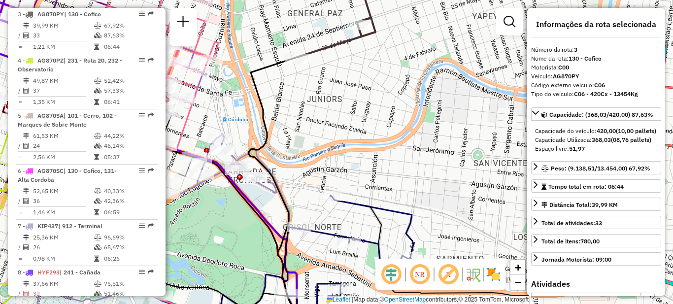
click at [291, 89] on div "Janela de atendimento Grade de atendimento Capacidade Transportadoras Veículos …" at bounding box center [336, 152] width 673 height 304
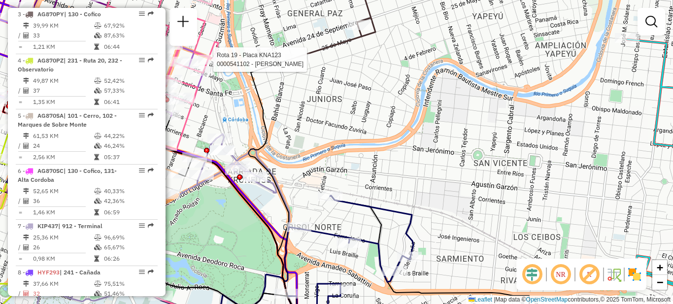
select select "**********"
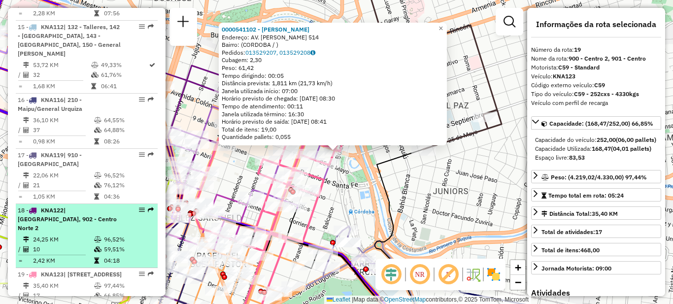
scroll to position [1037, 0]
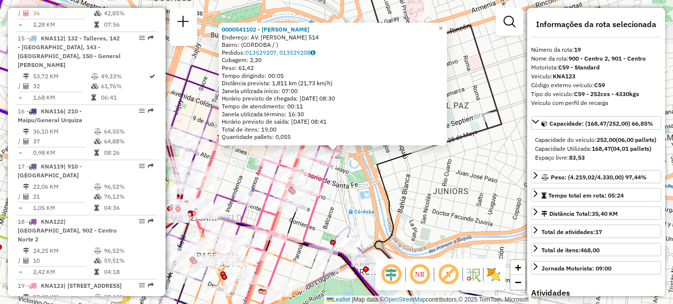
click at [427, 187] on div "0000541102 - Godoy Luciano Endereço: AV. EMILIO OLMOS 514 Bairro: (CORDOBA / ) …" at bounding box center [336, 152] width 673 height 304
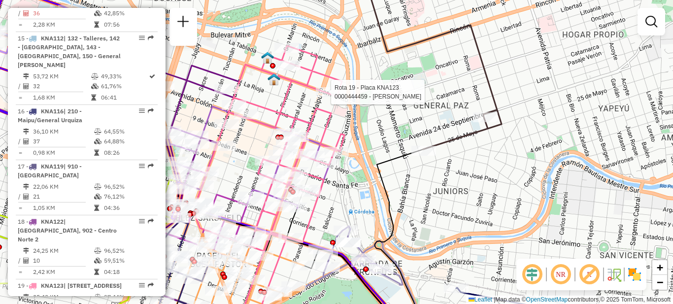
select select "**********"
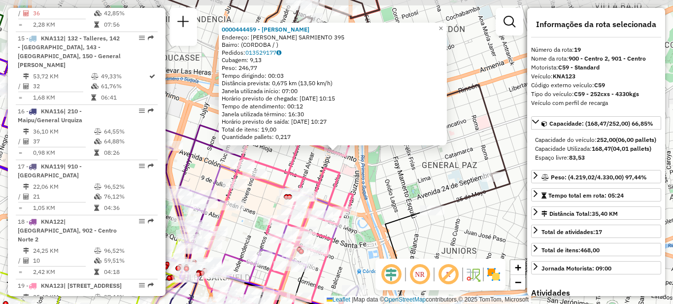
scroll to position [1185, 0]
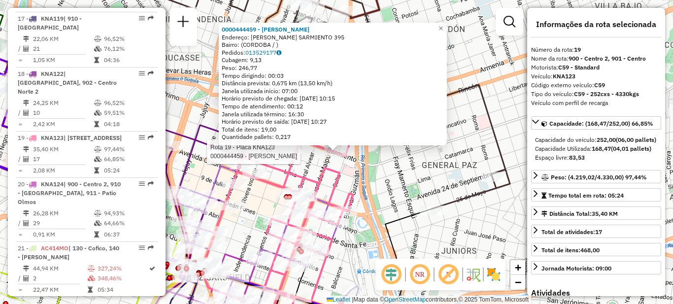
click at [386, 181] on div "Rota 19 - Placa KNA123 0000444459 - Torres Moreno Jonathan Javier 0000444459 - …" at bounding box center [336, 152] width 673 height 304
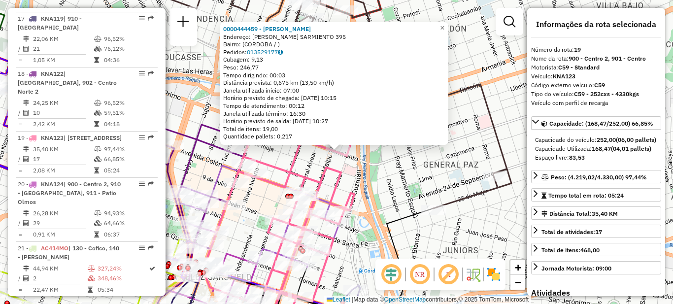
click at [351, 173] on div "0000444459 - Torres Moreno Jonathan Javier Endereço: DOMINGO F. SARMIENTO 395 B…" at bounding box center [336, 152] width 673 height 304
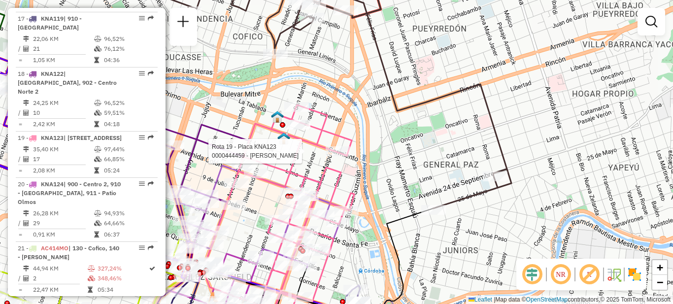
select select "**********"
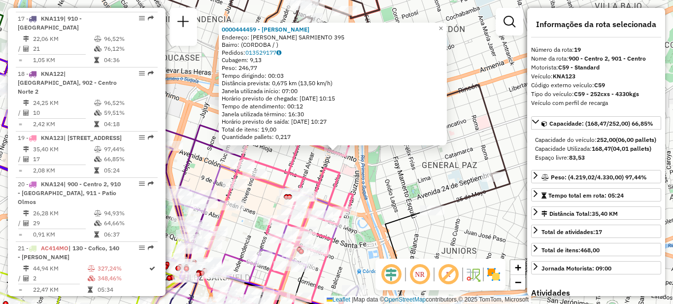
click at [248, 215] on div "Rota 19 - Placa KNA123 0000444459 - Torres Moreno Jonathan Javier 0000444459 - …" at bounding box center [336, 152] width 673 height 304
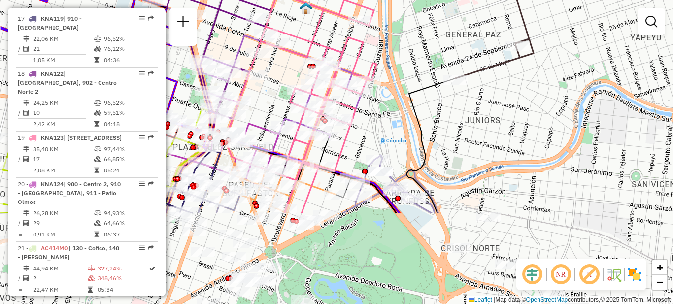
drag, startPoint x: 341, startPoint y: 262, endPoint x: 361, endPoint y: 141, distance: 122.3
click at [361, 141] on div "Janela de atendimento Grade de atendimento Capacidade Transportadoras Veículos …" at bounding box center [336, 152] width 673 height 304
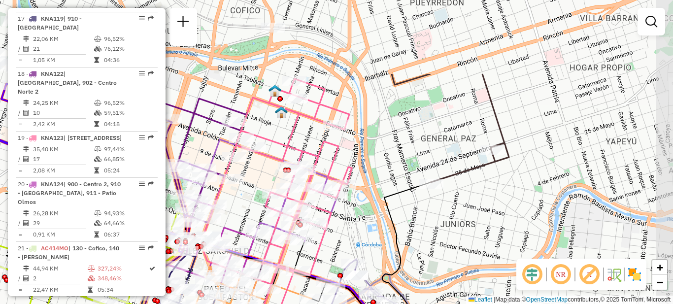
drag, startPoint x: 410, startPoint y: 46, endPoint x: 382, endPoint y: 160, distance: 116.9
click at [382, 160] on div "Janela de atendimento Grade de atendimento Capacidade Transportadoras Veículos …" at bounding box center [336, 152] width 673 height 304
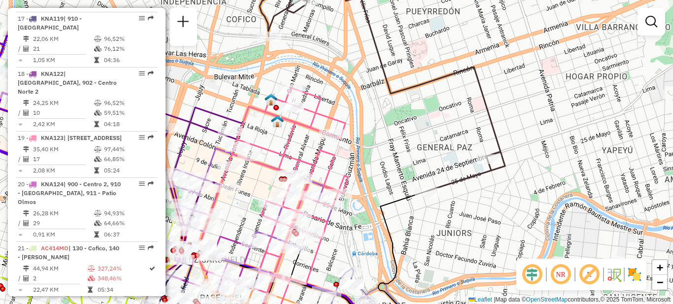
click at [415, 138] on div "Janela de atendimento Grade de atendimento Capacidade Transportadoras Veículos …" at bounding box center [336, 152] width 673 height 304
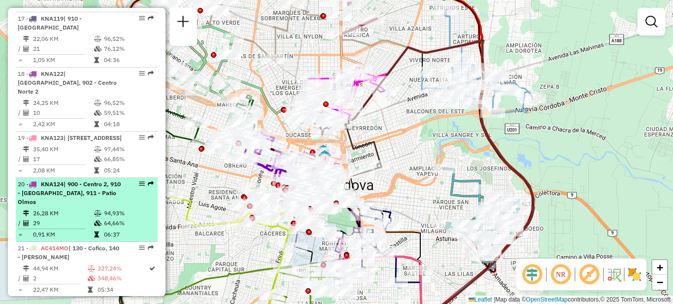
click at [77, 180] on div "20 - KNA124 | 900 - Centro 2, 910 - Nueva Cordoba, 911 - Patio Olmos" at bounding box center [70, 193] width 104 height 27
select select "**********"
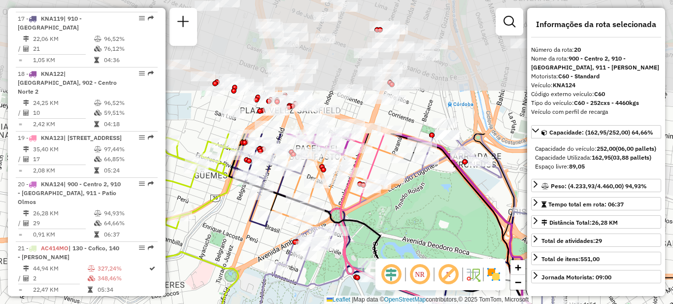
drag, startPoint x: 327, startPoint y: 56, endPoint x: 394, endPoint y: 202, distance: 160.5
click at [401, 225] on div "Janela de atendimento Grade de atendimento Capacidade Transportadoras Veículos …" at bounding box center [336, 152] width 673 height 304
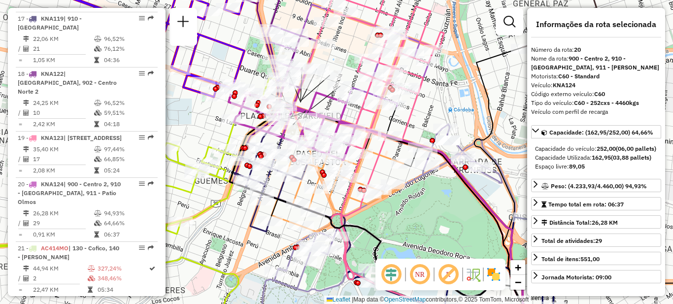
click at [431, 224] on div "Janela de atendimento Grade de atendimento Capacidade Transportadoras Veículos …" at bounding box center [336, 152] width 673 height 304
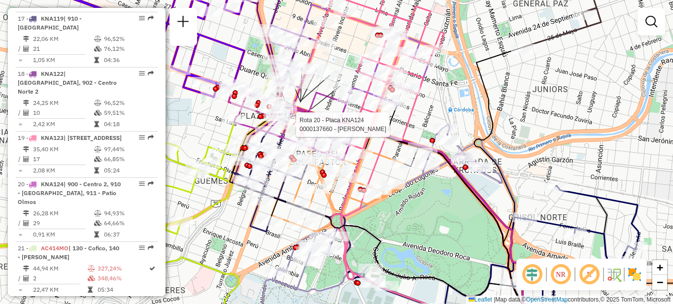
select select "**********"
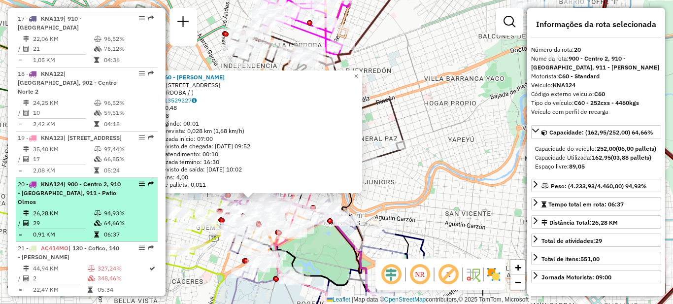
click at [68, 185] on div "20 - KNA124 | 900 - Centro 2, 910 - Nueva Cordoba, 911 - Patio Olmos" at bounding box center [70, 193] width 104 height 27
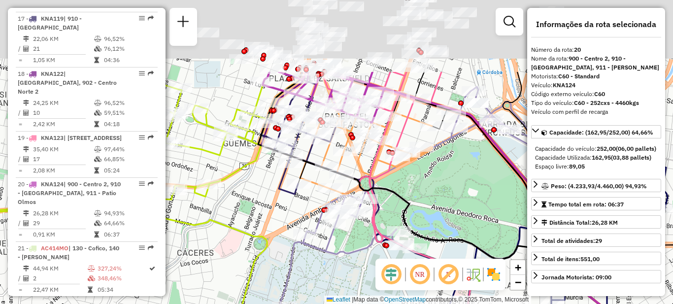
drag, startPoint x: 370, startPoint y: 91, endPoint x: 356, endPoint y: 205, distance: 115.1
click at [354, 224] on icon at bounding box center [493, 209] width 471 height 275
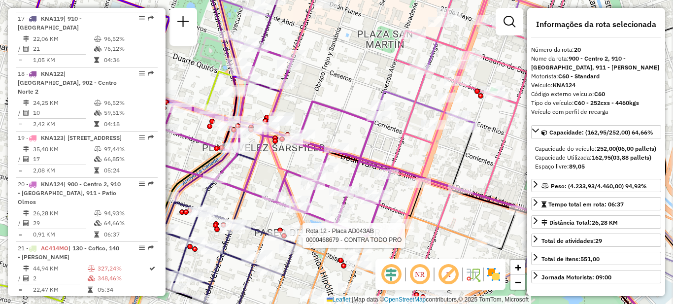
drag, startPoint x: 307, startPoint y: 197, endPoint x: 271, endPoint y: 170, distance: 45.1
click at [271, 170] on div "Rota 7 - Placa KIP437 0000388307 - Gottero Cecilia Romina Rota 12 - Placa AD043…" at bounding box center [336, 152] width 673 height 304
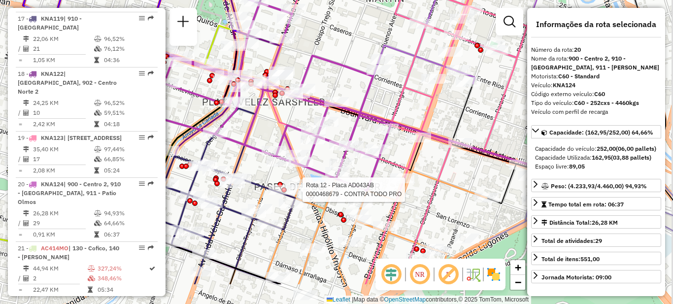
drag, startPoint x: 290, startPoint y: 177, endPoint x: 276, endPoint y: 127, distance: 51.5
click at [276, 127] on icon at bounding box center [418, 102] width 301 height 365
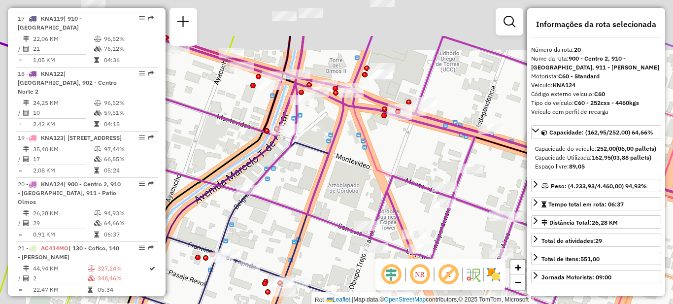
drag, startPoint x: 310, startPoint y: 117, endPoint x: 333, endPoint y: 208, distance: 93.8
click at [333, 208] on div "Rota 7 - Placa KIP437 0000388307 - Gottero Cecilia Romina Rota 12 - Placa AD043…" at bounding box center [336, 152] width 673 height 304
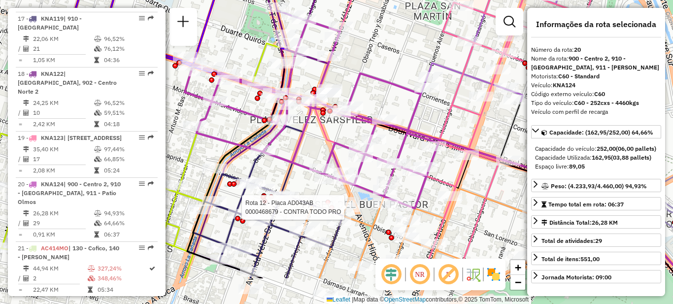
drag, startPoint x: 326, startPoint y: 195, endPoint x: 303, endPoint y: 132, distance: 67.2
click at [303, 132] on div "Rota 7 - Placa KIP437 0000388307 - Gottero Cecilia Romina Rota 12 - Placa AD043…" at bounding box center [336, 152] width 673 height 304
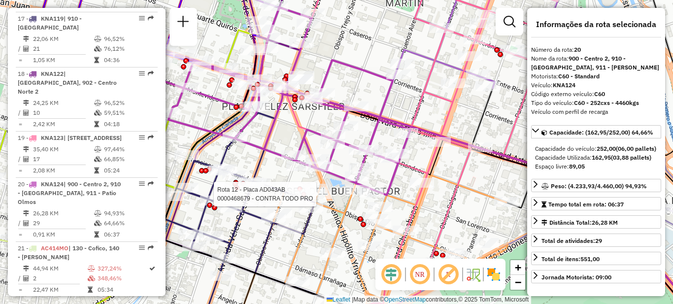
drag, startPoint x: 308, startPoint y: 142, endPoint x: 277, endPoint y: 133, distance: 32.0
click at [278, 133] on div "Rota 7 - Placa KIP437 0000388307 - Gottero Cecilia Romina Rota 12 - Placa AD043…" at bounding box center [336, 152] width 673 height 304
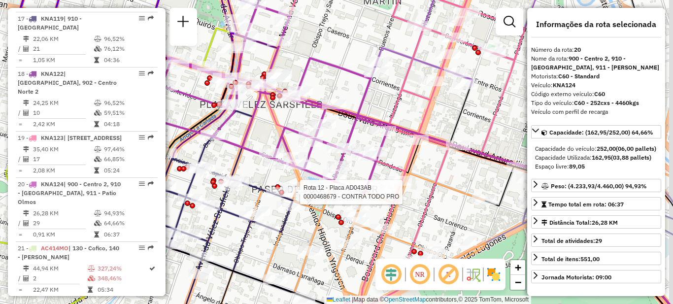
drag, startPoint x: 274, startPoint y: 135, endPoint x: 244, endPoint y: 130, distance: 30.9
click at [244, 130] on div "Rota 7 - Placa KIP437 0000388307 - Gottero Cecilia Romina Rota 12 - Placa AD043…" at bounding box center [336, 152] width 673 height 304
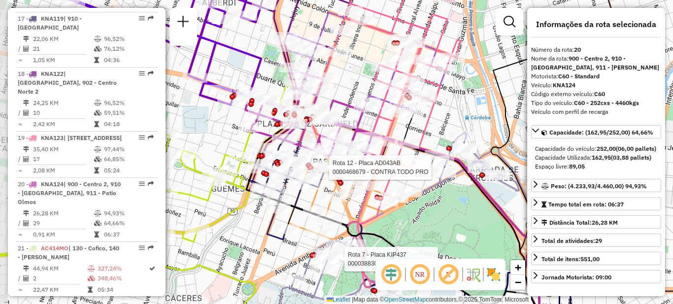
drag, startPoint x: 420, startPoint y: 99, endPoint x: 428, endPoint y: 147, distance: 48.5
click at [428, 147] on icon at bounding box center [385, 141] width 150 height 294
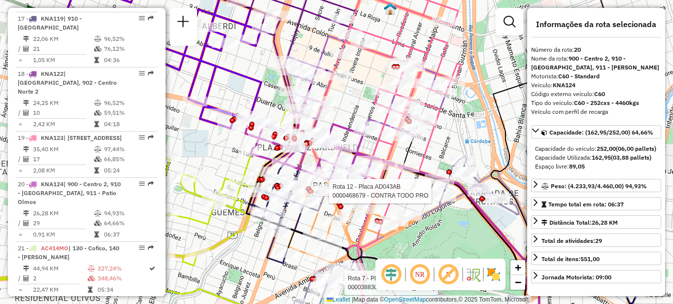
click at [470, 128] on div "Rota 7 - Placa KIP437 0000388307 - Gottero Cecilia Romina Rota 12 - Placa AD043…" at bounding box center [336, 152] width 673 height 304
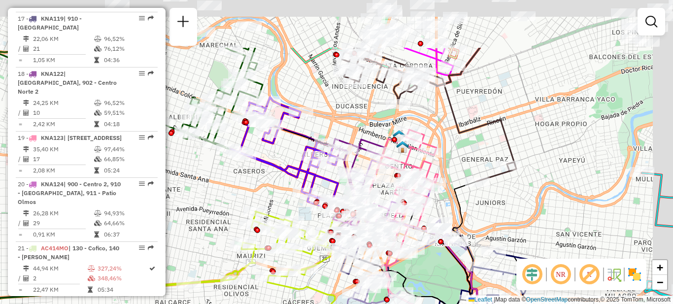
drag, startPoint x: 260, startPoint y: 100, endPoint x: 233, endPoint y: 178, distance: 82.9
click at [233, 178] on div "Janela de atendimento Grade de atendimento Capacidade Transportadoras Veículos …" at bounding box center [336, 152] width 673 height 304
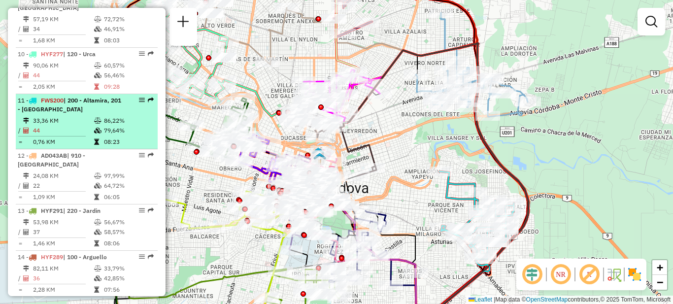
scroll to position [791, 0]
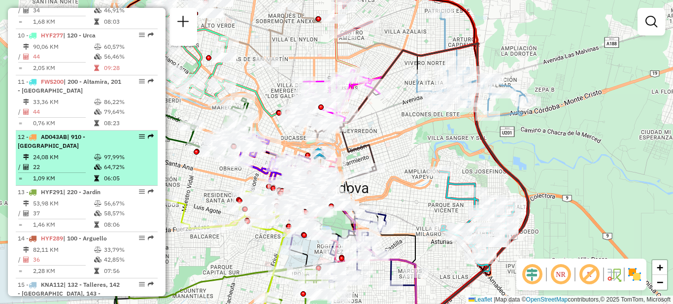
click at [75, 152] on td "24,08 KM" at bounding box center [63, 157] width 61 height 10
select select "**********"
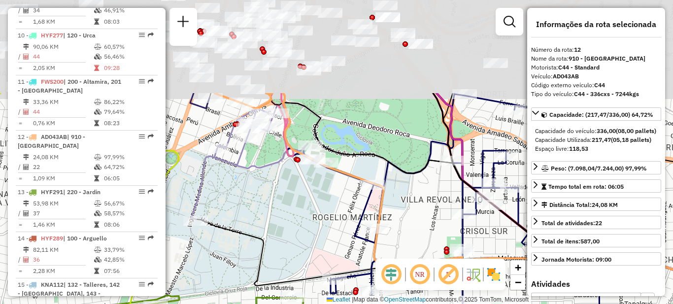
drag, startPoint x: 286, startPoint y: 85, endPoint x: 302, endPoint y: 208, distance: 124.8
click at [302, 208] on div "Janela de atendimento Grade de atendimento Capacidade Transportadoras Veículos …" at bounding box center [336, 152] width 673 height 304
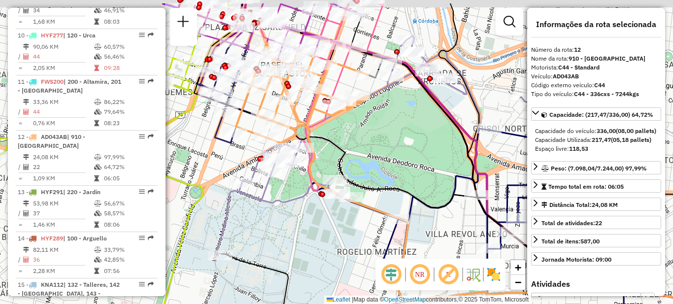
drag, startPoint x: 330, startPoint y: 111, endPoint x: 396, endPoint y: 216, distance: 124.7
click at [396, 216] on div "Janela de atendimento Grade de atendimento Capacidade Transportadoras Veículos …" at bounding box center [336, 152] width 673 height 304
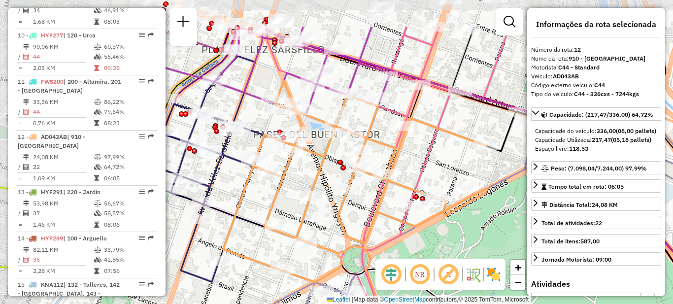
drag, startPoint x: 354, startPoint y: 175, endPoint x: 415, endPoint y: 233, distance: 84.0
click at [415, 233] on icon at bounding box center [355, 182] width 265 height 202
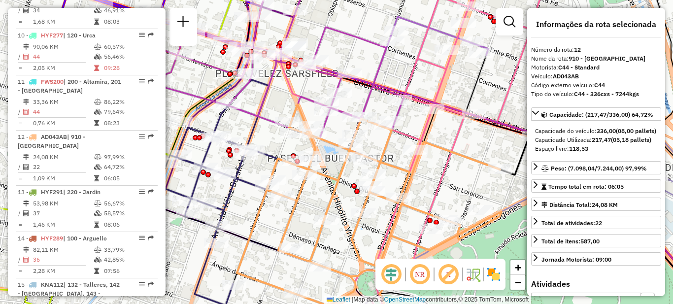
drag, startPoint x: 393, startPoint y: 150, endPoint x: 398, endPoint y: 164, distance: 14.4
click at [399, 164] on icon at bounding box center [369, 205] width 265 height 202
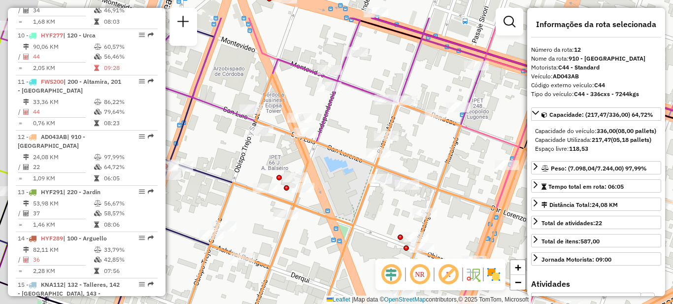
drag, startPoint x: 238, startPoint y: 176, endPoint x: 299, endPoint y: 229, distance: 81.0
click at [300, 229] on div "Janela de atendimento Grade de atendimento Capacidade Transportadoras Veículos …" at bounding box center [336, 152] width 673 height 304
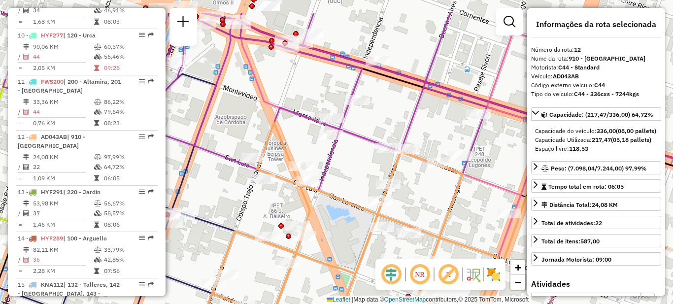
drag, startPoint x: 328, startPoint y: 183, endPoint x: 324, endPoint y: 218, distance: 35.2
click at [324, 218] on div "Janela de atendimento Grade de atendimento Capacidade Transportadoras Veículos …" at bounding box center [336, 152] width 673 height 304
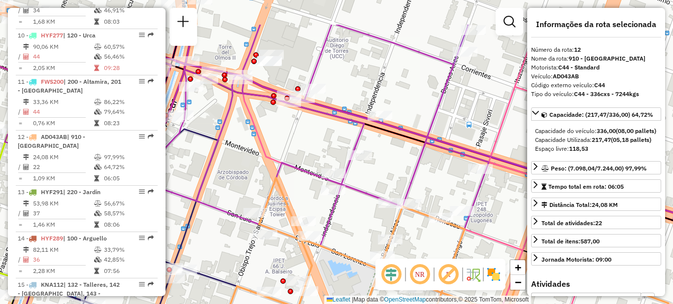
drag, startPoint x: 267, startPoint y: 94, endPoint x: 283, endPoint y: 166, distance: 74.4
click at [283, 166] on icon at bounding box center [492, 207] width 500 height 365
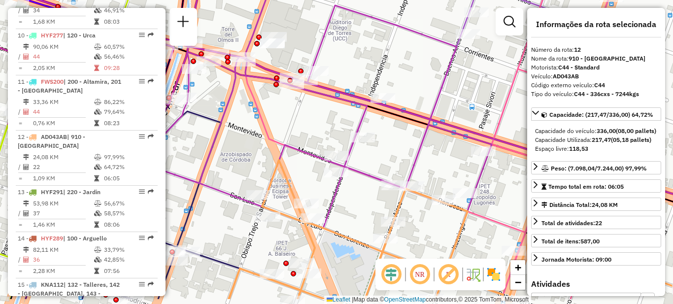
drag, startPoint x: 283, startPoint y: 193, endPoint x: 259, endPoint y: 63, distance: 132.9
click at [259, 63] on div "Janela de atendimento Grade de atendimento Capacidade Transportadoras Veículos …" at bounding box center [336, 152] width 673 height 304
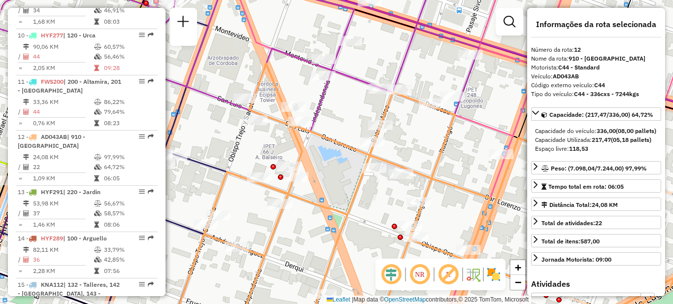
click at [373, 213] on div "Janela de atendimento Grade de atendimento Capacidade Transportadoras Veículos …" at bounding box center [336, 152] width 673 height 304
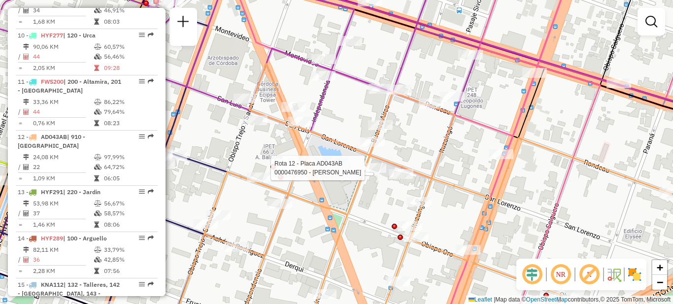
select select "**********"
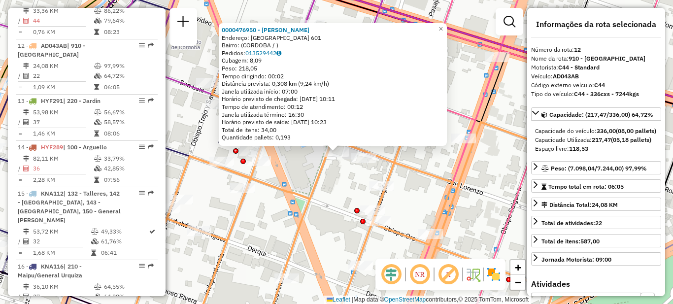
scroll to position [905, 0]
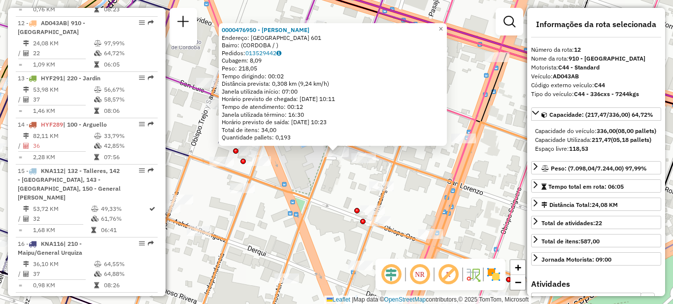
click at [427, 195] on div "0000476950 - Sirur Kaindl Federico Endereço: BUENOS AIRES 601 Bairro: (CORDOBA …" at bounding box center [336, 152] width 673 height 304
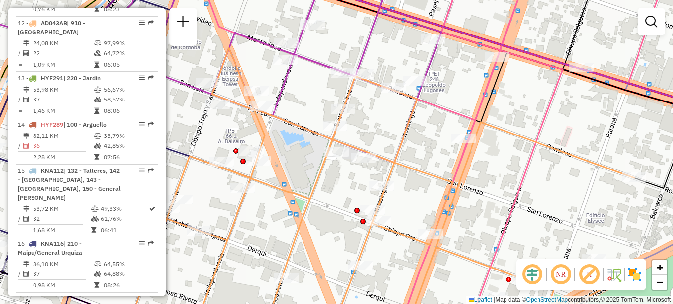
click at [349, 193] on div "Rota 12 - Placa AD043AB 0000476950 - Sirur Kaindl Federico Janela de atendiment…" at bounding box center [336, 152] width 673 height 304
select select "**********"
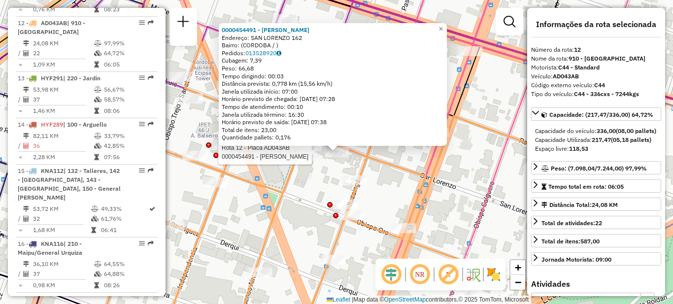
click at [300, 204] on div "Rota 12 - Placa AD043AB 0000454491 - Uzqueda Paez Axel Daniel 0000454491 - Uzqu…" at bounding box center [336, 152] width 673 height 304
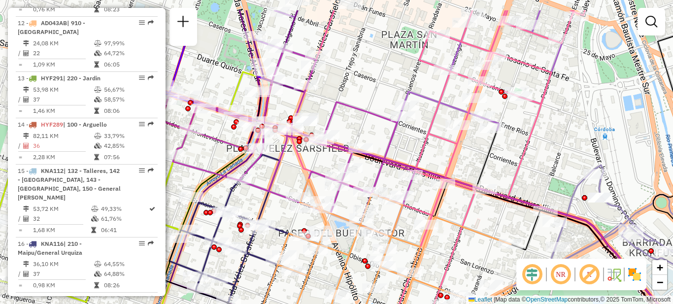
drag, startPoint x: 242, startPoint y: 142, endPoint x: 288, endPoint y: 193, distance: 68.4
click at [288, 193] on div "Janela de atendimento Grade de atendimento Capacidade Transportadoras Veículos …" at bounding box center [336, 152] width 673 height 304
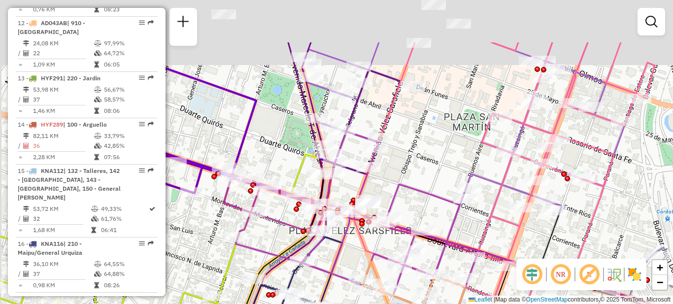
drag, startPoint x: 227, startPoint y: 78, endPoint x: 284, endPoint y: 152, distance: 93.1
click at [284, 152] on div "Janela de atendimento Grade de atendimento Capacidade Transportadoras Veículos …" at bounding box center [336, 152] width 673 height 304
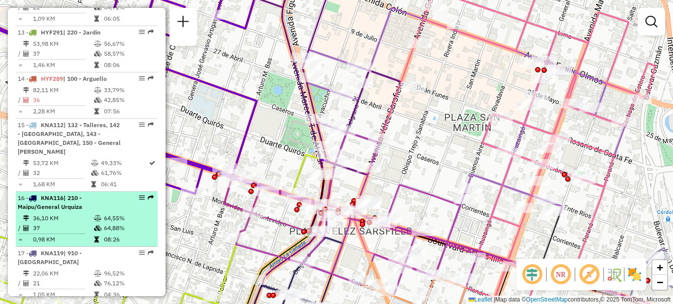
scroll to position [954, 0]
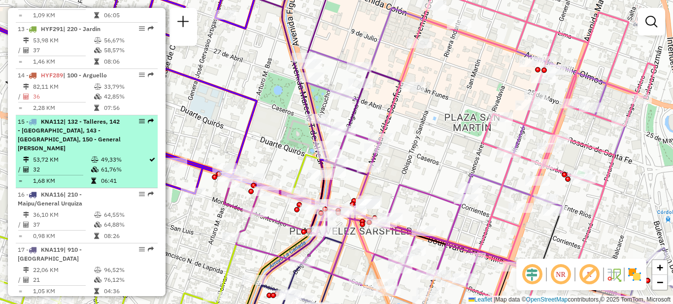
click at [69, 131] on div "15 - KNA112 | 132 - Talleres, 142 - Nueva Italia, 143 - Yofre, 150 - General Paz" at bounding box center [70, 134] width 104 height 35
select select "**********"
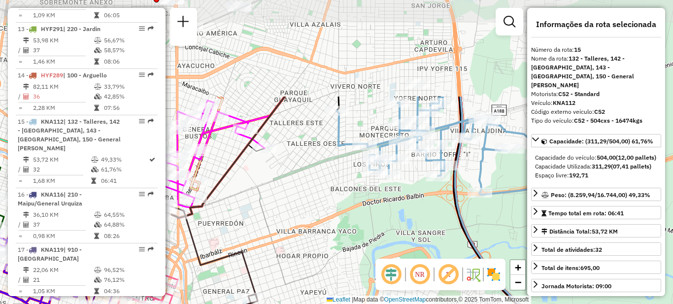
drag, startPoint x: 345, startPoint y: 105, endPoint x: 329, endPoint y: 231, distance: 127.2
click at [329, 231] on div "Janela de atendimento Grade de atendimento Capacidade Transportadoras Veículos …" at bounding box center [336, 152] width 673 height 304
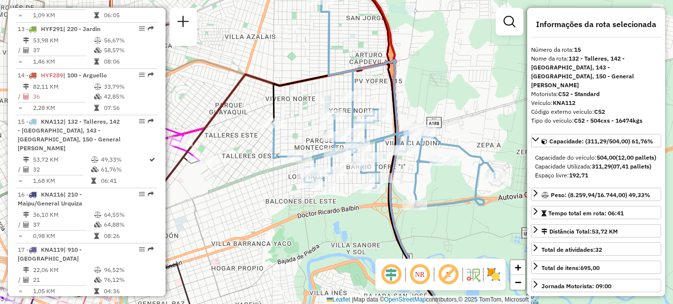
drag, startPoint x: 410, startPoint y: 202, endPoint x: 332, endPoint y: 209, distance: 78.3
click at [333, 214] on div "Janela de atendimento Grade de atendimento Capacidade Transportadoras Veículos …" at bounding box center [336, 152] width 673 height 304
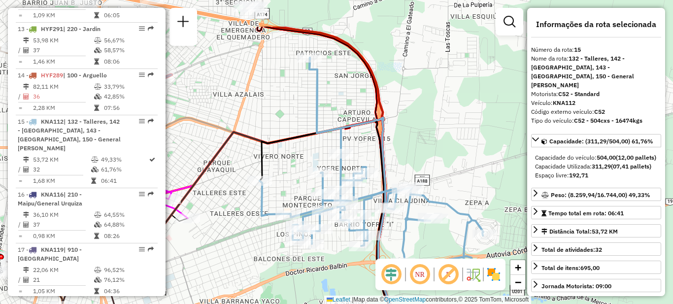
drag, startPoint x: 349, startPoint y: 60, endPoint x: 350, endPoint y: 117, distance: 57.2
click at [350, 117] on div "Janela de atendimento Grade de atendimento Capacidade Transportadoras Veículos …" at bounding box center [336, 152] width 673 height 304
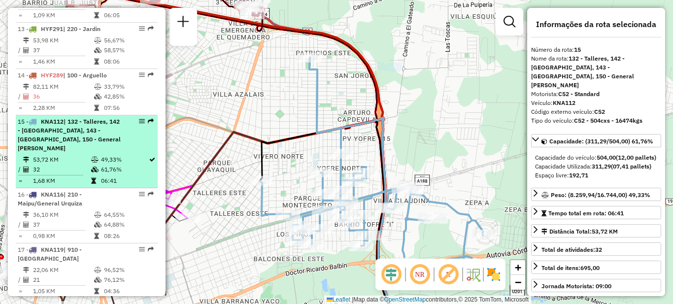
scroll to position [1003, 0]
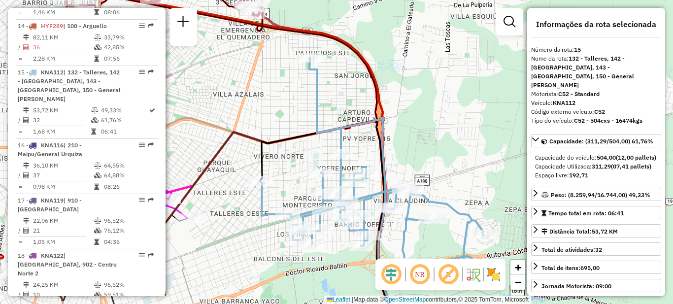
click at [243, 127] on div "Janela de atendimento Grade de atendimento Capacidade Transportadoras Veículos …" at bounding box center [336, 152] width 673 height 304
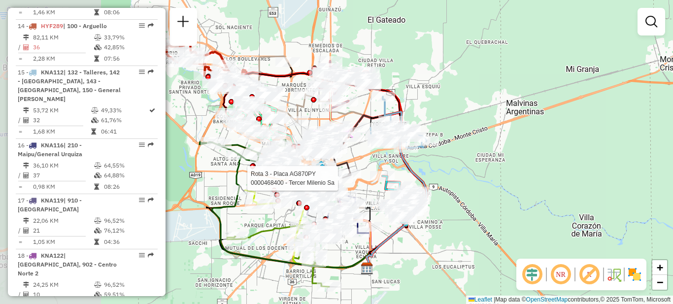
drag, startPoint x: 222, startPoint y: 204, endPoint x: 357, endPoint y: 183, distance: 137.1
click at [353, 183] on div at bounding box center [341, 178] width 25 height 10
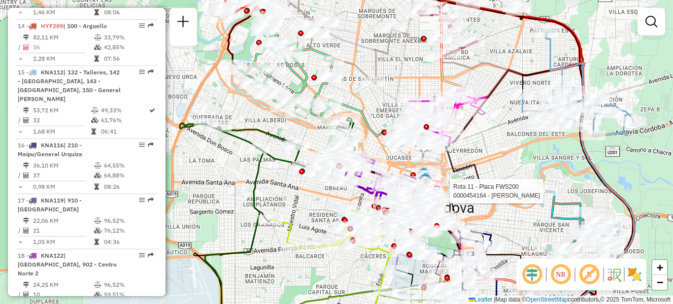
click at [204, 77] on div "Rota 11 - Placa FWS200 0000454164 - Luduena Gabriela Janela de atendimento Grad…" at bounding box center [336, 152] width 673 height 304
click at [195, 71] on div "Janela de atendimento Grade de atendimento Capacidade Transportadoras Veículos …" at bounding box center [336, 152] width 673 height 304
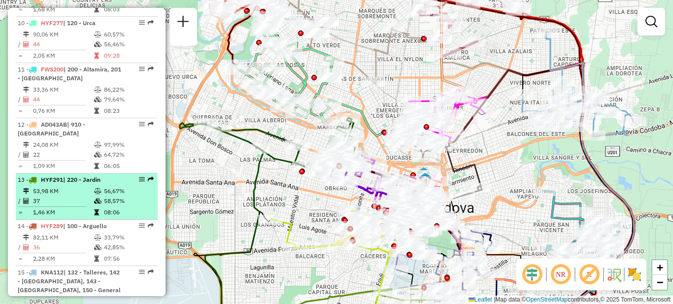
scroll to position [806, 0]
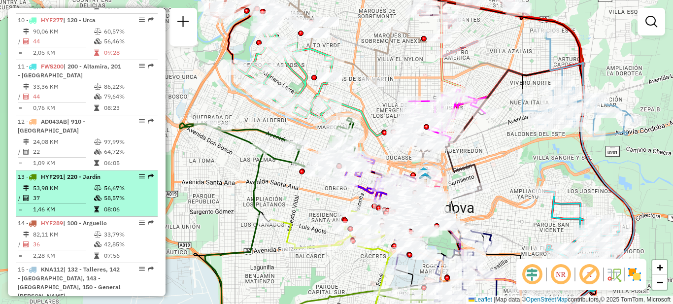
click at [67, 183] on td "53,98 KM" at bounding box center [63, 188] width 61 height 10
select select "**********"
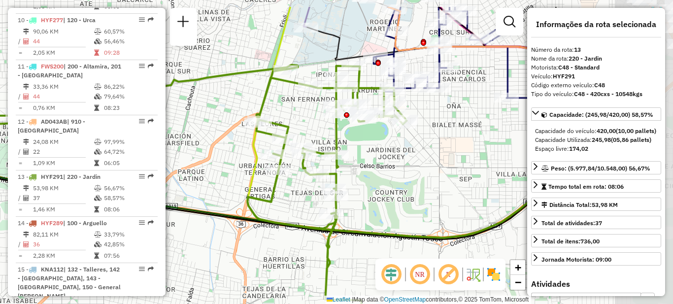
drag, startPoint x: 285, startPoint y: 147, endPoint x: 212, endPoint y: 178, distance: 79.3
click at [212, 178] on div "Janela de atendimento Grade de atendimento Capacidade Transportadoras Veículos …" at bounding box center [336, 152] width 673 height 304
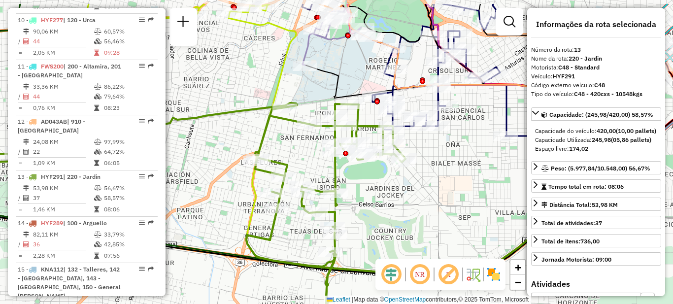
drag, startPoint x: 358, startPoint y: 154, endPoint x: 367, endPoint y: 188, distance: 35.1
click at [367, 188] on div "Janela de atendimento Grade de atendimento Capacidade Transportadoras Veículos …" at bounding box center [336, 152] width 673 height 304
click at [417, 210] on div "Janela de atendimento Grade de atendimento Capacidade Transportadoras Veículos …" at bounding box center [336, 152] width 673 height 304
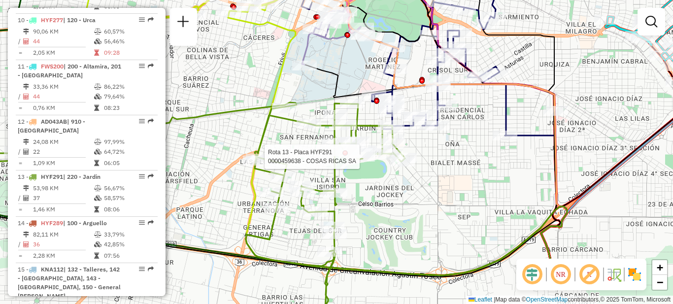
select select "**********"
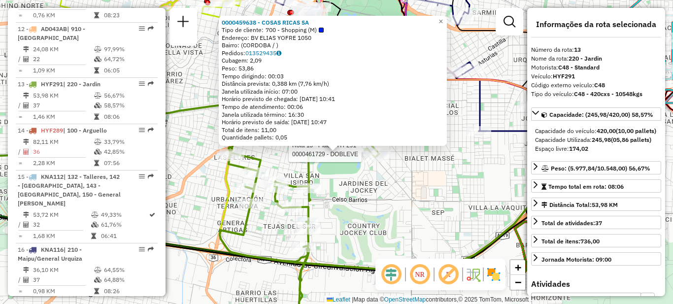
scroll to position [960, 0]
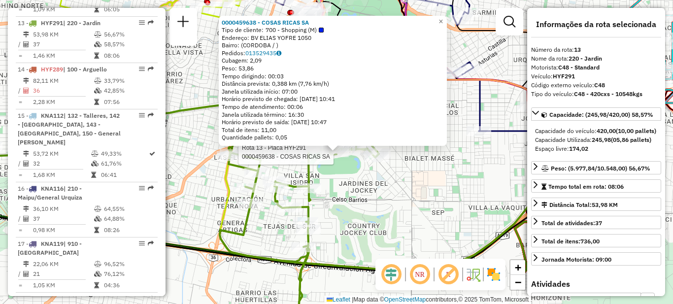
click at [354, 208] on div "Rota 13 - Placa HYF291 0000459638 - COSAS RICAS SA 0000459638 - COSAS RICAS SA …" at bounding box center [336, 152] width 673 height 304
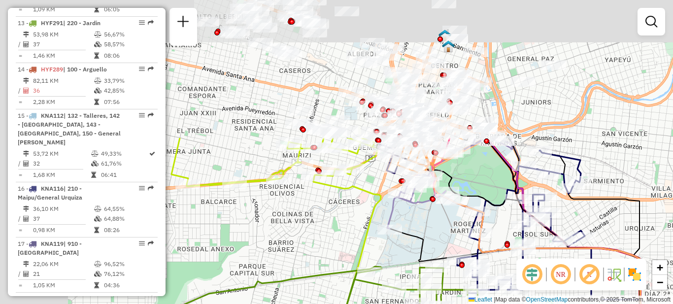
drag, startPoint x: 204, startPoint y: 86, endPoint x: 315, endPoint y: 255, distance: 202.4
click at [315, 255] on div "Janela de atendimento Grade de atendimento Capacidade Transportadoras Veículos …" at bounding box center [336, 152] width 673 height 304
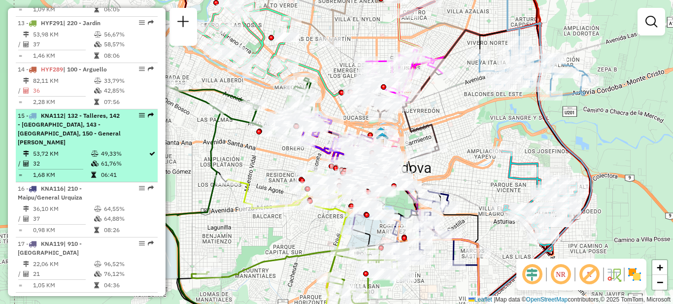
click at [78, 126] on div "15 - KNA112 | 132 - Talleres, 142 - Nueva Italia, 143 - Yofre, 150 - General Paz" at bounding box center [70, 128] width 104 height 35
select select "**********"
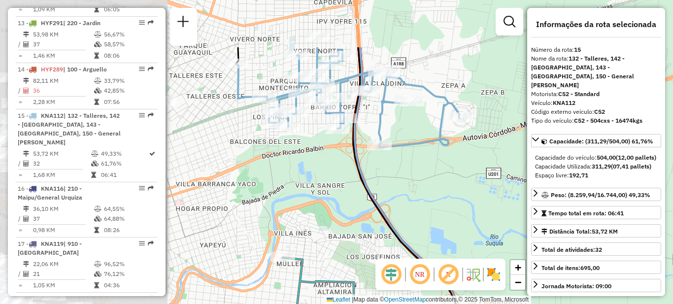
drag, startPoint x: 300, startPoint y: 144, endPoint x: 508, endPoint y: 209, distance: 217.4
click at [508, 209] on div "Janela de atendimento Grade de atendimento Capacidade Transportadoras Veículos …" at bounding box center [336, 152] width 673 height 304
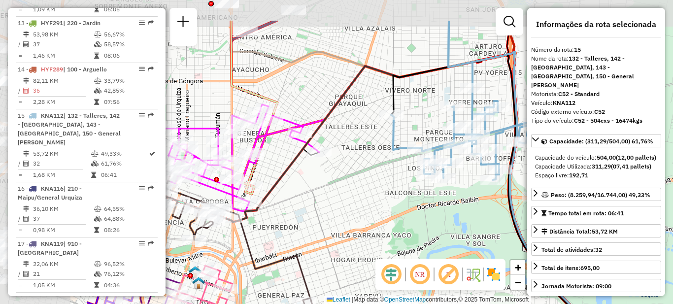
drag, startPoint x: 225, startPoint y: 146, endPoint x: 376, endPoint y: 198, distance: 159.9
click at [376, 198] on div "Janela de atendimento Grade de atendimento Capacidade Transportadoras Veículos …" at bounding box center [336, 152] width 673 height 304
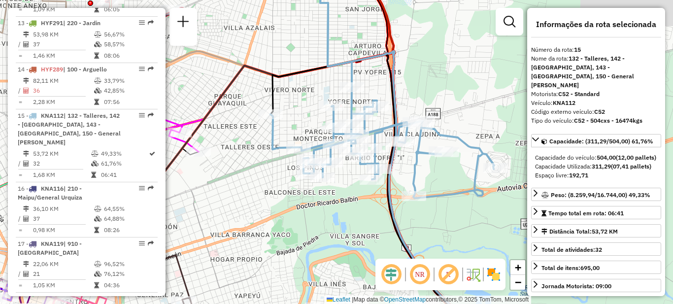
drag, startPoint x: 438, startPoint y: 200, endPoint x: 317, endPoint y: 200, distance: 120.7
click at [317, 200] on div "Janela de atendimento Grade de atendimento Capacidade Transportadoras Veículos …" at bounding box center [336, 152] width 673 height 304
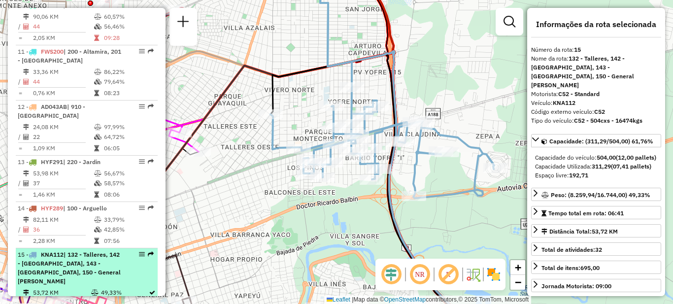
scroll to position [812, 0]
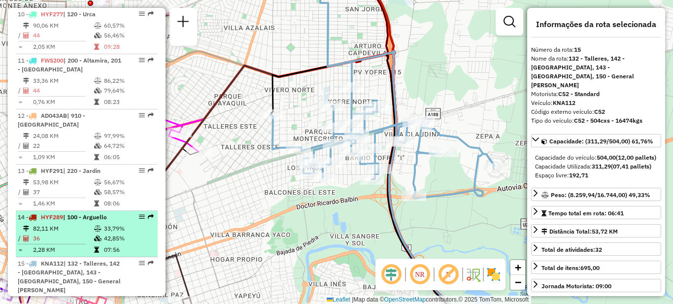
click at [59, 214] on li "14 - HYF289 | 100 - Arguello 82,11 KM 33,79% / 36 42,85% = 2,28 KM 07:56" at bounding box center [87, 234] width 142 height 46
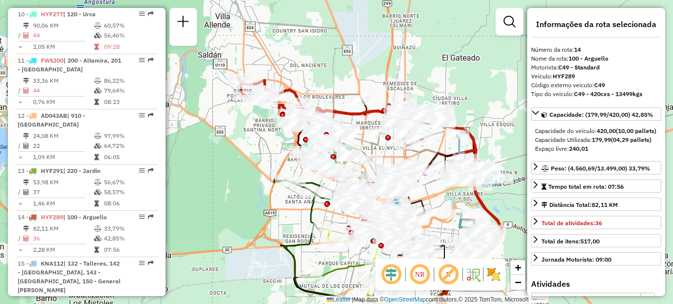
drag, startPoint x: 196, startPoint y: 98, endPoint x: 226, endPoint y: 140, distance: 51.6
click at [226, 140] on div "Janela de atendimento Grade de atendimento Capacidade Transportadoras Veículos …" at bounding box center [336, 152] width 673 height 304
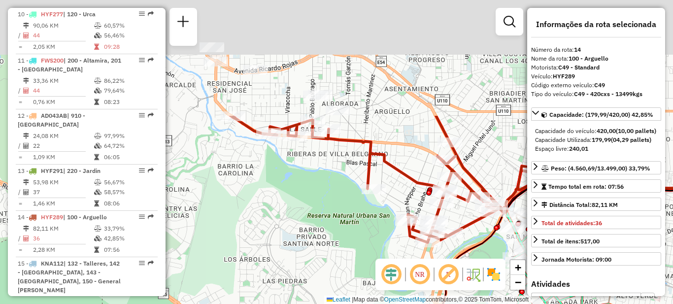
drag, startPoint x: 284, startPoint y: 81, endPoint x: 202, endPoint y: 232, distance: 171.6
click at [213, 237] on div "Janela de atendimento Grade de atendimento Capacidade Transportadoras Veículos …" at bounding box center [336, 152] width 673 height 304
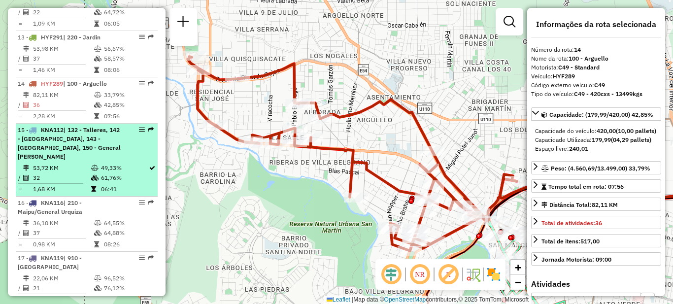
scroll to position [960, 0]
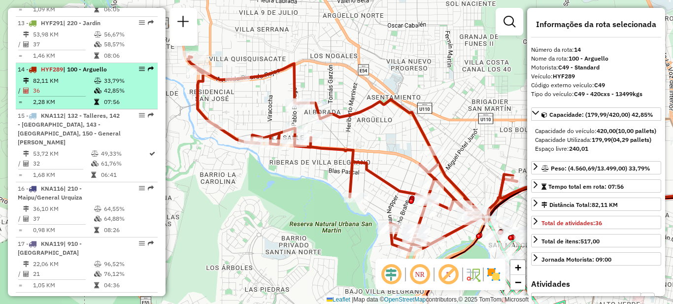
click at [83, 76] on td "82,11 KM" at bounding box center [63, 81] width 61 height 10
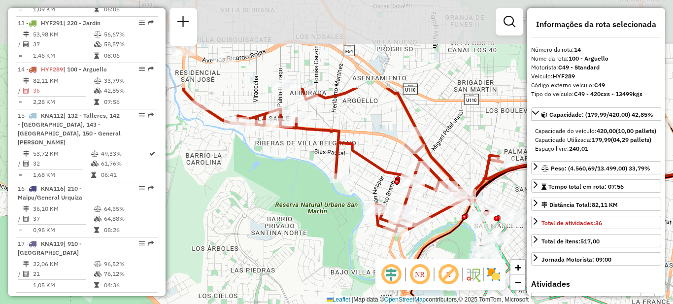
drag, startPoint x: 268, startPoint y: 73, endPoint x: 251, endPoint y: 192, distance: 119.4
click at [251, 192] on div "Janela de atendimento Grade de atendimento Capacidade Transportadoras Veículos …" at bounding box center [336, 152] width 673 height 304
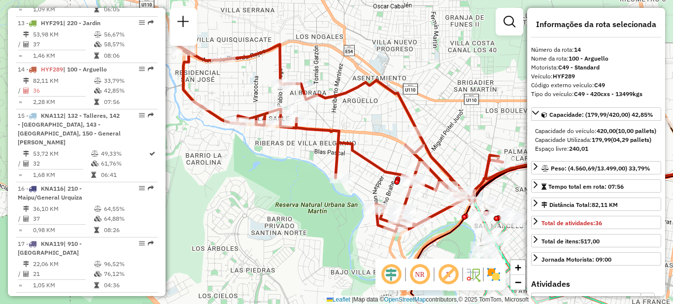
click at [288, 160] on div "Rota 14 - Placa HYF289 0000433685 - Kukuchka Mario German Janela de atendimento…" at bounding box center [336, 152] width 673 height 304
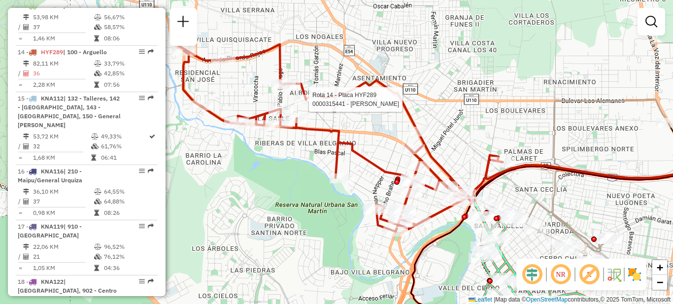
select select "**********"
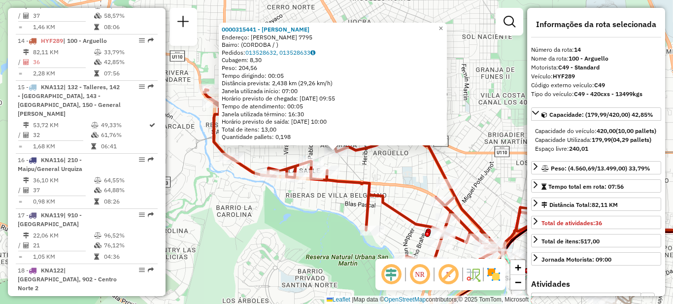
scroll to position [1006, 0]
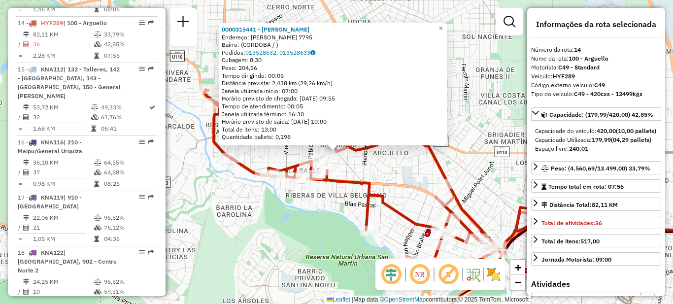
click at [309, 222] on div "0000315441 - Rodriguez Jose Endereço: RAYMOND POINCARE 7795 Bairro: (CORDOBA / …" at bounding box center [336, 152] width 673 height 304
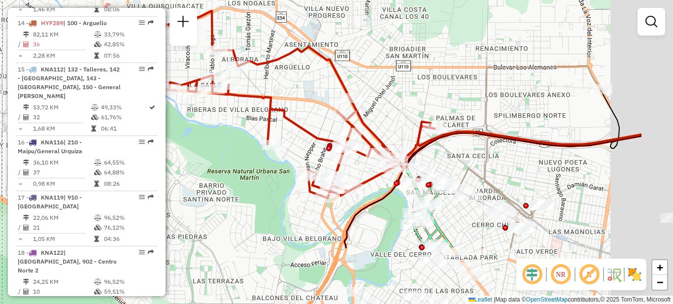
drag, startPoint x: 307, startPoint y: 235, endPoint x: 183, endPoint y: 122, distance: 167.4
click at [183, 122] on div "Janela de atendimento Grade de atendimento Capacidade Transportadoras Veículos …" at bounding box center [336, 152] width 673 height 304
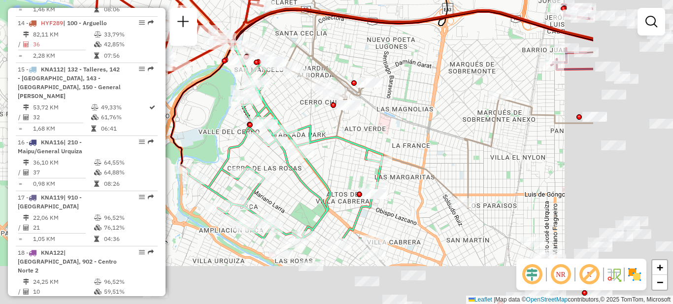
drag, startPoint x: 314, startPoint y: 211, endPoint x: 167, endPoint y: 115, distance: 175.9
click at [167, 115] on div "Janela de atendimento Grade de atendimento Capacidade Transportadoras Veículos …" at bounding box center [336, 152] width 673 height 304
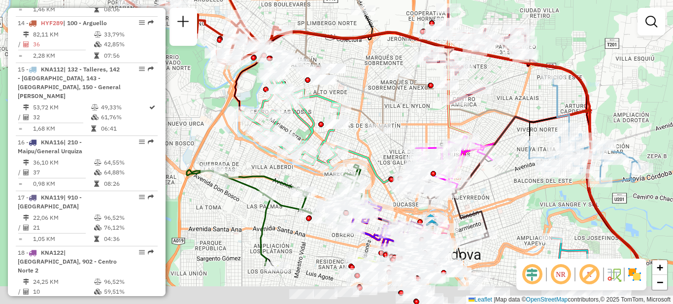
drag, startPoint x: 389, startPoint y: 163, endPoint x: 358, endPoint y: 82, distance: 86.8
click at [358, 82] on div "Janela de atendimento Grade de atendimento Capacidade Transportadoras Veículos …" at bounding box center [336, 152] width 673 height 304
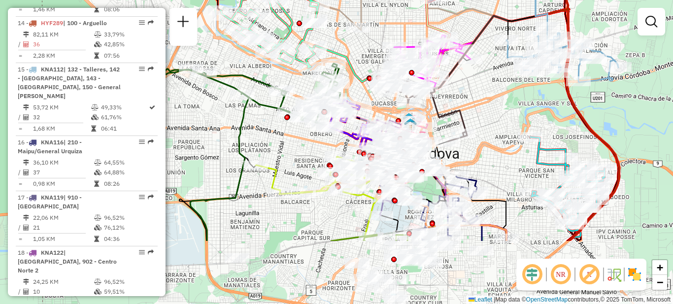
drag, startPoint x: 255, startPoint y: 223, endPoint x: 247, endPoint y: 130, distance: 93.5
click at [247, 130] on div "Janela de atendimento Grade de atendimento Capacidade Transportadoras Veículos …" at bounding box center [336, 152] width 673 height 304
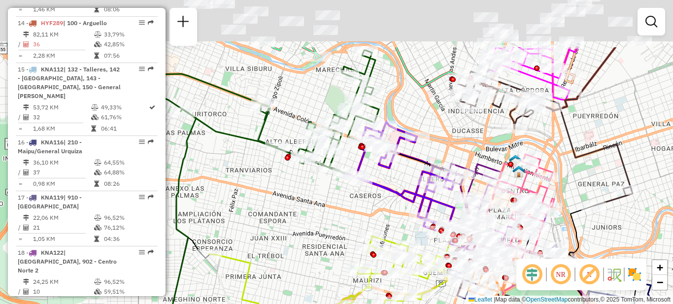
drag, startPoint x: 288, startPoint y: 132, endPoint x: 258, endPoint y: 217, distance: 89.8
click at [261, 218] on div "Janela de atendimento Grade de atendimento Capacidade Transportadoras Veículos …" at bounding box center [336, 152] width 673 height 304
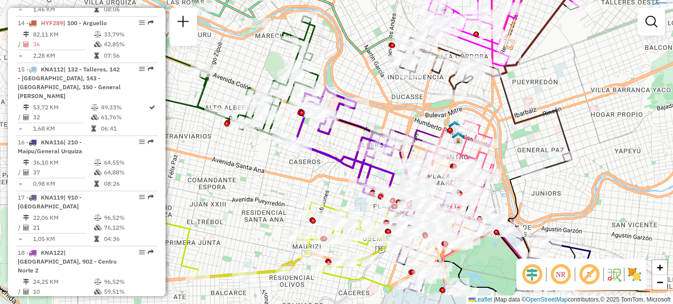
drag, startPoint x: 318, startPoint y: 239, endPoint x: 261, endPoint y: 196, distance: 70.8
click at [261, 196] on div "Janela de atendimento Grade de atendimento Capacidade Transportadoras Veículos …" at bounding box center [336, 152] width 673 height 304
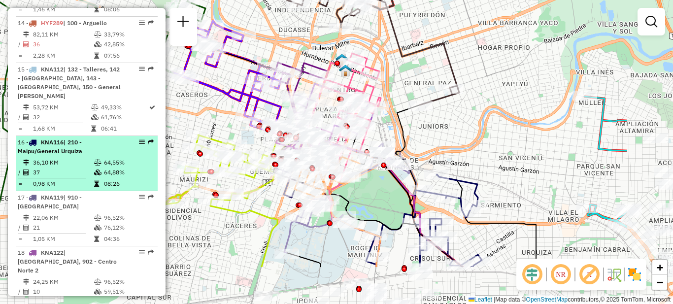
drag, startPoint x: 249, startPoint y: 194, endPoint x: 136, endPoint y: 127, distance: 131.2
click at [136, 127] on hb-router-mapa "Informações da Sessão 1229431 - 14/08/2025 Criação: 13/08/2025 17:51 Depósito: …" at bounding box center [336, 152] width 673 height 304
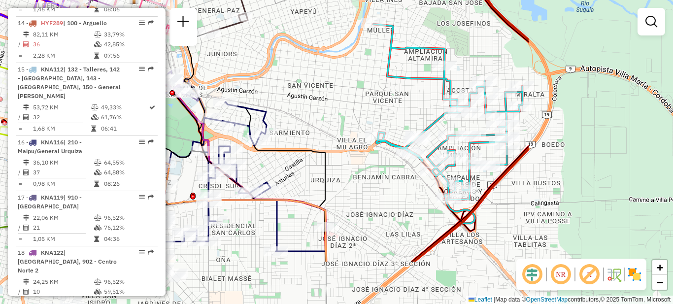
drag, startPoint x: 610, startPoint y: 186, endPoint x: 402, endPoint y: 116, distance: 219.3
click at [402, 116] on div "Janela de atendimento Grade de atendimento Capacidade Transportadoras Veículos …" at bounding box center [336, 152] width 673 height 304
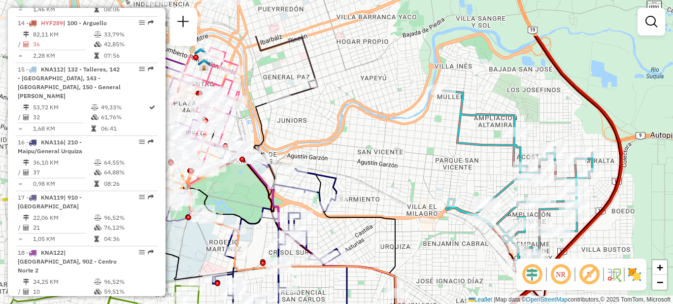
drag, startPoint x: 333, startPoint y: 99, endPoint x: 404, endPoint y: 167, distance: 98.3
click at [404, 167] on div "Janela de atendimento Grade de atendimento Capacidade Transportadoras Veículos …" at bounding box center [336, 152] width 673 height 304
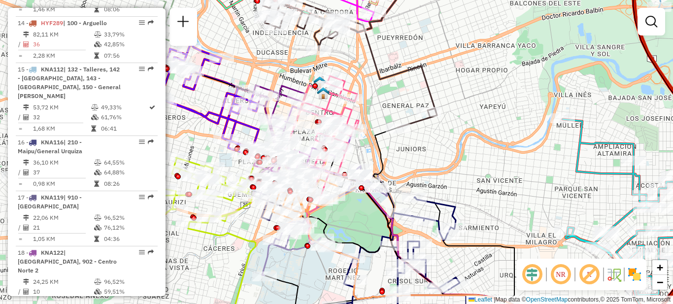
drag, startPoint x: 348, startPoint y: 158, endPoint x: 466, endPoint y: 185, distance: 120.9
click at [466, 185] on div "Janela de atendimento Grade de atendimento Capacidade Transportadoras Veículos …" at bounding box center [336, 152] width 673 height 304
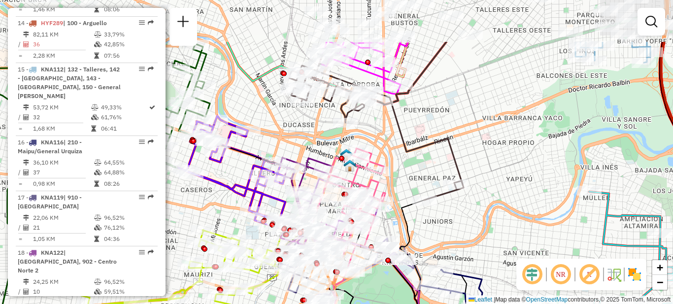
drag, startPoint x: 410, startPoint y: 65, endPoint x: 437, endPoint y: 137, distance: 77.2
click at [437, 137] on icon at bounding box center [376, 127] width 174 height 146
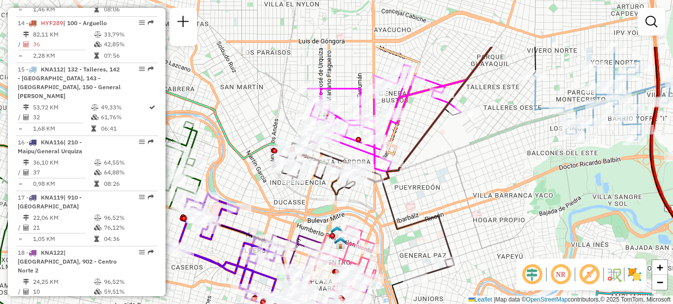
drag, startPoint x: 443, startPoint y: 91, endPoint x: 433, endPoint y: 169, distance: 77.9
click at [433, 169] on div "Janela de atendimento Grade de atendimento Capacidade Transportadoras Veículos …" at bounding box center [336, 152] width 673 height 304
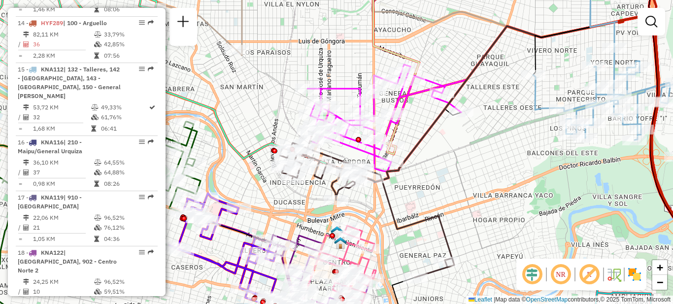
click at [520, 198] on div "Janela de atendimento Grade de atendimento Capacidade Transportadoras Veículos …" at bounding box center [336, 152] width 673 height 304
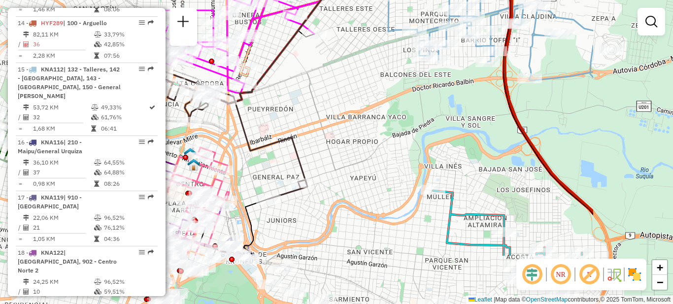
drag, startPoint x: 498, startPoint y: 194, endPoint x: 351, endPoint y: 91, distance: 179.0
click at [351, 91] on div "Janela de atendimento Grade de atendimento Capacidade Transportadoras Veículos …" at bounding box center [336, 152] width 673 height 304
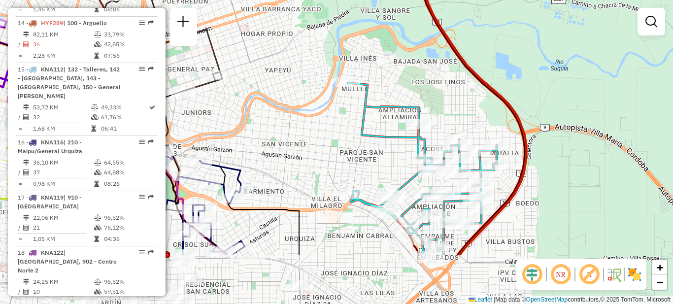
drag, startPoint x: 452, startPoint y: 228, endPoint x: 364, endPoint y: 147, distance: 119.3
click at [364, 147] on div "Janela de atendimento Grade de atendimento Capacidade Transportadoras Veículos …" at bounding box center [336, 152] width 673 height 304
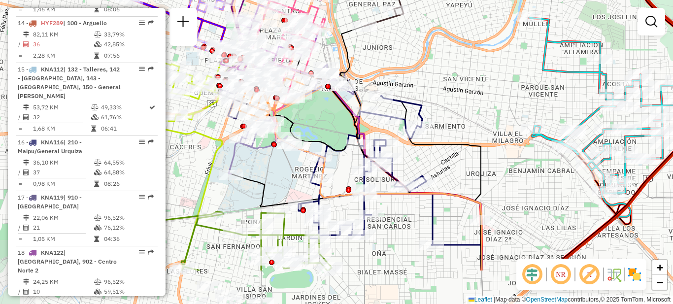
drag, startPoint x: 285, startPoint y: 148, endPoint x: 469, endPoint y: 84, distance: 194.5
click at [469, 84] on div "Janela de atendimento Grade de atendimento Capacidade Transportadoras Veículos …" at bounding box center [336, 152] width 673 height 304
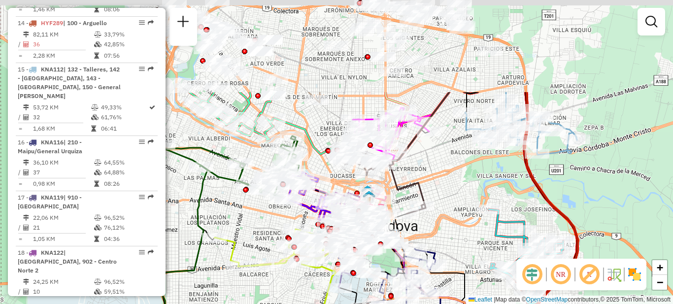
drag, startPoint x: 455, startPoint y: 77, endPoint x: 421, endPoint y: 188, distance: 115.4
click at [431, 201] on div "Janela de atendimento Grade de atendimento Capacidade Transportadoras Veículos …" at bounding box center [336, 152] width 673 height 304
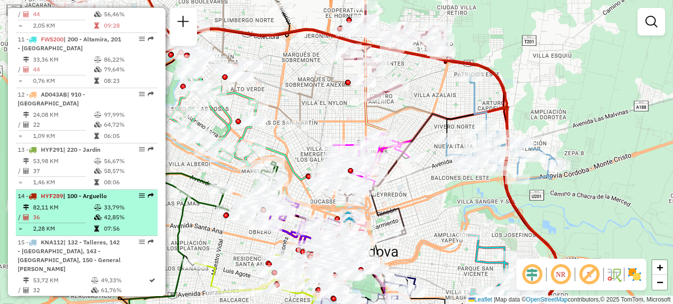
scroll to position [858, 0]
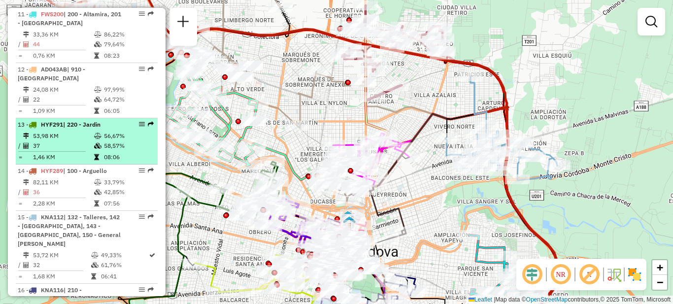
click at [78, 121] on li "13 - HYF291 | 220 - Jardin 53,98 KM 56,67% / 37 58,57% = 1,46 KM 08:06" at bounding box center [87, 141] width 142 height 46
select select "**********"
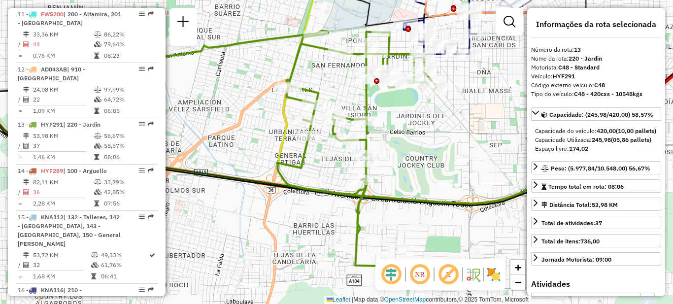
drag, startPoint x: 486, startPoint y: 137, endPoint x: 441, endPoint y: 140, distance: 45.4
click at [441, 140] on div "Janela de atendimento Grade de atendimento Capacidade Transportadoras Veículos …" at bounding box center [336, 152] width 673 height 304
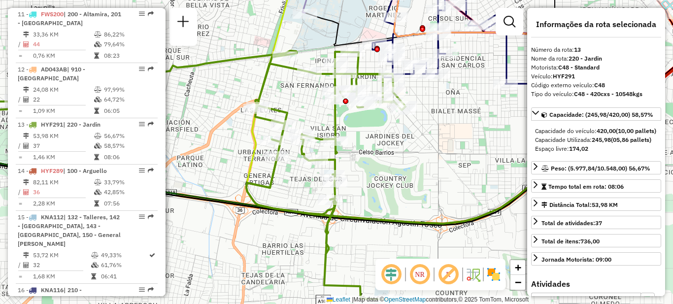
drag, startPoint x: 375, startPoint y: 123, endPoint x: 374, endPoint y: 150, distance: 27.1
click at [374, 150] on div "Janela de atendimento Grade de atendimento Capacidade Transportadoras Veículos …" at bounding box center [336, 152] width 673 height 304
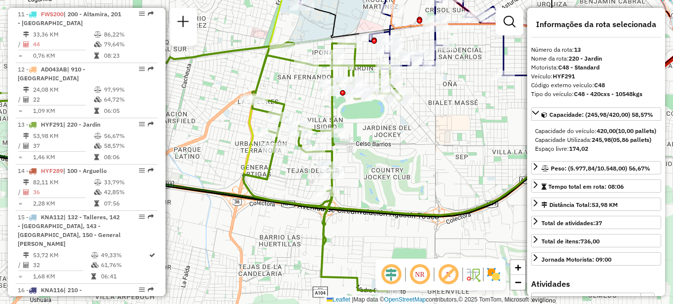
click at [374, 134] on div "Janela de atendimento Grade de atendimento Capacidade Transportadoras Veículos …" at bounding box center [336, 152] width 673 height 304
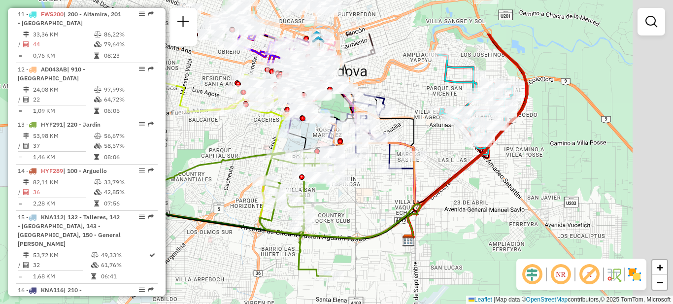
drag, startPoint x: 421, startPoint y: 127, endPoint x: 352, endPoint y: 183, distance: 89.0
click at [368, 191] on div "Janela de atendimento Grade de atendimento Capacidade Transportadoras Veículos …" at bounding box center [336, 152] width 673 height 304
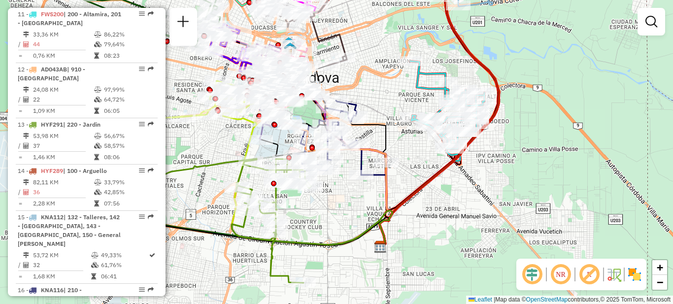
drag, startPoint x: 231, startPoint y: 139, endPoint x: 213, endPoint y: 146, distance: 19.3
click at [213, 146] on div "Janela de atendimento Grade de atendimento Capacidade Transportadoras Veículos …" at bounding box center [336, 152] width 673 height 304
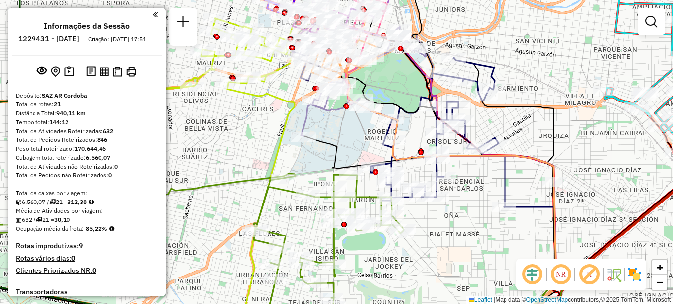
scroll to position [858, 0]
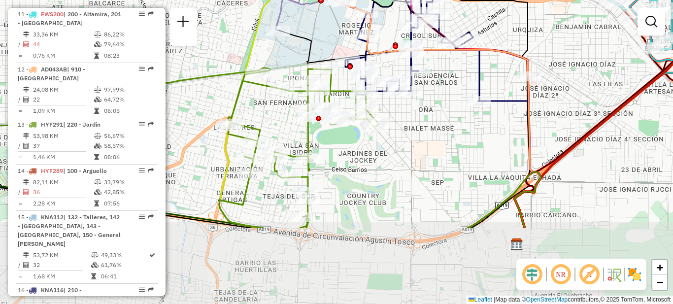
drag, startPoint x: 468, startPoint y: 264, endPoint x: 441, endPoint y: 158, distance: 109.2
click at [441, 158] on div "Janela de atendimento Grade de atendimento Capacidade Transportadoras Veículos …" at bounding box center [336, 152] width 673 height 304
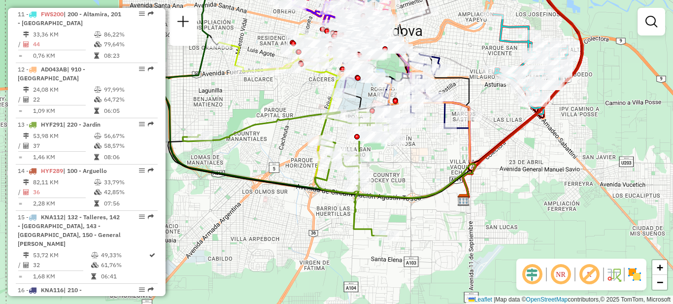
drag, startPoint x: 403, startPoint y: 159, endPoint x: 383, endPoint y: 166, distance: 21.3
click at [384, 165] on div "Janela de atendimento Grade de atendimento Capacidade Transportadoras Veículos …" at bounding box center [336, 152] width 673 height 304
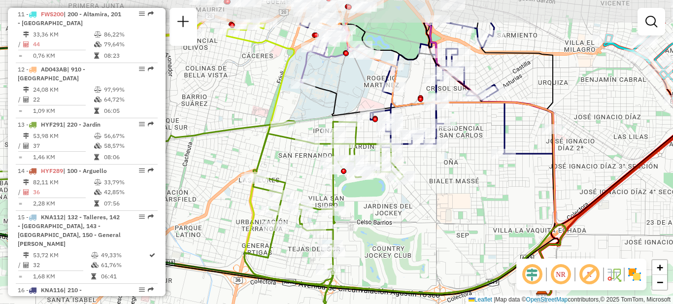
drag, startPoint x: 354, startPoint y: 154, endPoint x: 376, endPoint y: 207, distance: 57.5
click at [376, 207] on div "Janela de atendimento Grade de atendimento Capacidade Transportadoras Veículos …" at bounding box center [336, 152] width 673 height 304
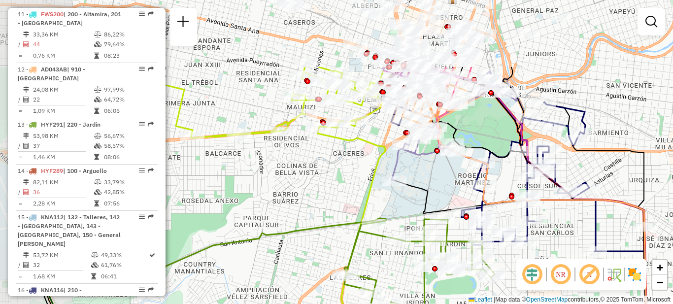
drag, startPoint x: 185, startPoint y: 47, endPoint x: 278, endPoint y: 147, distance: 136.7
click at [276, 145] on div "Janela de atendimento Grade de atendimento Capacidade Transportadoras Veículos …" at bounding box center [336, 152] width 673 height 304
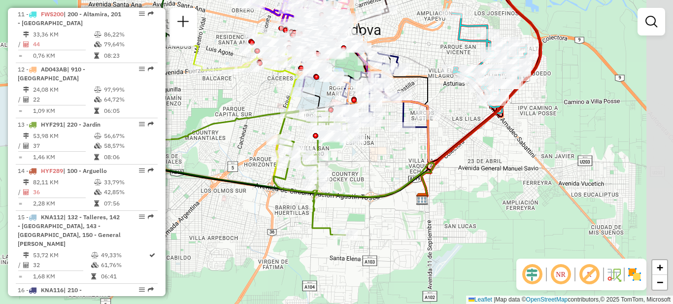
drag, startPoint x: 274, startPoint y: 194, endPoint x: 229, endPoint y: 118, distance: 88.6
click at [229, 118] on div "Janela de atendimento Grade de atendimento Capacidade Transportadoras Veículos …" at bounding box center [336, 152] width 673 height 304
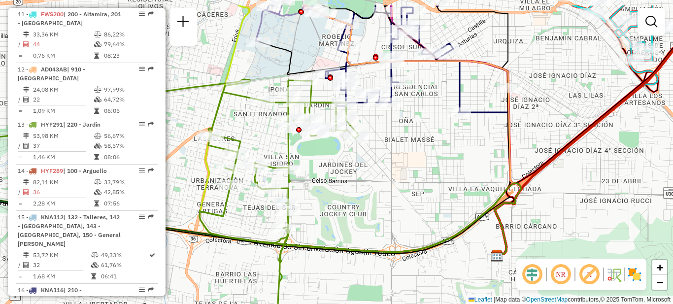
drag, startPoint x: 329, startPoint y: 139, endPoint x: 363, endPoint y: 176, distance: 50.2
click at [363, 176] on div "Janela de atendimento Grade de atendimento Capacidade Transportadoras Veículos …" at bounding box center [336, 152] width 673 height 304
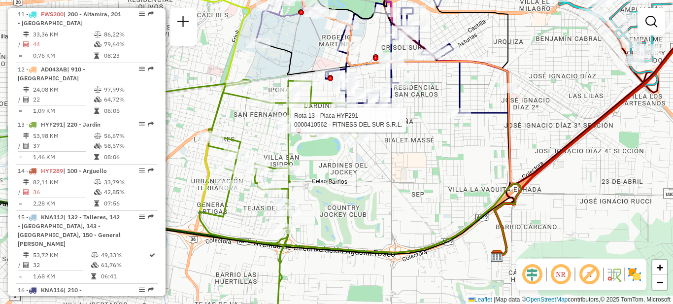
select select "**********"
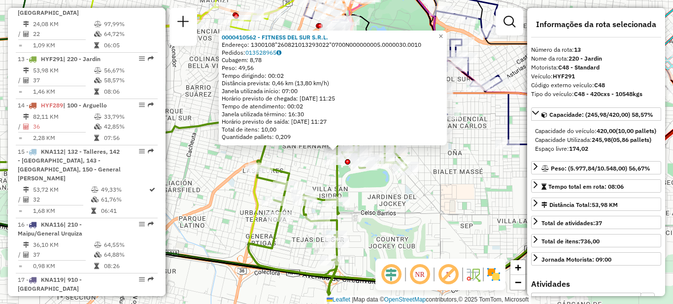
scroll to position [960, 0]
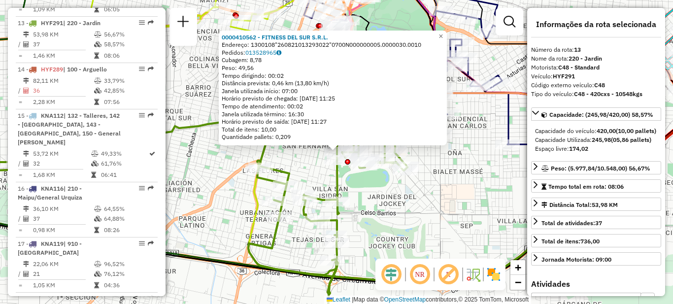
click at [374, 224] on div "0000410562 - FITNESS DEL SUR S.R.L. Endereço: 1300108"260821013293022"0700N0000…" at bounding box center [336, 152] width 673 height 304
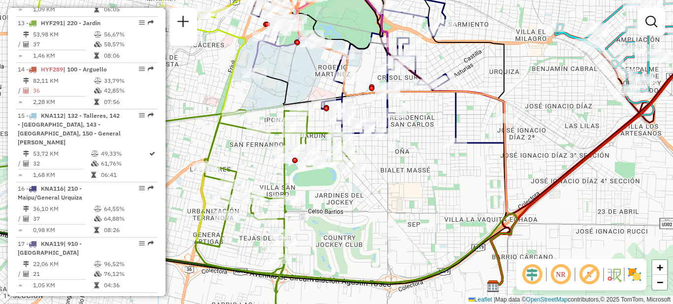
drag, startPoint x: 411, startPoint y: 208, endPoint x: 358, endPoint y: 207, distance: 52.7
click at [358, 207] on div "Janela de atendimento Grade de atendimento Capacidade Transportadoras Veículos …" at bounding box center [336, 152] width 673 height 304
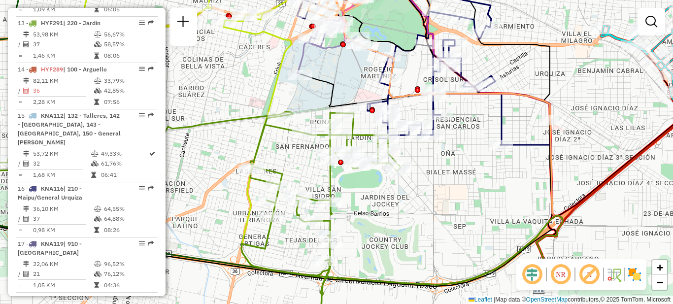
drag, startPoint x: 368, startPoint y: 218, endPoint x: 384, endPoint y: 218, distance: 15.8
click at [390, 220] on div "Janela de atendimento Grade de atendimento Capacidade Transportadoras Veículos …" at bounding box center [336, 152] width 673 height 304
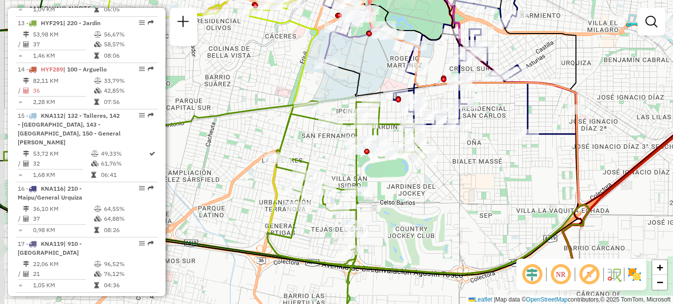
drag, startPoint x: 411, startPoint y: 235, endPoint x: 435, endPoint y: 223, distance: 26.4
click at [435, 223] on div "Janela de atendimento Grade de atendimento Capacidade Transportadoras Veículos …" at bounding box center [336, 152] width 673 height 304
click at [215, 179] on div "Janela de atendimento Grade de atendimento Capacidade Transportadoras Veículos …" at bounding box center [336, 152] width 673 height 304
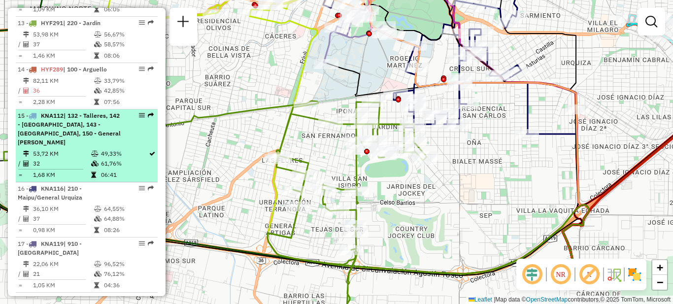
click at [88, 117] on span "| 132 - Talleres, 142 - [GEOGRAPHIC_DATA], 143 - [GEOGRAPHIC_DATA], 150 - Gener…" at bounding box center [69, 129] width 103 height 34
select select "**********"
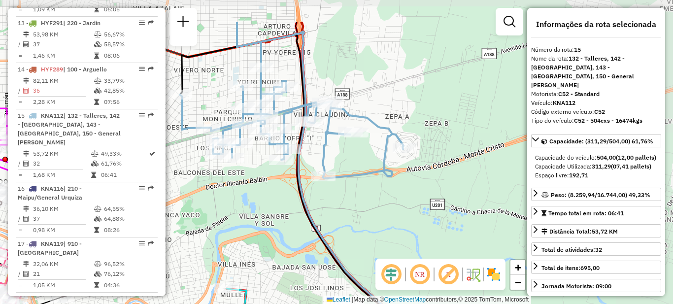
drag, startPoint x: 322, startPoint y: 130, endPoint x: 195, endPoint y: 180, distance: 136.7
click at [197, 182] on div "Janela de atendimento Grade de atendimento Capacidade Transportadoras Veículos …" at bounding box center [336, 152] width 673 height 304
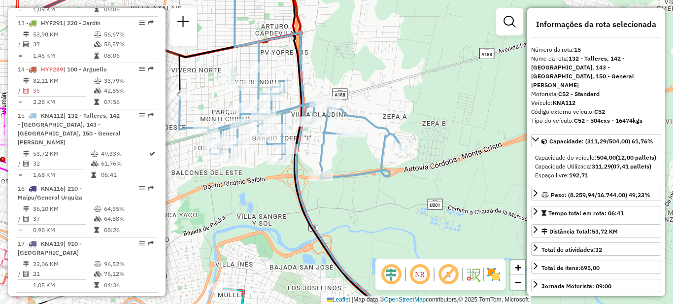
click at [253, 190] on div "Janela de atendimento Grade de atendimento Capacidade Transportadoras Veículos …" at bounding box center [336, 152] width 673 height 304
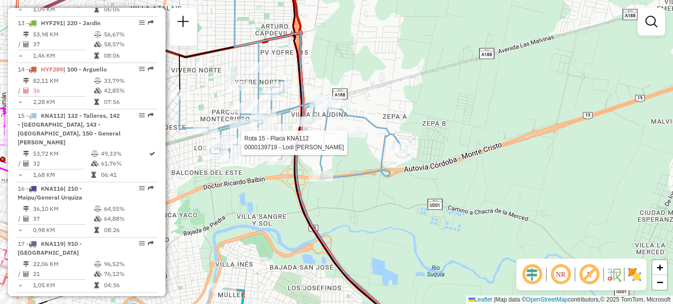
select select "**********"
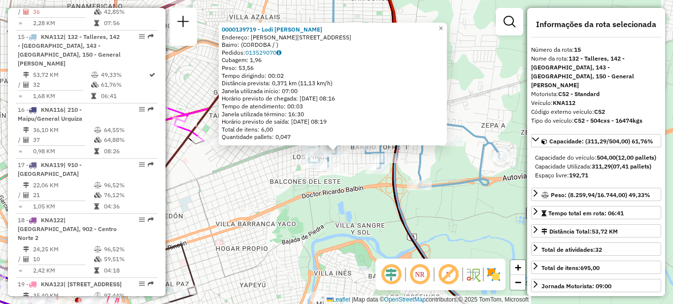
scroll to position [1053, 0]
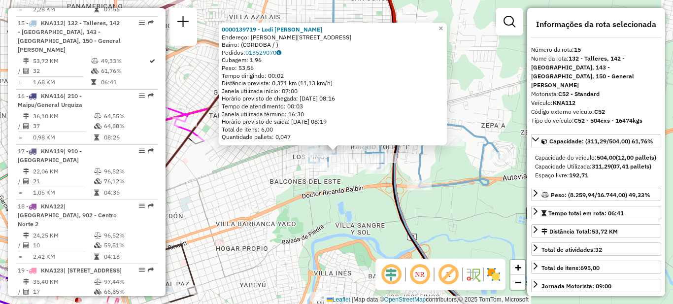
click at [262, 173] on div "0000139719 - [GEOGRAPHIC_DATA] [PERSON_NAME]: [PERSON_NAME][STREET_ADDRESS] Ped…" at bounding box center [336, 152] width 673 height 304
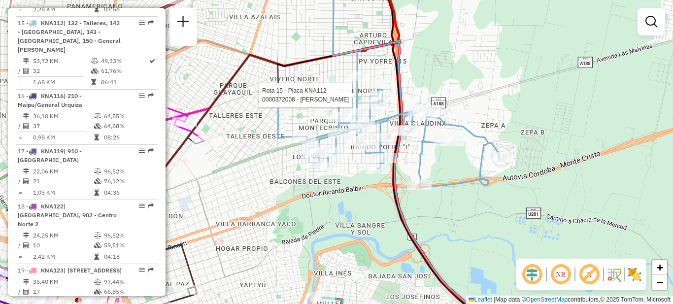
select select "**********"
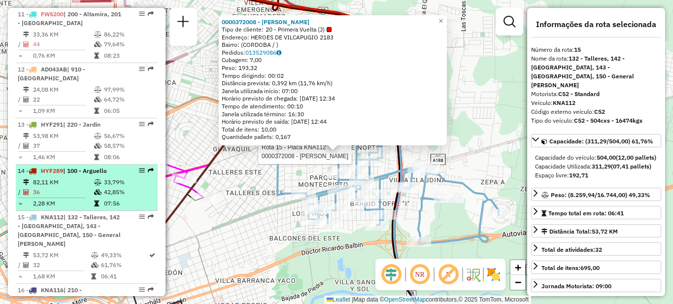
scroll to position [840, 0]
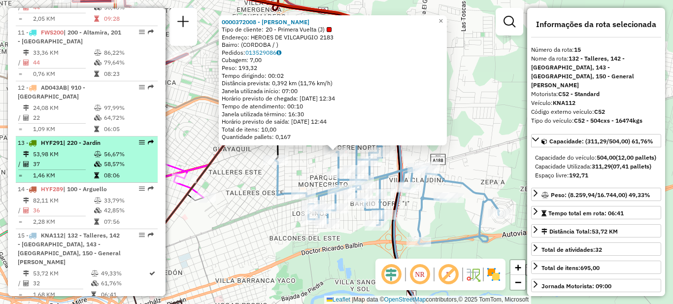
click at [73, 149] on td "53,98 KM" at bounding box center [63, 154] width 61 height 10
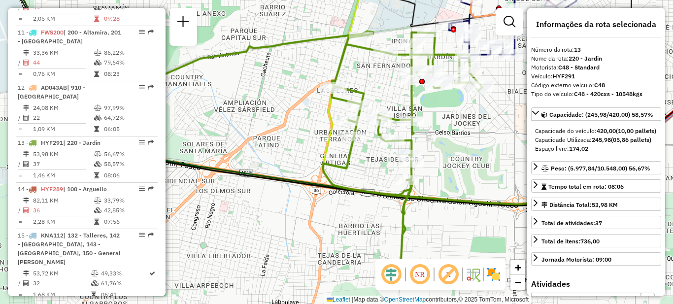
drag, startPoint x: 456, startPoint y: 133, endPoint x: 404, endPoint y: 166, distance: 61.5
click at [423, 168] on div "Janela de atendimento Grade de atendimento Capacidade Transportadoras Veículos …" at bounding box center [336, 152] width 673 height 304
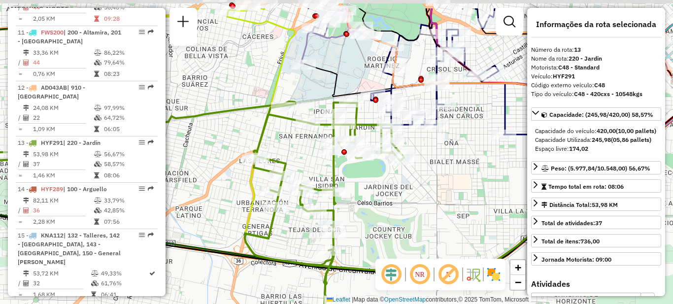
drag, startPoint x: 435, startPoint y: 152, endPoint x: 390, endPoint y: 191, distance: 59.4
click at [390, 191] on div "Janela de atendimento Grade de atendimento Capacidade Transportadoras Veículos …" at bounding box center [336, 152] width 673 height 304
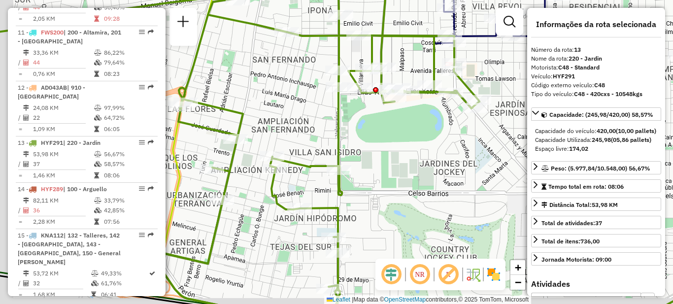
drag, startPoint x: 351, startPoint y: 197, endPoint x: 419, endPoint y: 163, distance: 76.0
click at [419, 163] on div "Janela de atendimento Grade de atendimento Capacidade Transportadoras Veículos …" at bounding box center [336, 152] width 673 height 304
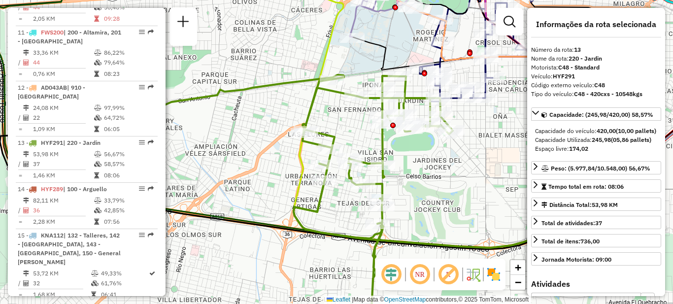
drag, startPoint x: 428, startPoint y: 170, endPoint x: 401, endPoint y: 192, distance: 34.6
click at [401, 192] on div "Janela de atendimento Grade de atendimento Capacidade Transportadoras Veículos …" at bounding box center [336, 152] width 673 height 304
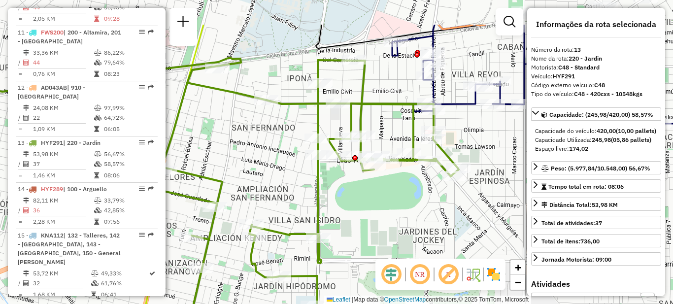
drag, startPoint x: 390, startPoint y: 160, endPoint x: 398, endPoint y: 215, distance: 55.8
click at [398, 215] on div "Janela de atendimento Grade de atendimento Capacidade Transportadoras Veículos …" at bounding box center [336, 152] width 673 height 304
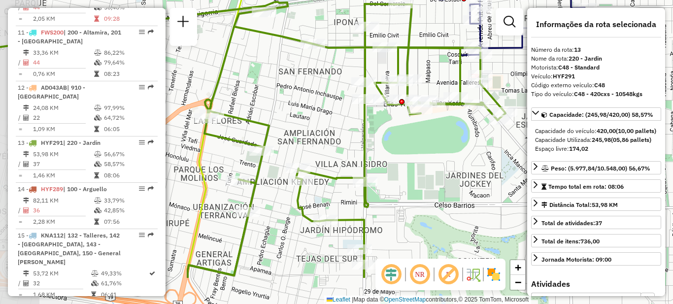
drag, startPoint x: 347, startPoint y: 207, endPoint x: 394, endPoint y: 151, distance: 73.1
click at [394, 151] on div "Janela de atendimento Grade de atendimento Capacidade Transportadoras Veículos …" at bounding box center [336, 152] width 673 height 304
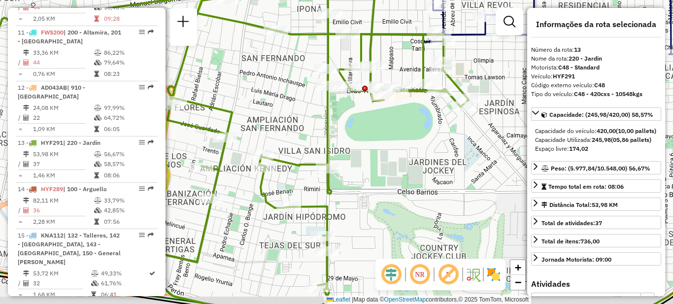
drag, startPoint x: 397, startPoint y: 190, endPoint x: 352, endPoint y: 176, distance: 46.9
click at [352, 176] on div "Janela de atendimento Grade de atendimento Capacidade Transportadoras Veículos …" at bounding box center [336, 152] width 673 height 304
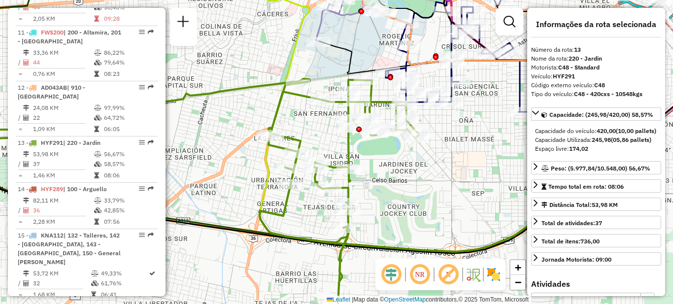
drag, startPoint x: 392, startPoint y: 164, endPoint x: 357, endPoint y: 175, distance: 36.6
click at [359, 175] on div "Janela de atendimento Grade de atendimento Capacidade Transportadoras Veículos …" at bounding box center [336, 152] width 673 height 304
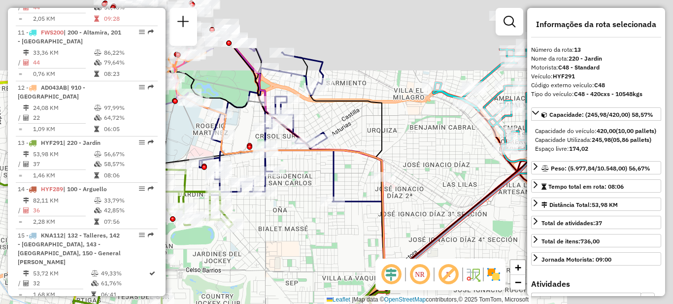
drag, startPoint x: 447, startPoint y: 195, endPoint x: 276, endPoint y: 283, distance: 192.0
click at [276, 283] on div "Janela de atendimento Grade de atendimento Capacidade Transportadoras Veículos …" at bounding box center [336, 152] width 673 height 304
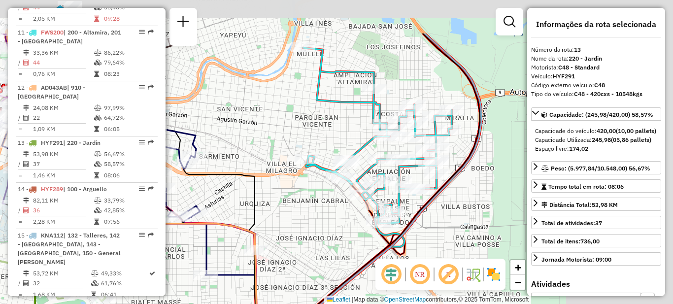
drag, startPoint x: 441, startPoint y: 150, endPoint x: 322, endPoint y: 215, distance: 135.6
click at [322, 215] on div "Janela de atendimento Grade de atendimento Capacidade Transportadoras Veículos …" at bounding box center [336, 152] width 673 height 304
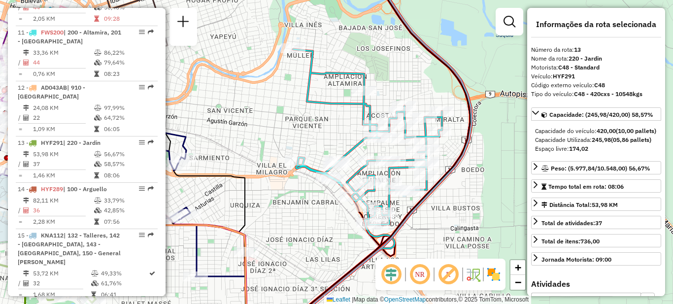
click at [456, 150] on div "Rota 11 - Placa FWS200 0000469137 - Luduena [PERSON_NAME] de atendimento Grade …" at bounding box center [336, 152] width 673 height 304
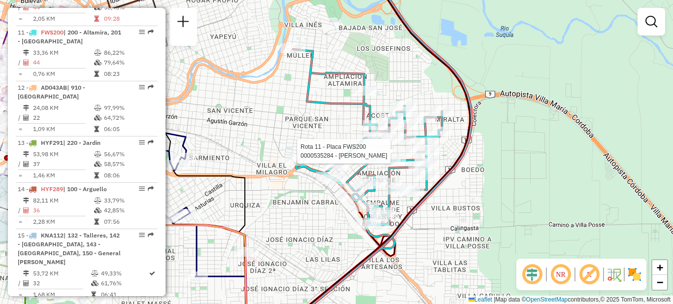
select select "**********"
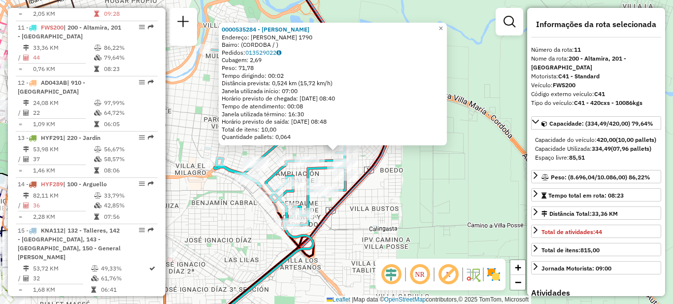
scroll to position [850, 0]
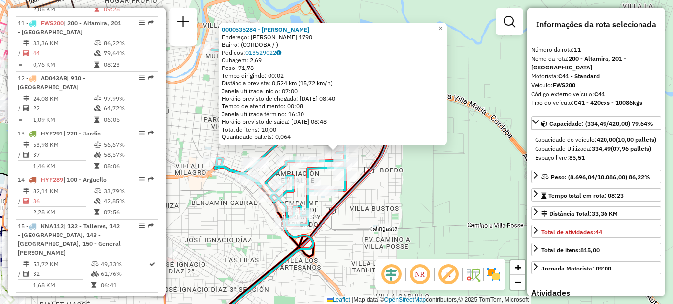
click at [405, 183] on div "0000535284 - [PERSON_NAME]: [PERSON_NAME] 1790 Bairro: ([GEOGRAPHIC_DATA] / ) P…" at bounding box center [336, 152] width 673 height 304
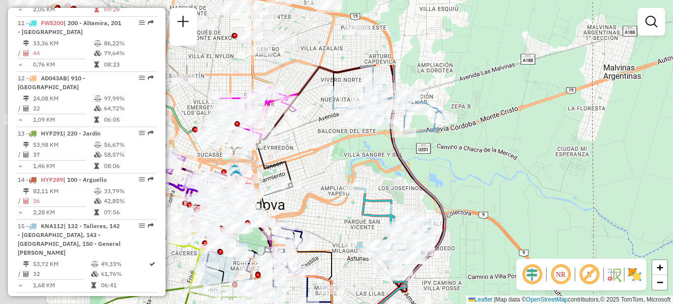
drag, startPoint x: 218, startPoint y: 79, endPoint x: 386, endPoint y: 157, distance: 185.0
click at [383, 187] on div "Janela de atendimento Grade de atendimento Capacidade Transportadoras Veículos …" at bounding box center [336, 152] width 673 height 304
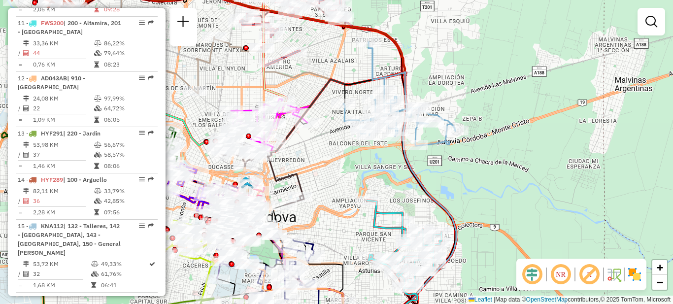
click at [451, 151] on div "Janela de atendimento Grade de atendimento Capacidade Transportadoras Veículos …" at bounding box center [336, 152] width 673 height 304
select select "**********"
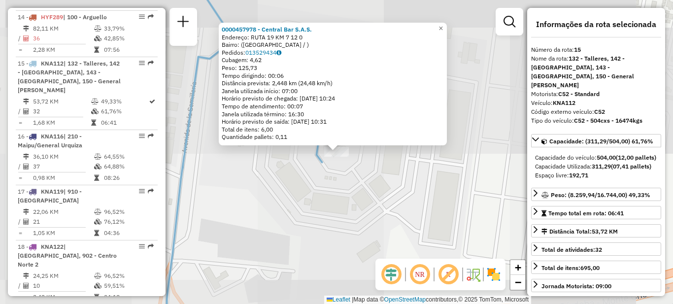
scroll to position [1053, 0]
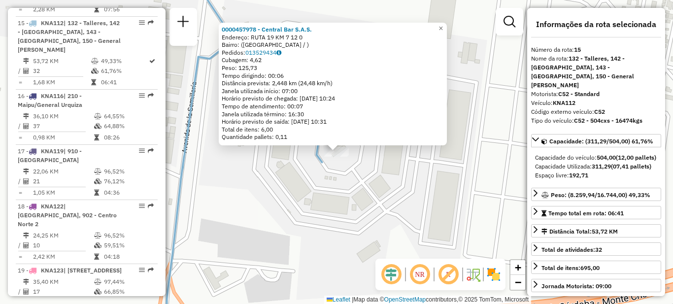
click at [249, 191] on div "0000457978 - Central Bar S.A.S. Endereço: RUTA 19 KM 7 12 0 Bairro: ([GEOGRAPHI…" at bounding box center [336, 152] width 673 height 304
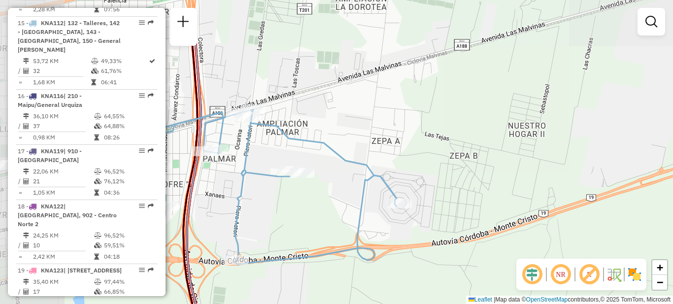
drag, startPoint x: 200, startPoint y: 140, endPoint x: 307, endPoint y: 169, distance: 111.2
click at [330, 178] on div "Janela de atendimento Grade de atendimento Capacidade Transportadoras Veículos …" at bounding box center [336, 152] width 673 height 304
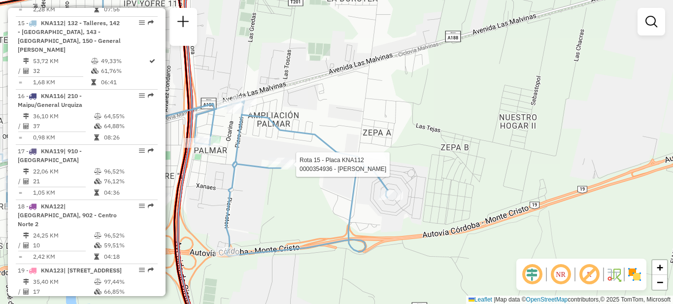
select select "**********"
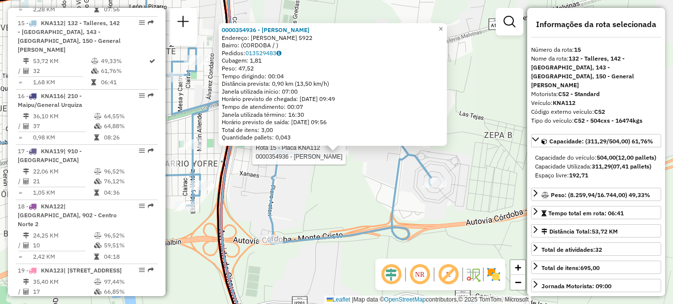
click at [336, 191] on div "Rota 15 - Placa KNA112 0000354936 - Vergara Ester 0000354936 - [PERSON_NAME]: […" at bounding box center [336, 152] width 673 height 304
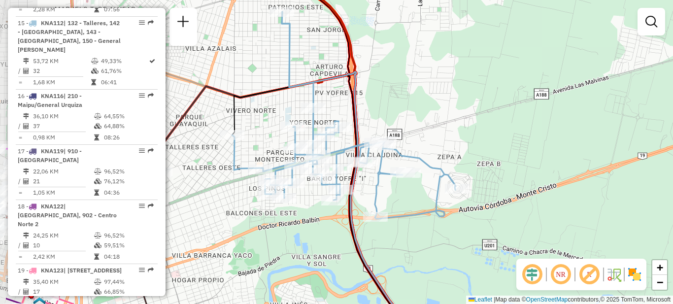
drag, startPoint x: 315, startPoint y: 187, endPoint x: 388, endPoint y: 189, distance: 73.5
click at [388, 189] on div "Janela de atendimento Grade de atendimento Capacidade Transportadoras Veículos …" at bounding box center [336, 152] width 673 height 304
click at [255, 227] on div "Janela de atendimento Grade de atendimento Capacidade Transportadoras Veículos …" at bounding box center [336, 152] width 673 height 304
click at [213, 180] on div "Janela de atendimento Grade de atendimento Capacidade Transportadoras Veículos …" at bounding box center [336, 152] width 673 height 304
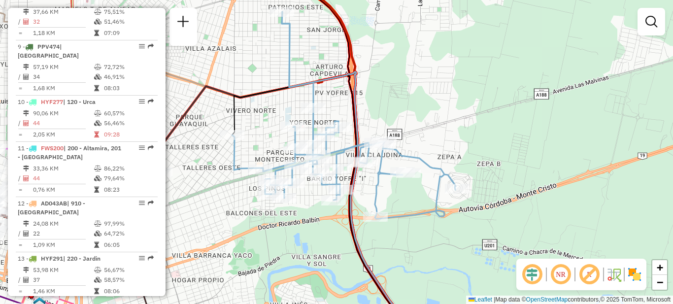
scroll to position [708, 0]
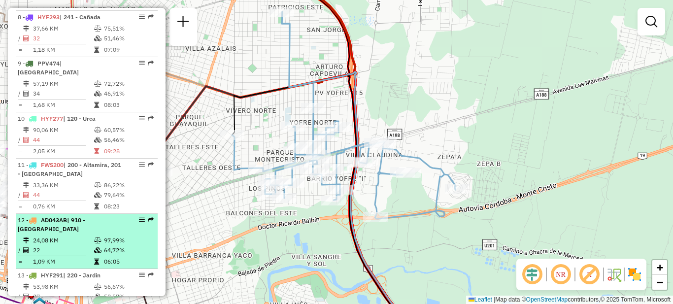
click at [79, 224] on div "12 - AD043AB | 910 - [GEOGRAPHIC_DATA]" at bounding box center [70, 225] width 104 height 18
select select "**********"
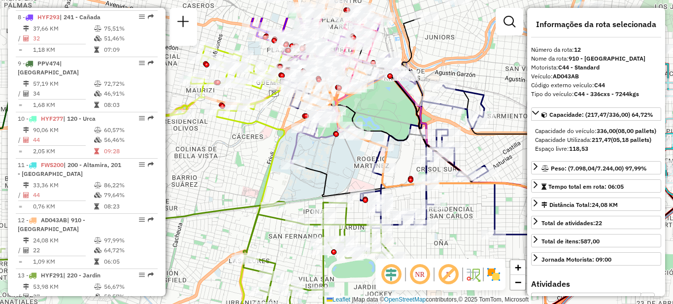
drag, startPoint x: 308, startPoint y: 88, endPoint x: 278, endPoint y: 187, distance: 102.9
click at [291, 164] on icon at bounding box center [354, 108] width 126 height 109
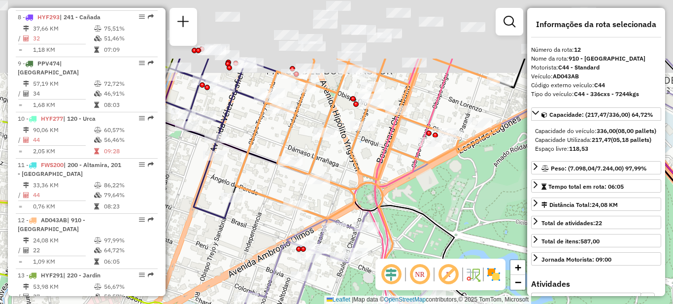
drag, startPoint x: 338, startPoint y: 102, endPoint x: 306, endPoint y: 200, distance: 103.6
click at [306, 200] on div "Janela de atendimento Grade de atendimento Capacidade Transportadoras Veículos …" at bounding box center [336, 152] width 673 height 304
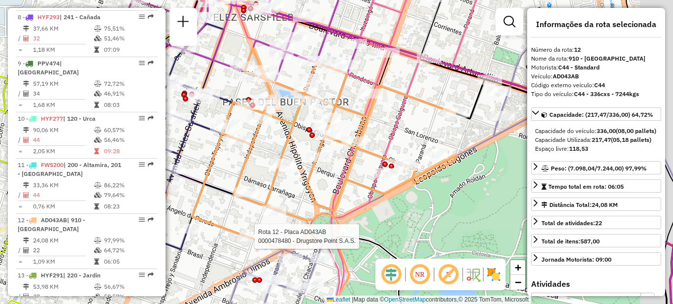
drag, startPoint x: 367, startPoint y: 167, endPoint x: 331, endPoint y: 189, distance: 42.0
click at [331, 189] on div "Rota 12 - Placa AD043AB 0000478480 - Drugstore Point S.A.S. Janela de atendimen…" at bounding box center [336, 152] width 673 height 304
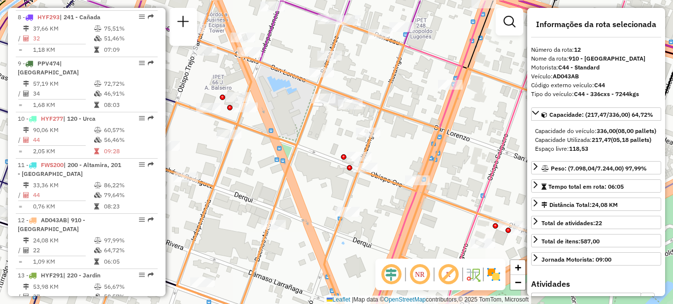
drag, startPoint x: 294, startPoint y: 114, endPoint x: 309, endPoint y: 157, distance: 45.3
click at [309, 157] on div "Rota 12 - Placa AD043AB 0000478480 - Drugstore Point S.A.S. Janela de atendimen…" at bounding box center [336, 152] width 673 height 304
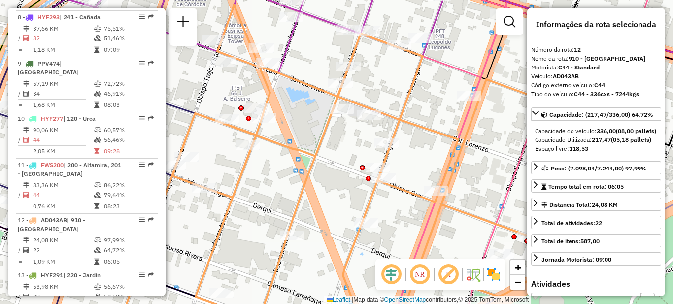
drag, startPoint x: 265, startPoint y: 140, endPoint x: 299, endPoint y: 128, distance: 36.6
click at [299, 128] on div "Rota 12 - Placa AD043AB 0000478480 - Drugstore Point S.A.S. Janela de atendimen…" at bounding box center [336, 152] width 673 height 304
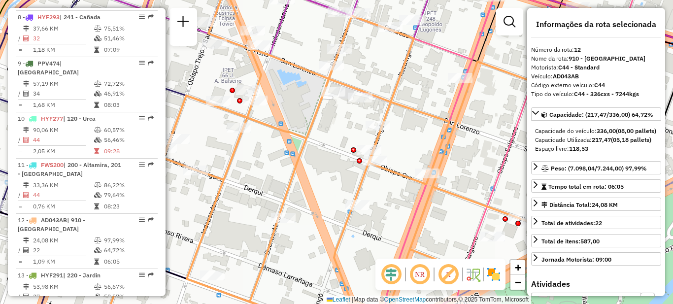
drag, startPoint x: 262, startPoint y: 186, endPoint x: 253, endPoint y: 168, distance: 19.8
click at [253, 168] on div "Rota 12 - Placa AD043AB 0000478480 - Drugstore Point S.A.S. Janela de atendimen…" at bounding box center [336, 152] width 673 height 304
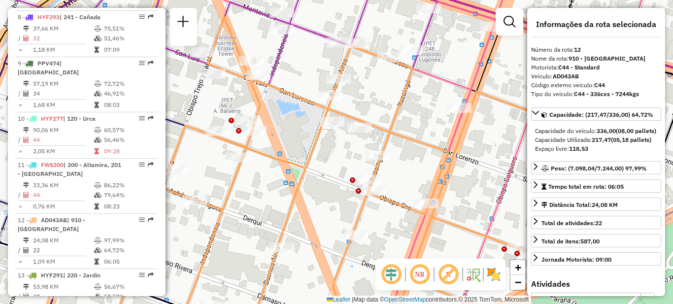
drag, startPoint x: 325, startPoint y: 133, endPoint x: 320, endPoint y: 167, distance: 34.3
click at [321, 167] on div "Rota 12 - Placa AD043AB 0000478480 - Drugstore Point S.A.S. Janela de atendimen…" at bounding box center [336, 152] width 673 height 304
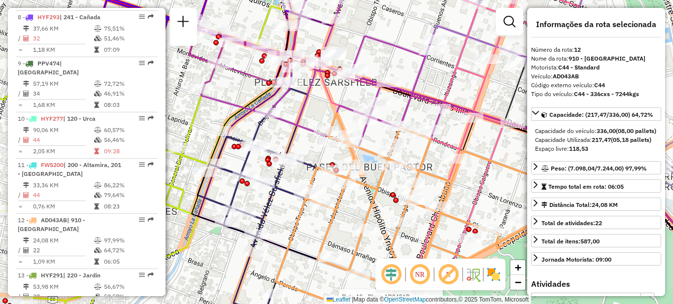
drag, startPoint x: 226, startPoint y: 91, endPoint x: 351, endPoint y: 131, distance: 131.4
click at [351, 131] on div "Rota 12 - Placa AD043AB 0000478480 - Drugstore Point S.A.S. Janela de atendimen…" at bounding box center [336, 152] width 673 height 304
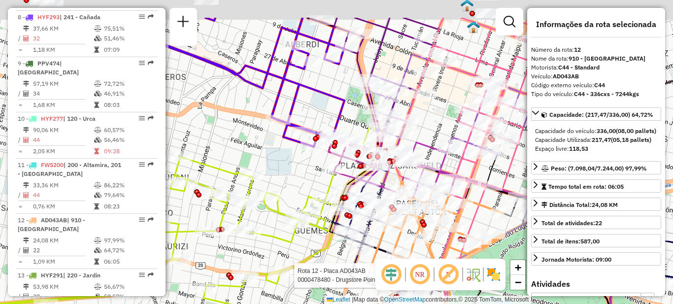
drag, startPoint x: 260, startPoint y: 117, endPoint x: 300, endPoint y: 187, distance: 80.3
click at [300, 187] on div "Rota 12 - Placa AD043AB 0000478480 - Drugstore Point S.A.S. Janela de atendimen…" at bounding box center [336, 152] width 673 height 304
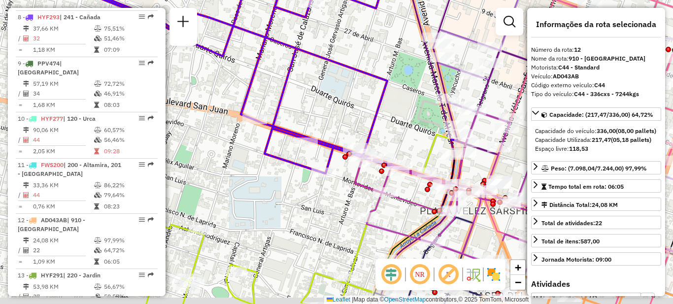
drag, startPoint x: 358, startPoint y: 131, endPoint x: 315, endPoint y: 81, distance: 66.0
click at [315, 82] on div "Rota 12 - Placa AD043AB 0000478480 - Drugstore Point S.A.S. Janela de atendimen…" at bounding box center [336, 152] width 673 height 304
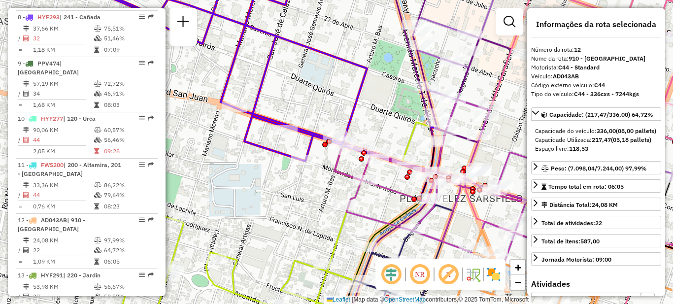
click at [341, 94] on div "Rota 12 - Placa AD043AB 0000478480 - Drugstore Point S.A.S. Janela de atendimen…" at bounding box center [336, 152] width 673 height 304
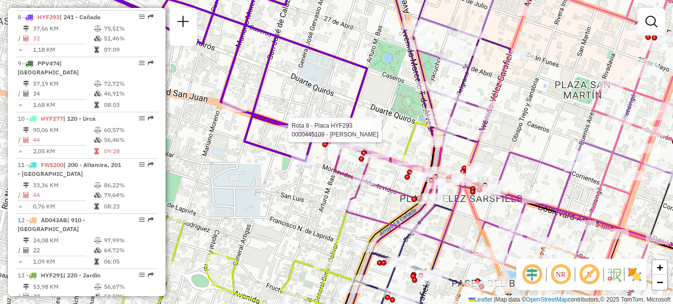
select select "**********"
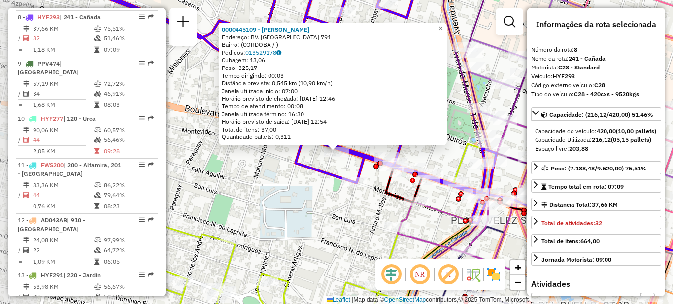
scroll to position [711, 0]
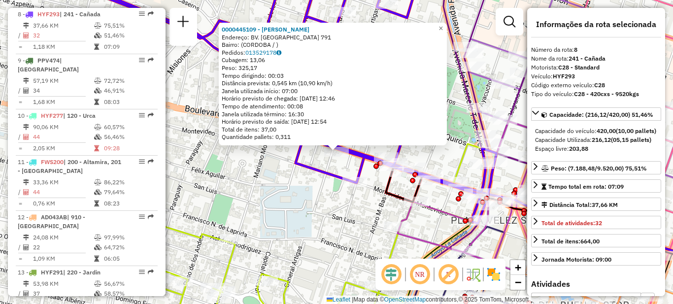
click at [277, 205] on div "0000445109 - [PERSON_NAME]: BV. SAN JUAN 791 Bairro: ([GEOGRAPHIC_DATA] / ) Ped…" at bounding box center [336, 152] width 673 height 304
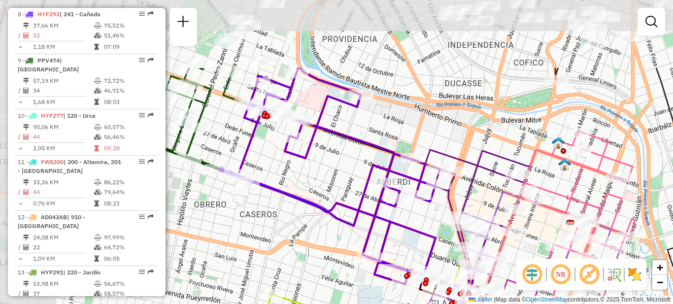
drag, startPoint x: 246, startPoint y: 163, endPoint x: 313, endPoint y: 238, distance: 100.2
click at [313, 238] on div "Janela de atendimento Grade de atendimento Capacidade Transportadoras Veículos …" at bounding box center [336, 152] width 673 height 304
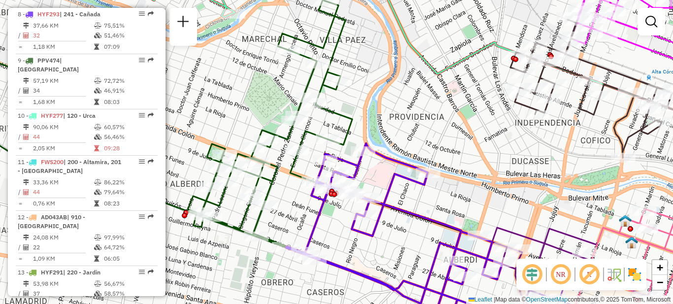
click at [259, 94] on div "Janela de atendimento Grade de atendimento Capacidade Transportadoras Veículos …" at bounding box center [336, 152] width 673 height 304
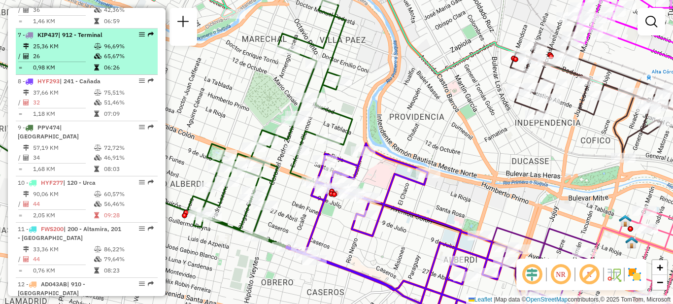
scroll to position [661, 0]
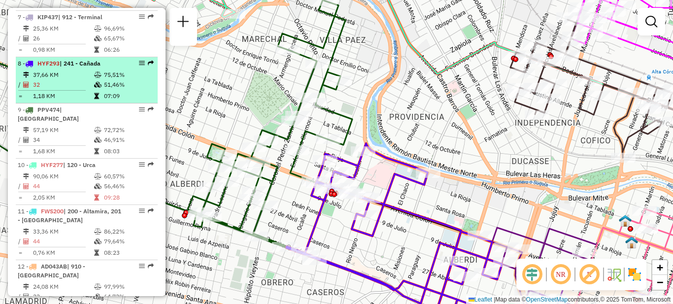
click at [76, 81] on td "32" at bounding box center [63, 85] width 61 height 10
select select "**********"
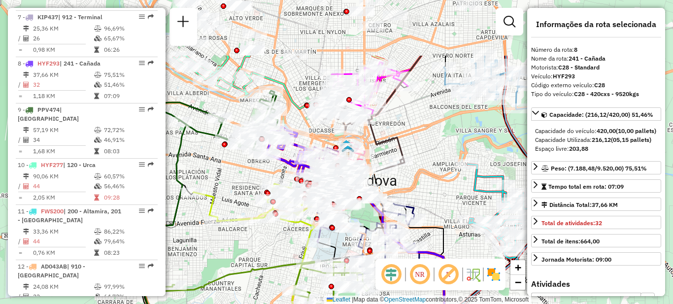
drag, startPoint x: 221, startPoint y: 88, endPoint x: 240, endPoint y: 174, distance: 88.4
click at [240, 174] on div "Janela de atendimento Grade de atendimento Capacidade Transportadoras Veículos …" at bounding box center [336, 152] width 673 height 304
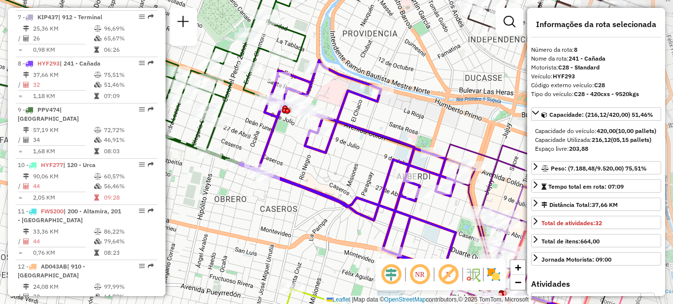
drag, startPoint x: 393, startPoint y: 196, endPoint x: 278, endPoint y: 216, distance: 116.6
click at [278, 216] on div "Janela de atendimento Grade de atendimento Capacidade Transportadoras Veículos …" at bounding box center [336, 152] width 673 height 304
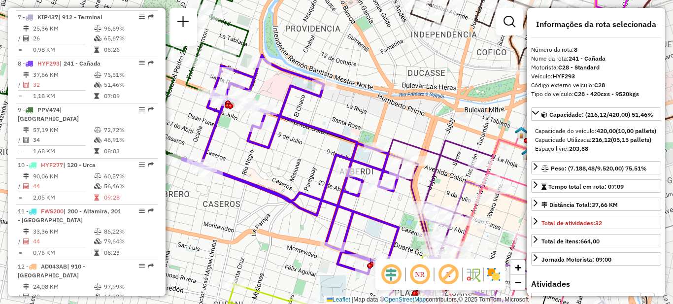
drag, startPoint x: 341, startPoint y: 158, endPoint x: 283, endPoint y: 153, distance: 57.4
click at [283, 153] on div "Janela de atendimento Grade de atendimento Capacidade Transportadoras Veículos …" at bounding box center [336, 152] width 673 height 304
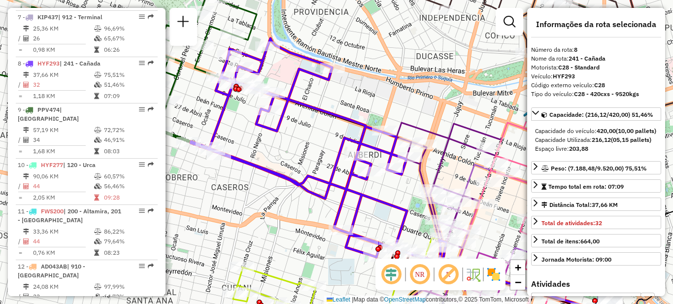
drag, startPoint x: 284, startPoint y: 163, endPoint x: 297, endPoint y: 146, distance: 20.7
click at [297, 146] on div "Janela de atendimento Grade de atendimento Capacidade Transportadoras Veículos …" at bounding box center [336, 152] width 673 height 304
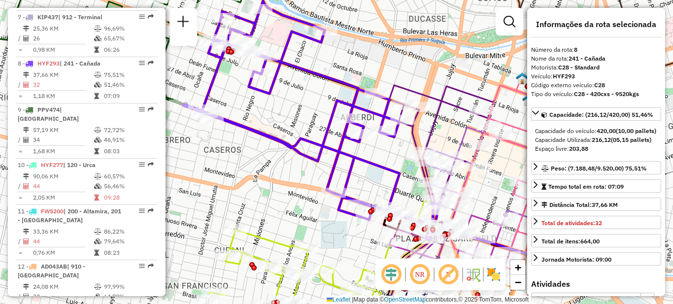
drag, startPoint x: 300, startPoint y: 152, endPoint x: 291, endPoint y: 114, distance: 39.6
click at [291, 114] on div "Janela de atendimento Grade de atendimento Capacidade Transportadoras Veículos …" at bounding box center [336, 152] width 673 height 304
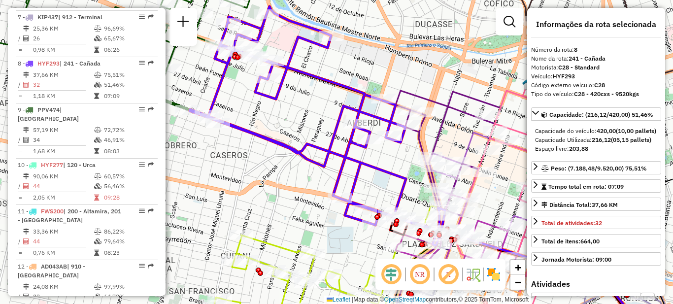
drag, startPoint x: 275, startPoint y: 106, endPoint x: 318, endPoint y: 143, distance: 57.3
click at [319, 143] on div "Janela de atendimento Grade de atendimento Capacidade Transportadoras Veículos …" at bounding box center [336, 152] width 673 height 304
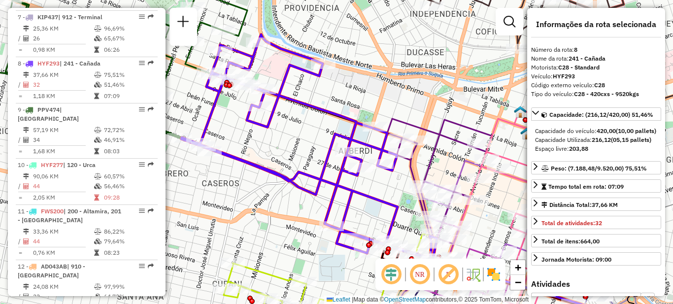
drag, startPoint x: 313, startPoint y: 139, endPoint x: 279, endPoint y: 146, distance: 34.6
click at [279, 146] on div "Janela de atendimento Grade de atendimento Capacidade Transportadoras Veículos …" at bounding box center [336, 152] width 673 height 304
